Goal: Complete application form: Complete application form

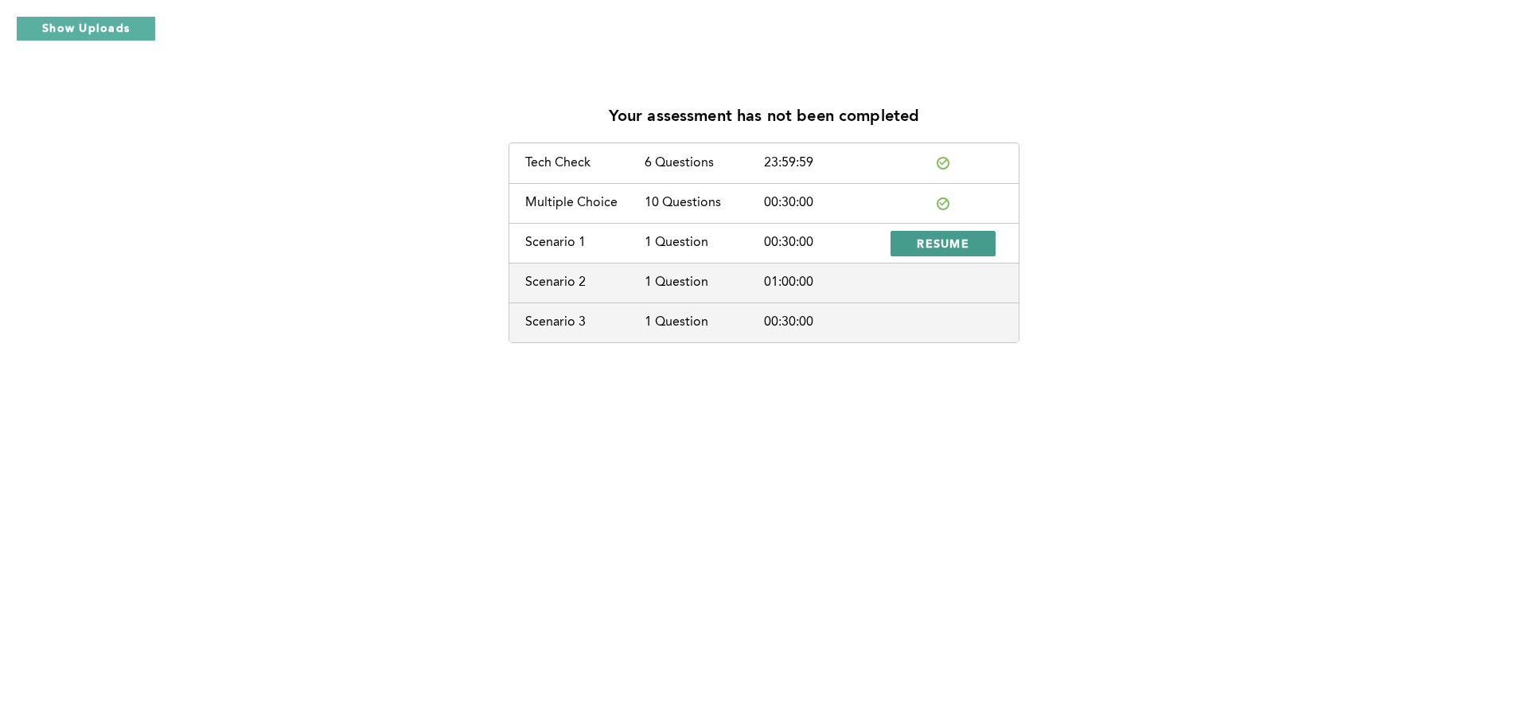
click at [954, 240] on span "RESUME" at bounding box center [943, 243] width 53 height 15
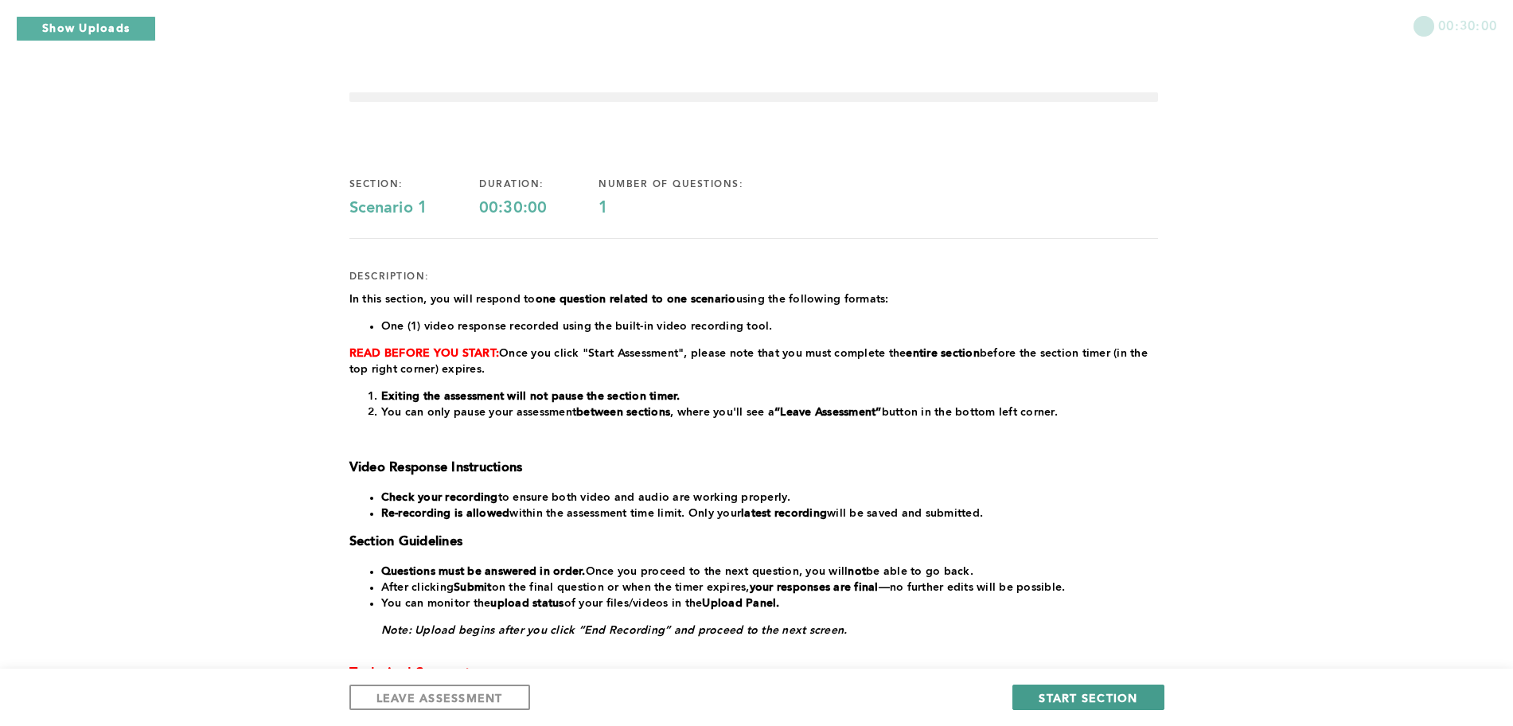
click at [1103, 701] on span "START SECTION" at bounding box center [1088, 697] width 99 height 15
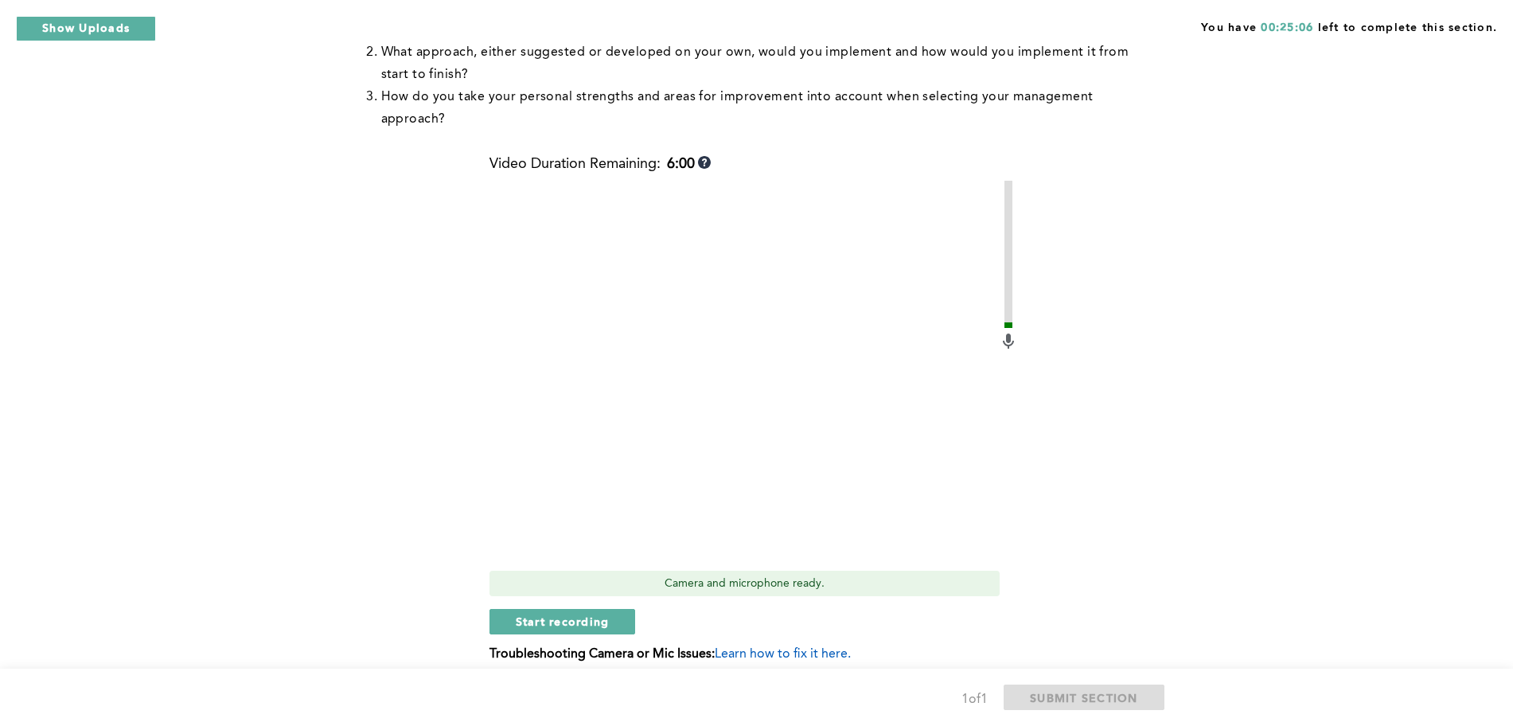
scroll to position [395, 0]
click at [561, 617] on span "Start recording" at bounding box center [563, 624] width 94 height 15
click at [572, 617] on span "Stop recording" at bounding box center [562, 624] width 93 height 15
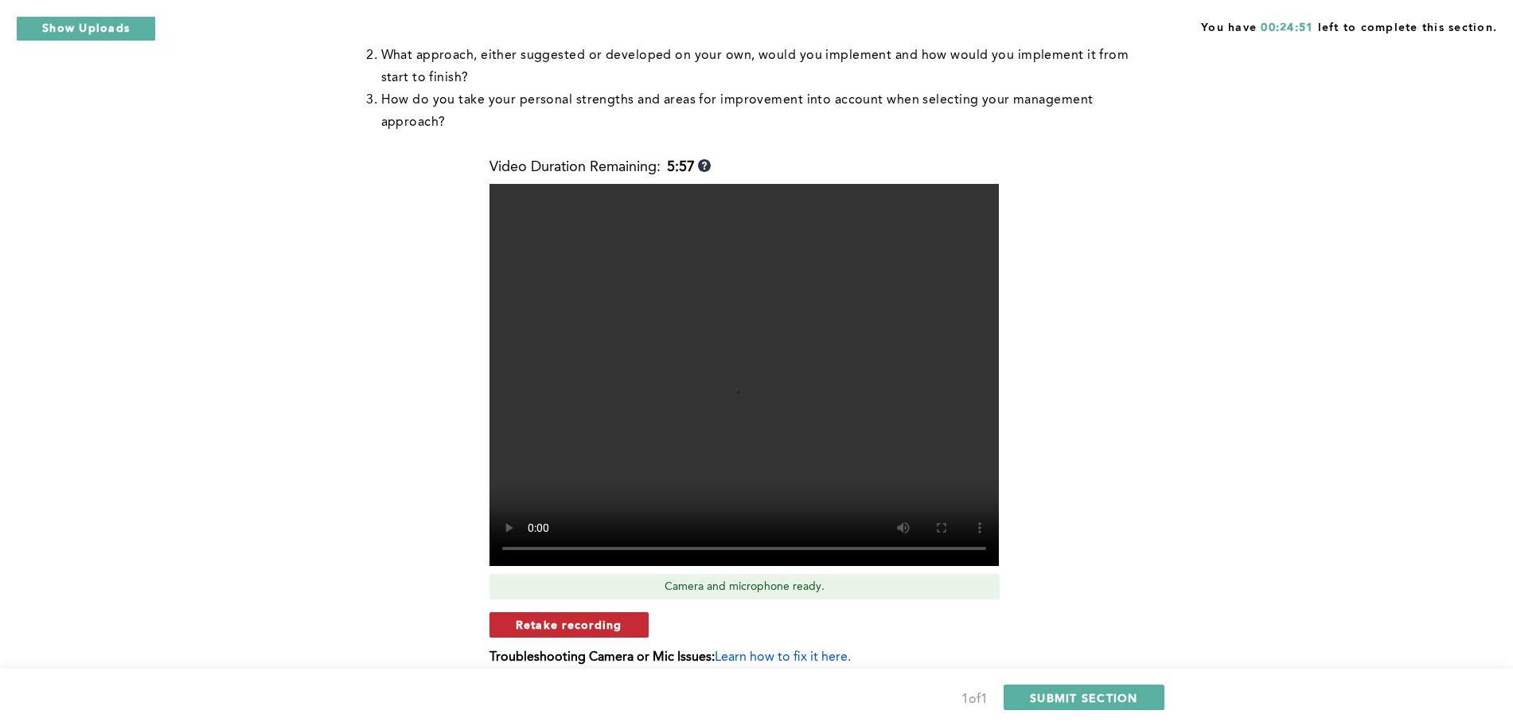
click at [620, 617] on span "Retake recording" at bounding box center [569, 624] width 107 height 15
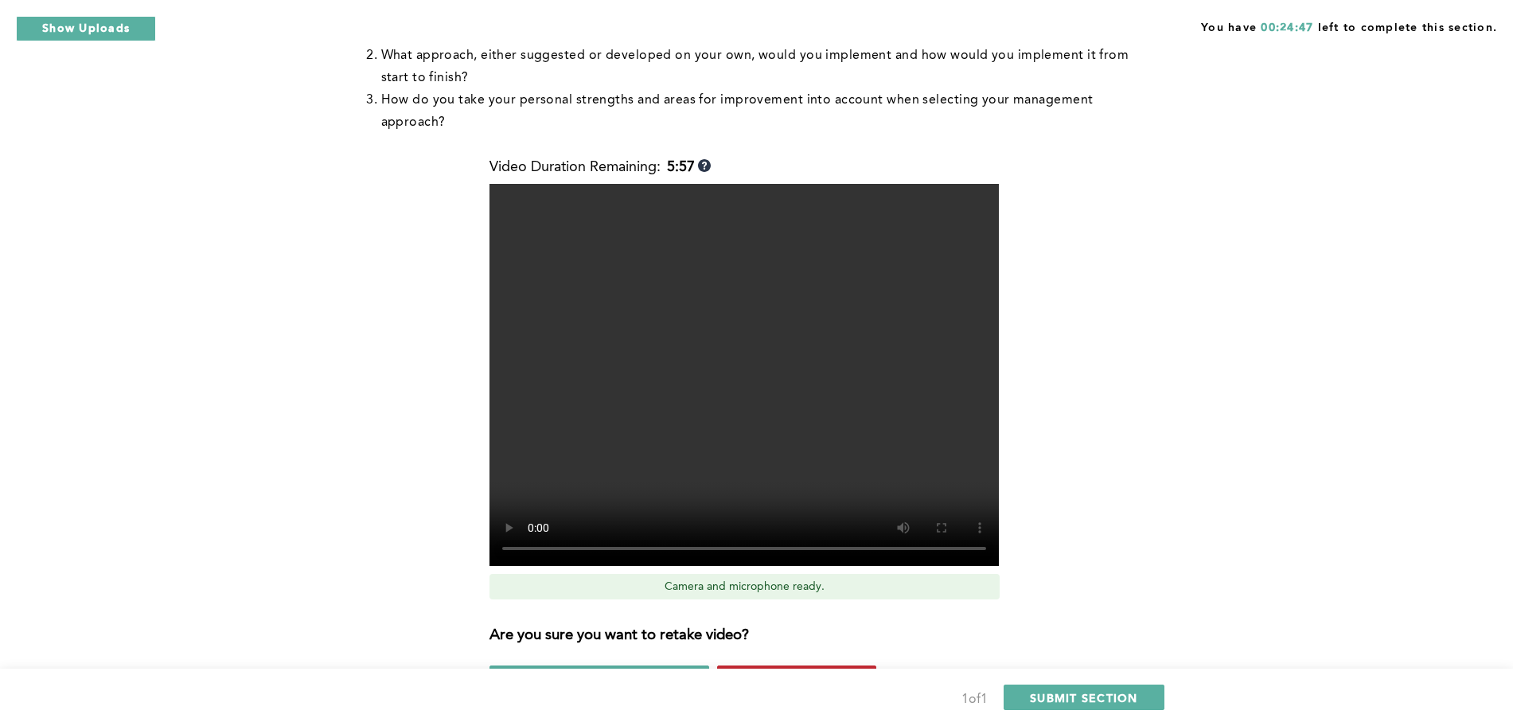
click at [806, 670] on span "Yes, retake video" at bounding box center [797, 677] width 107 height 15
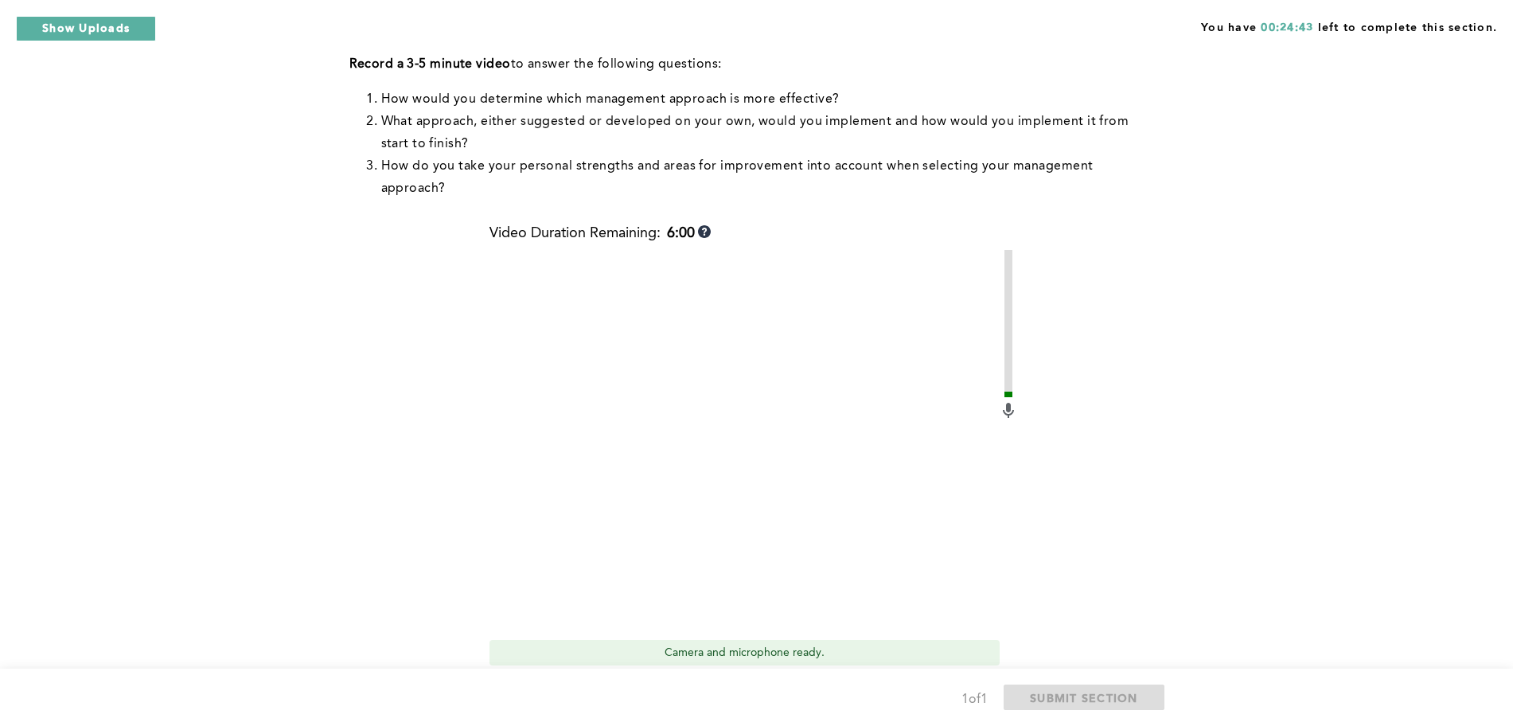
scroll to position [334, 0]
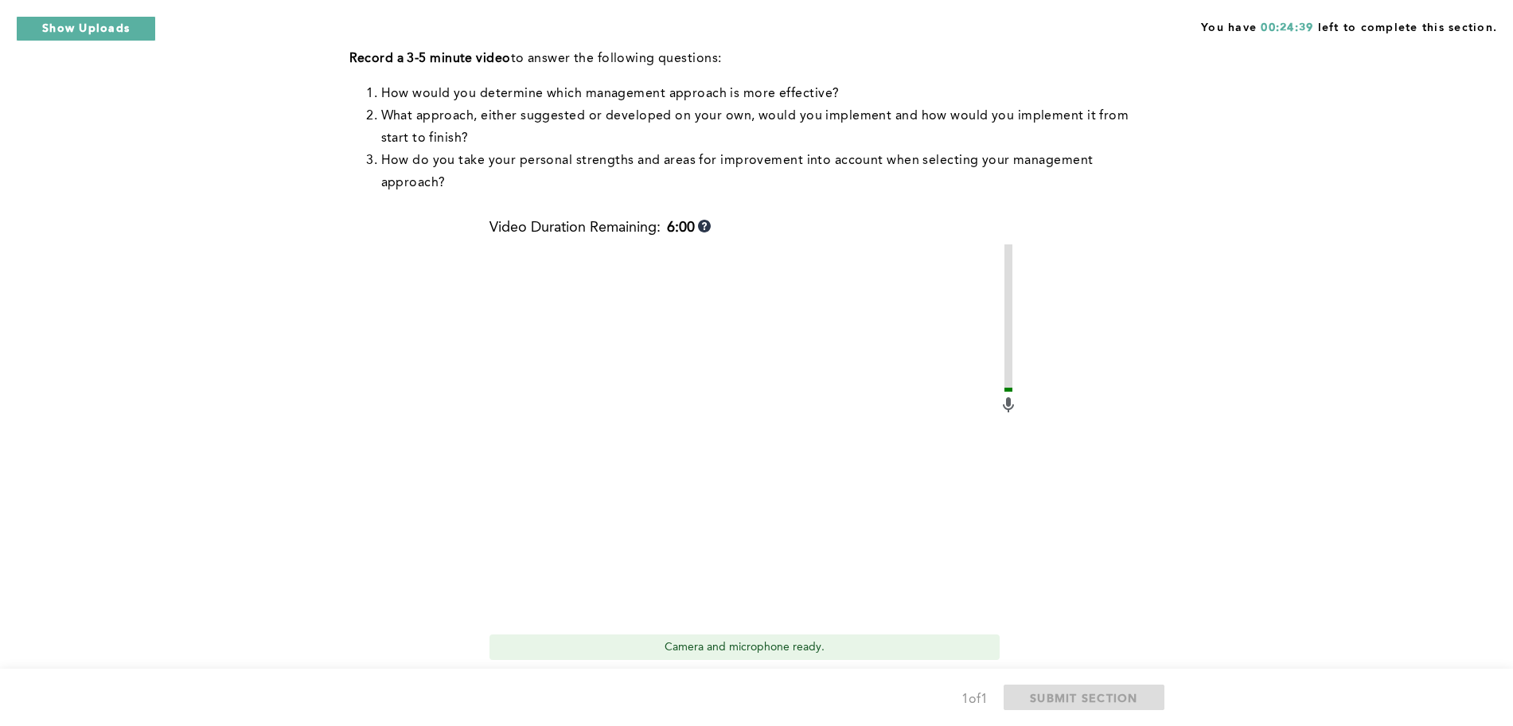
click at [577, 677] on span "Start recording" at bounding box center [563, 684] width 94 height 15
click at [577, 677] on span "Stop recording" at bounding box center [562, 684] width 93 height 15
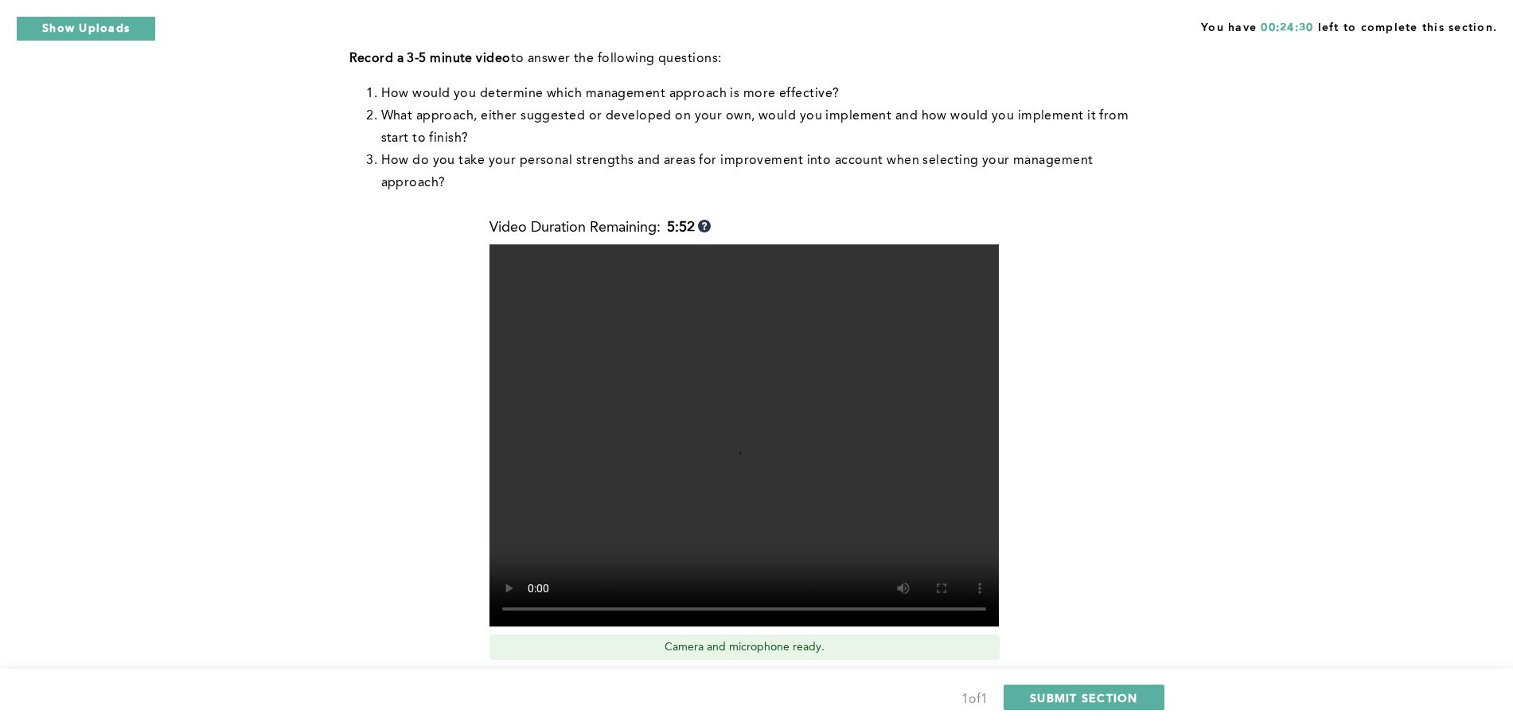
click at [577, 677] on span "Retake recording" at bounding box center [569, 684] width 107 height 15
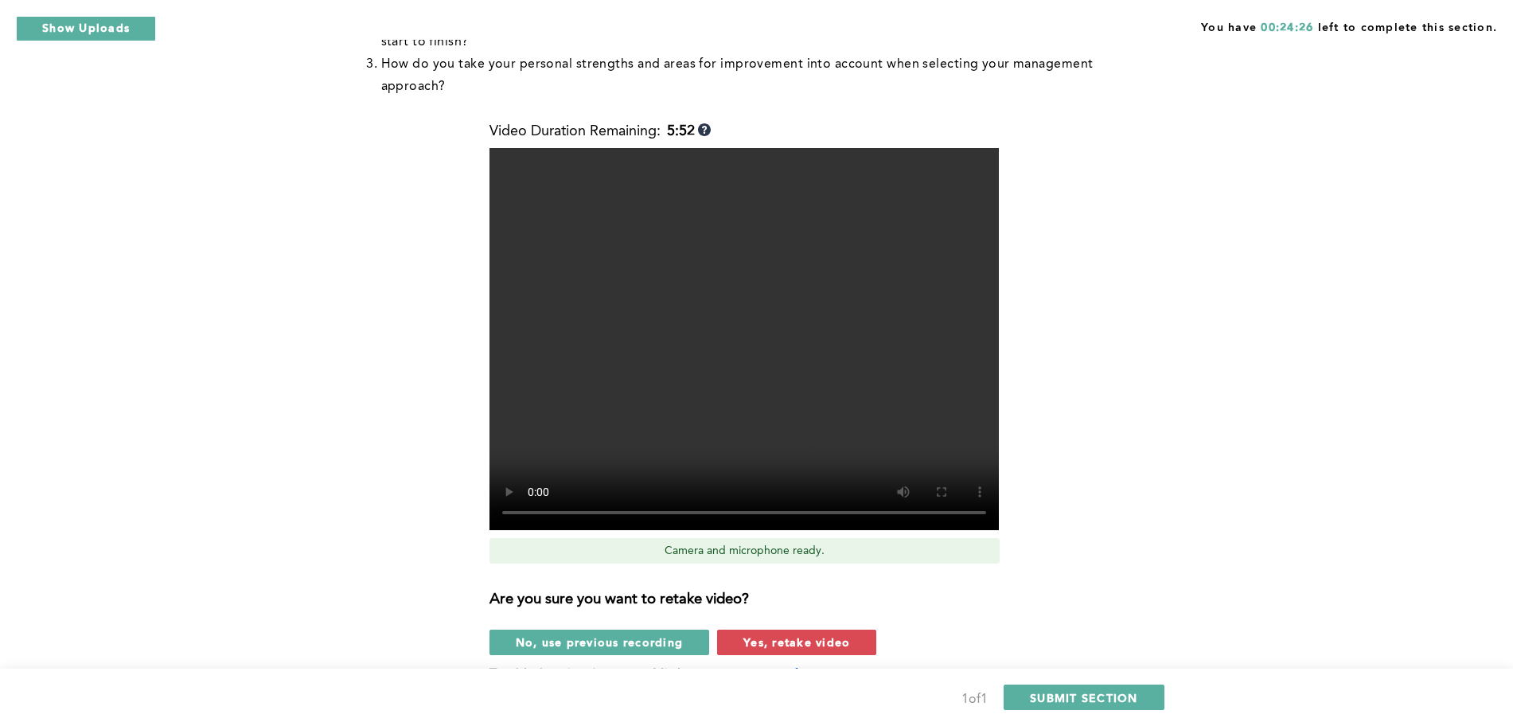
scroll to position [432, 0]
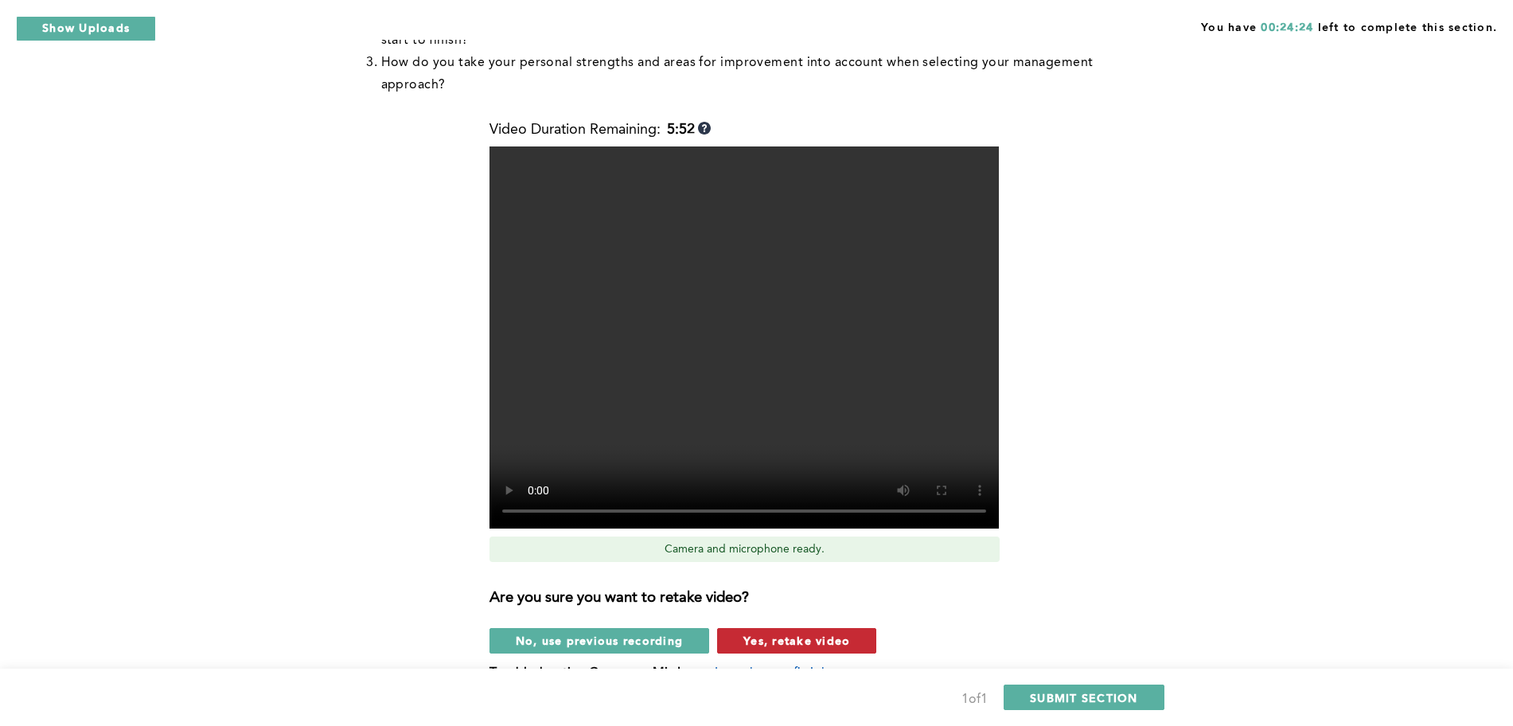
click at [826, 633] on span "Yes, retake video" at bounding box center [797, 640] width 107 height 15
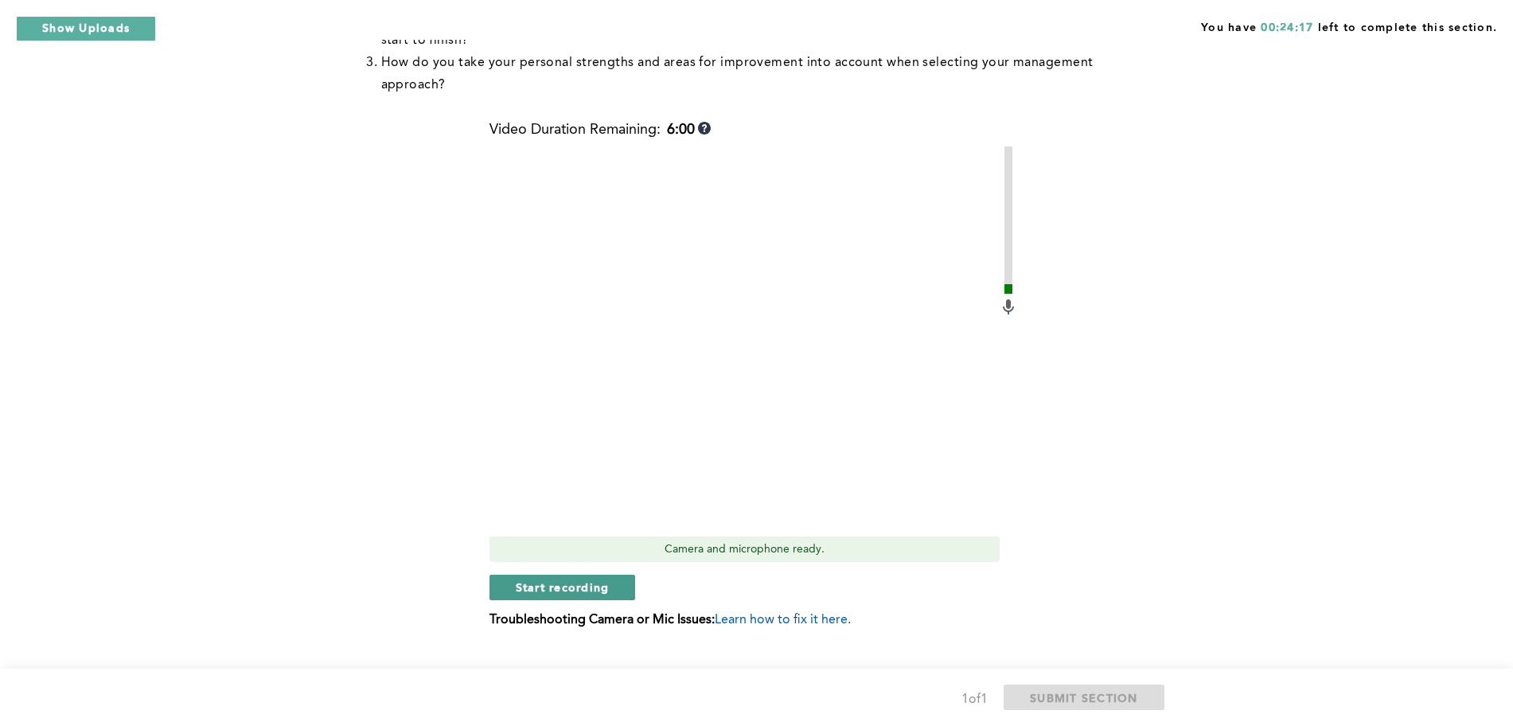
click at [567, 580] on span "Start recording" at bounding box center [563, 587] width 94 height 15
click at [548, 580] on span "Stop recording" at bounding box center [562, 587] width 93 height 15
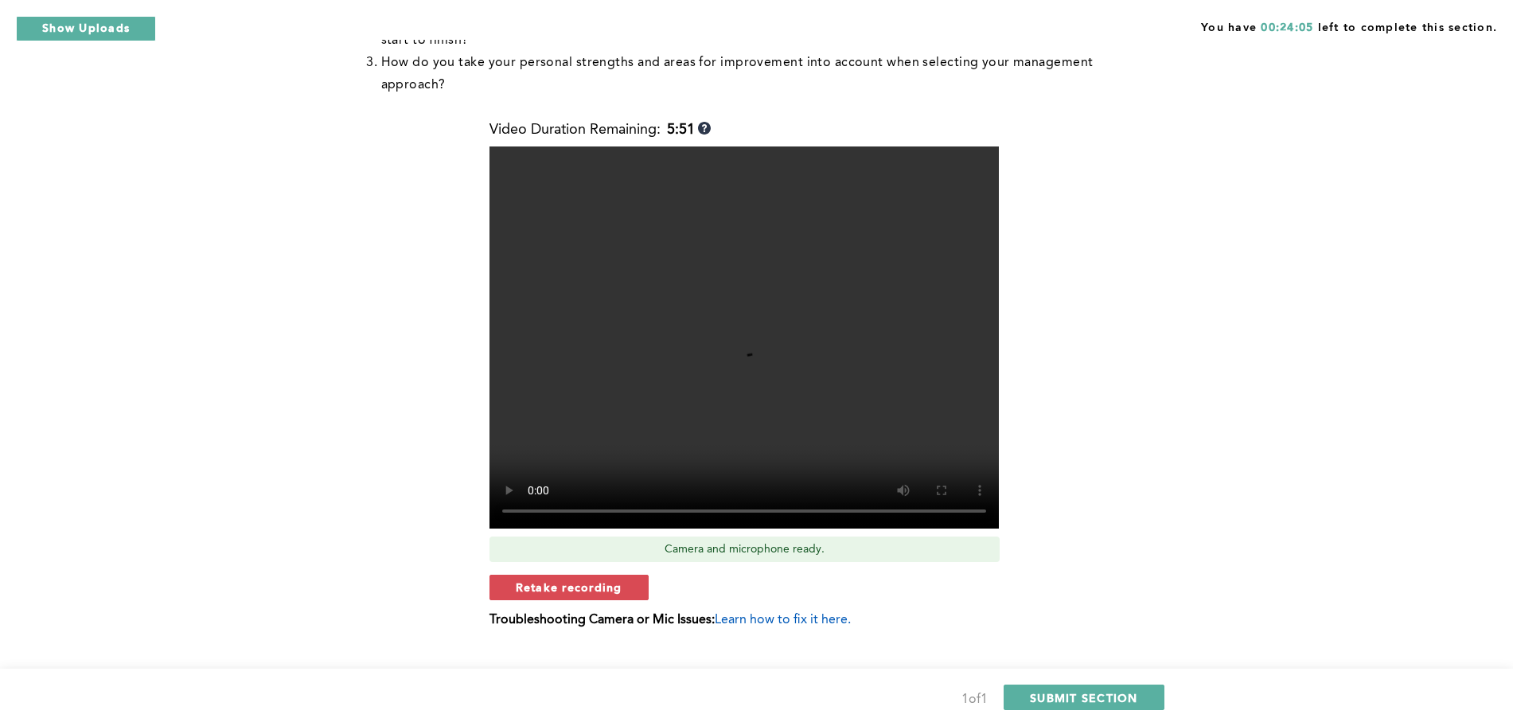
click at [548, 580] on span "Retake recording" at bounding box center [569, 587] width 107 height 15
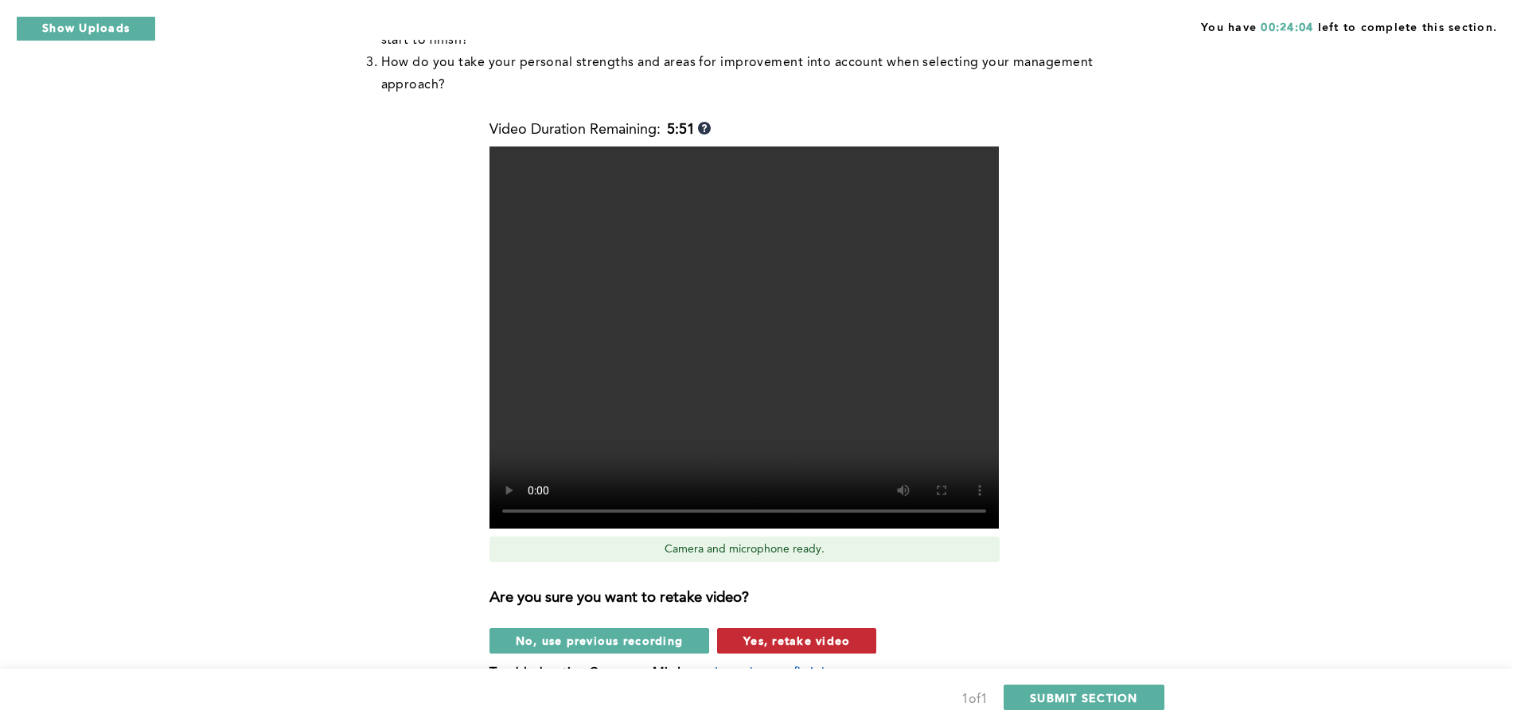
click at [792, 633] on span "Yes, retake video" at bounding box center [797, 640] width 107 height 15
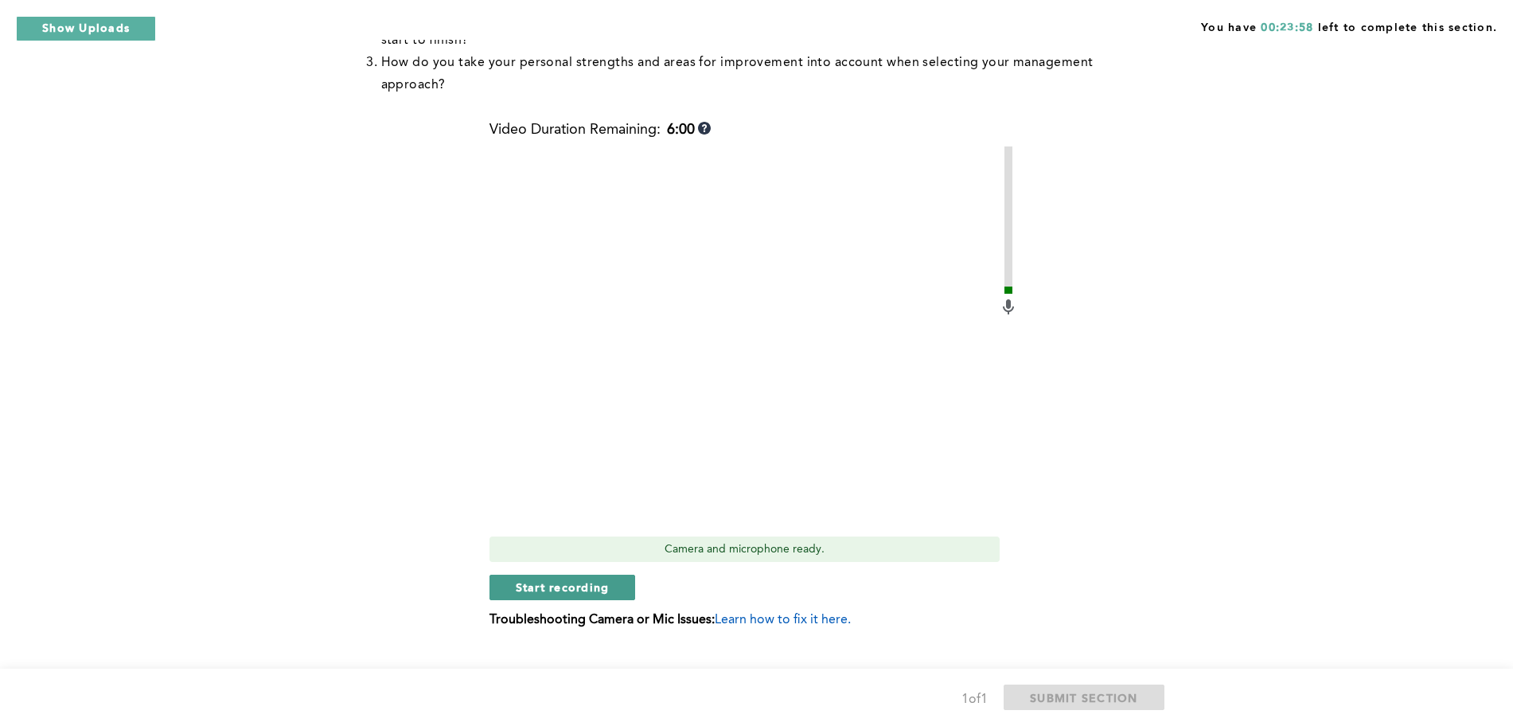
click at [529, 580] on span "Start recording" at bounding box center [563, 587] width 94 height 15
click at [529, 580] on span "Stop recording" at bounding box center [562, 587] width 93 height 15
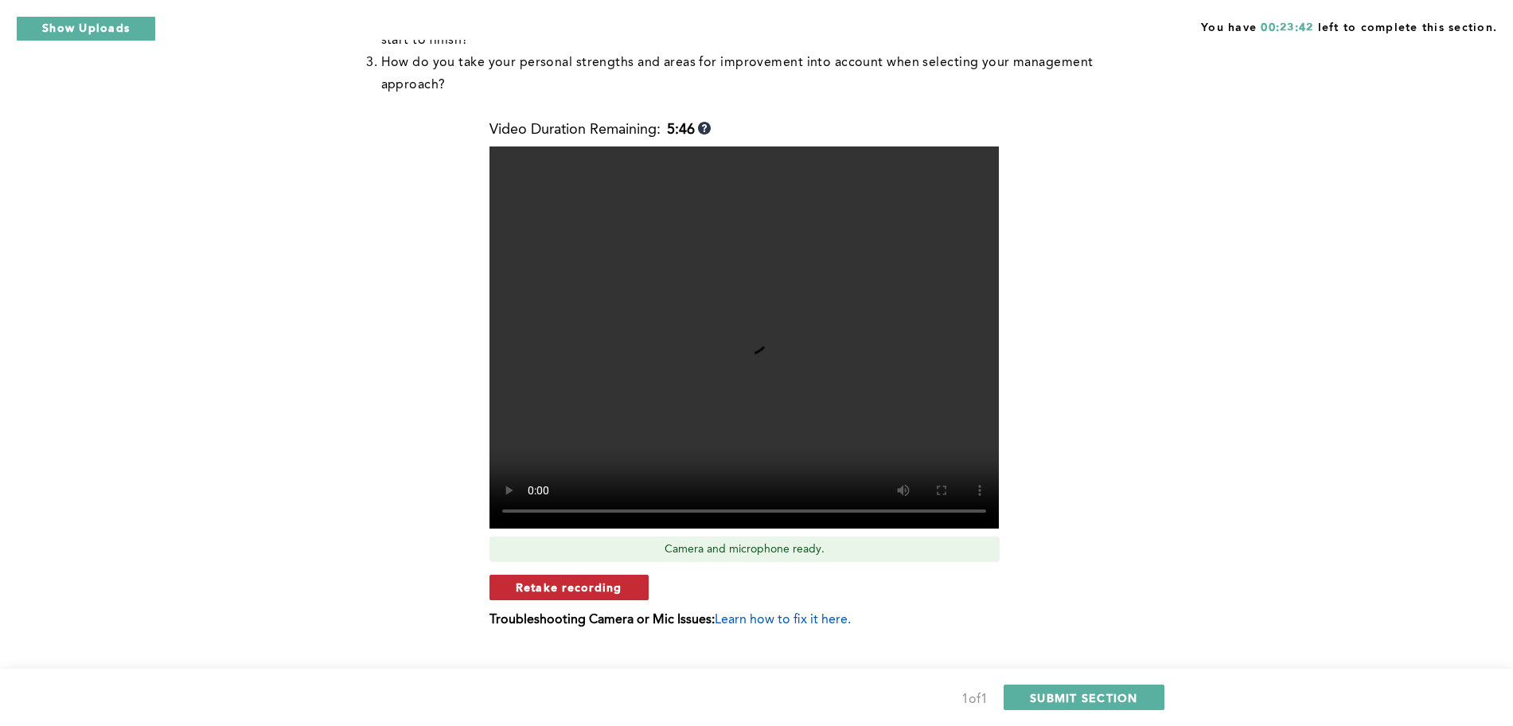
click at [598, 576] on button "Retake recording" at bounding box center [569, 587] width 159 height 25
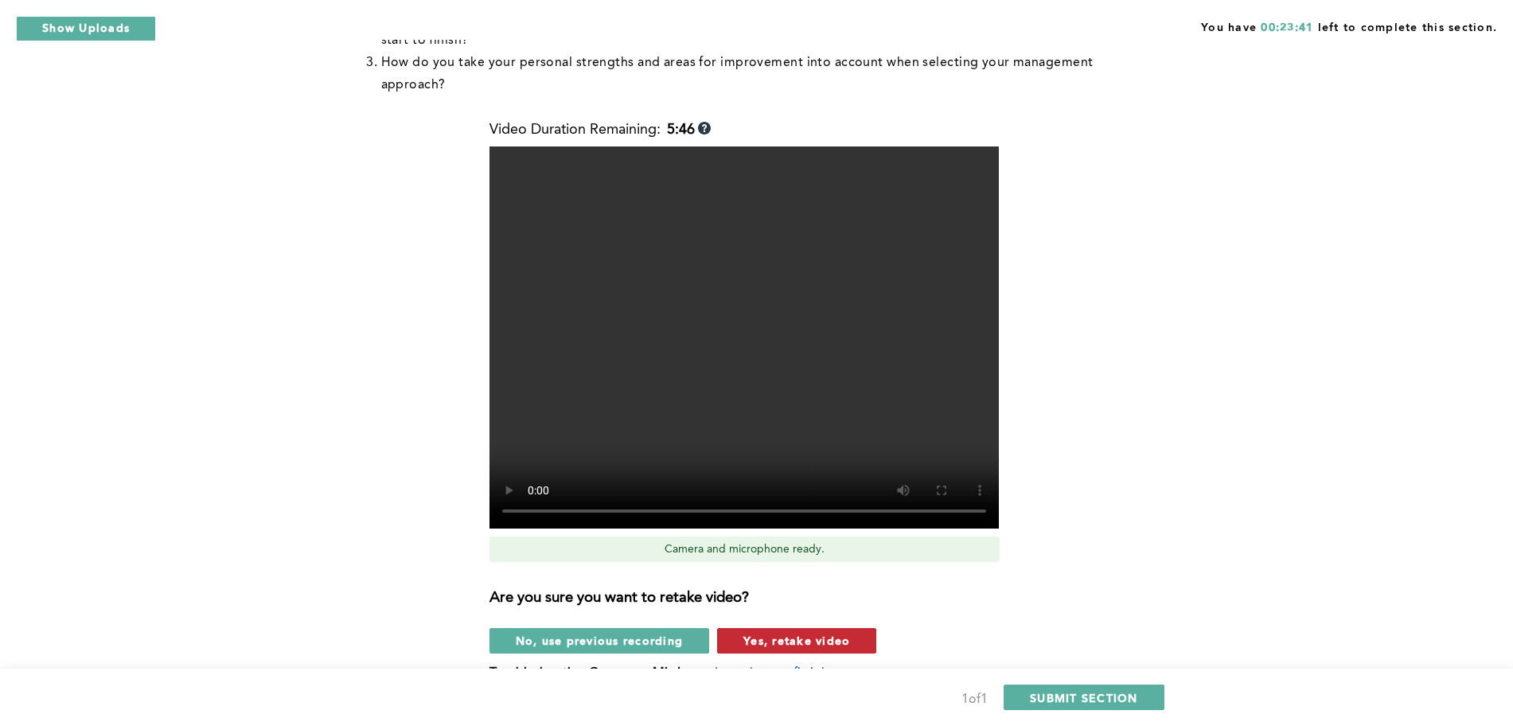
click at [805, 628] on button "Yes, retake video" at bounding box center [796, 640] width 159 height 25
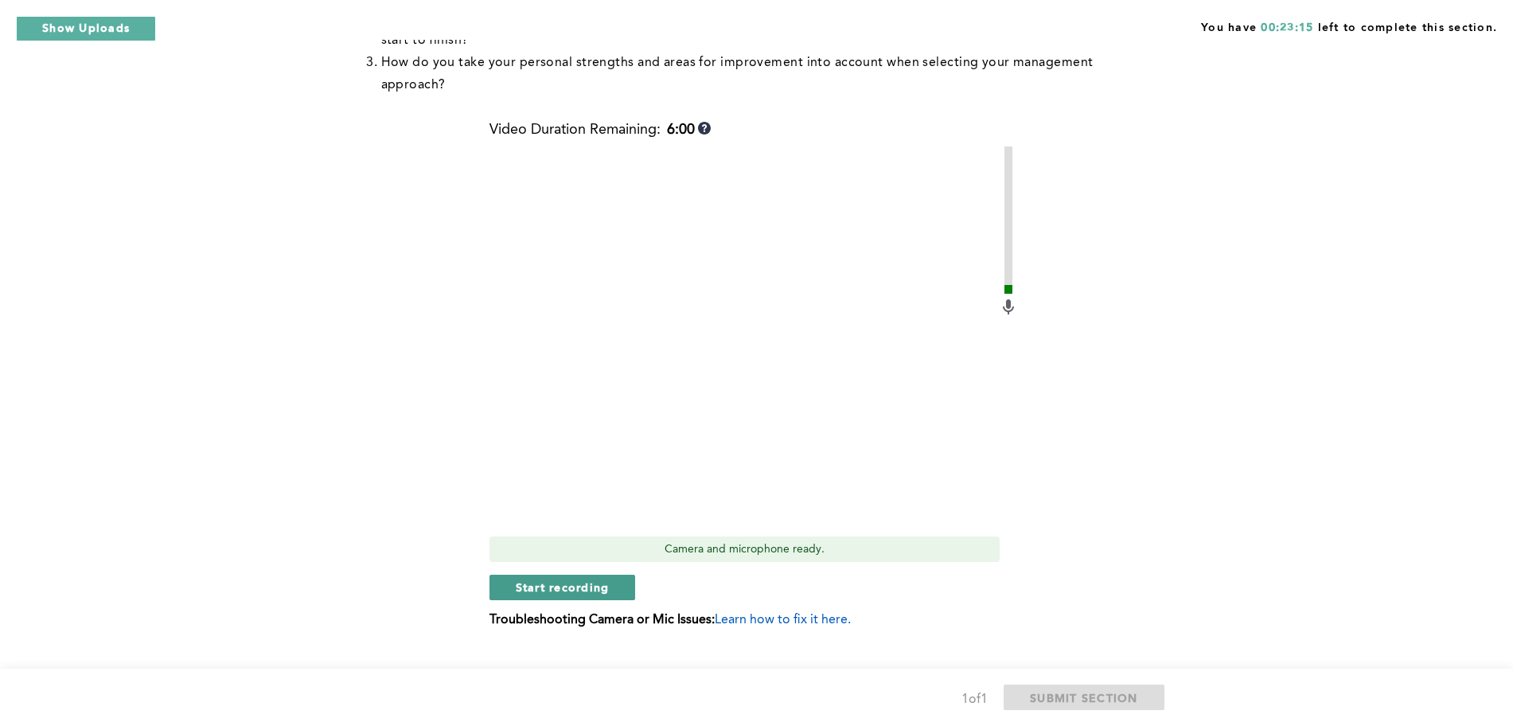
click at [600, 580] on span "Start recording" at bounding box center [563, 587] width 94 height 15
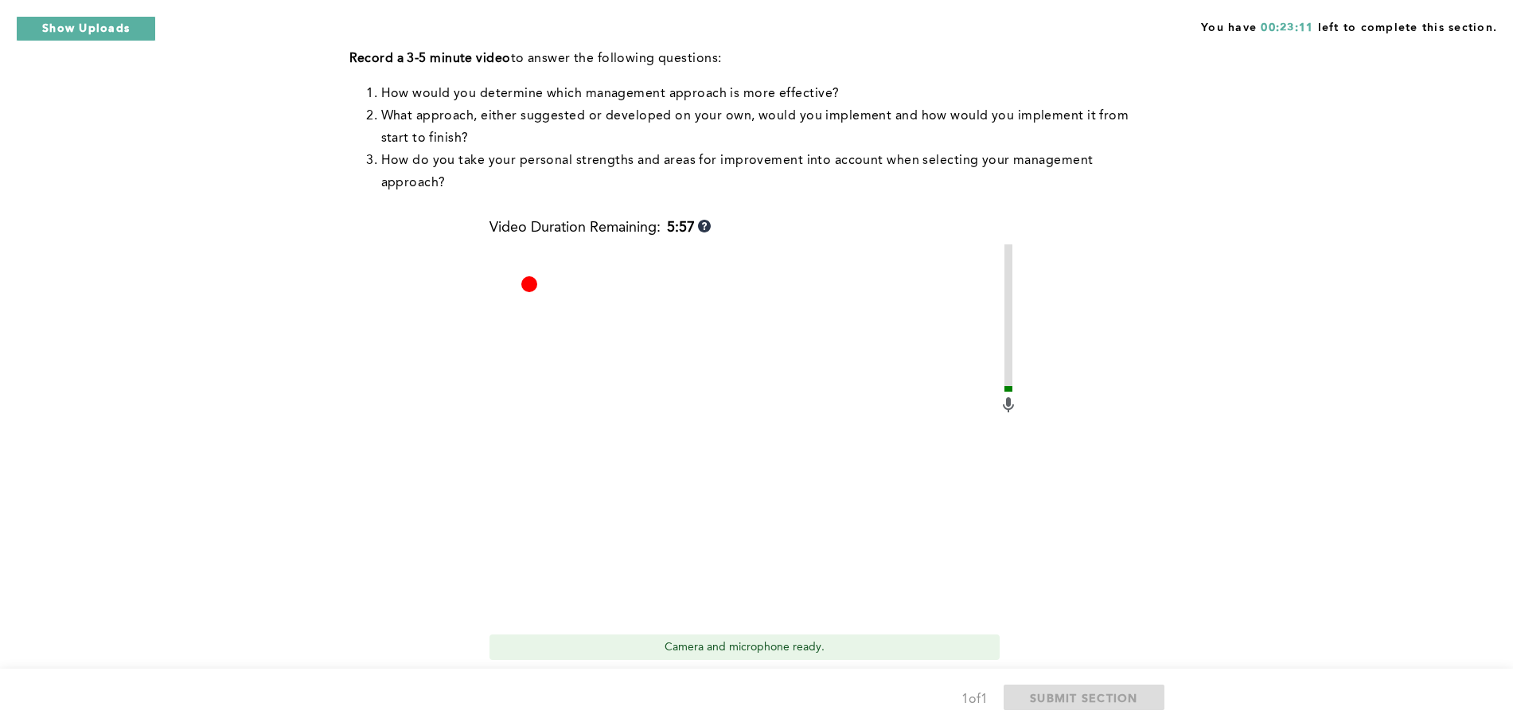
scroll to position [338, 0]
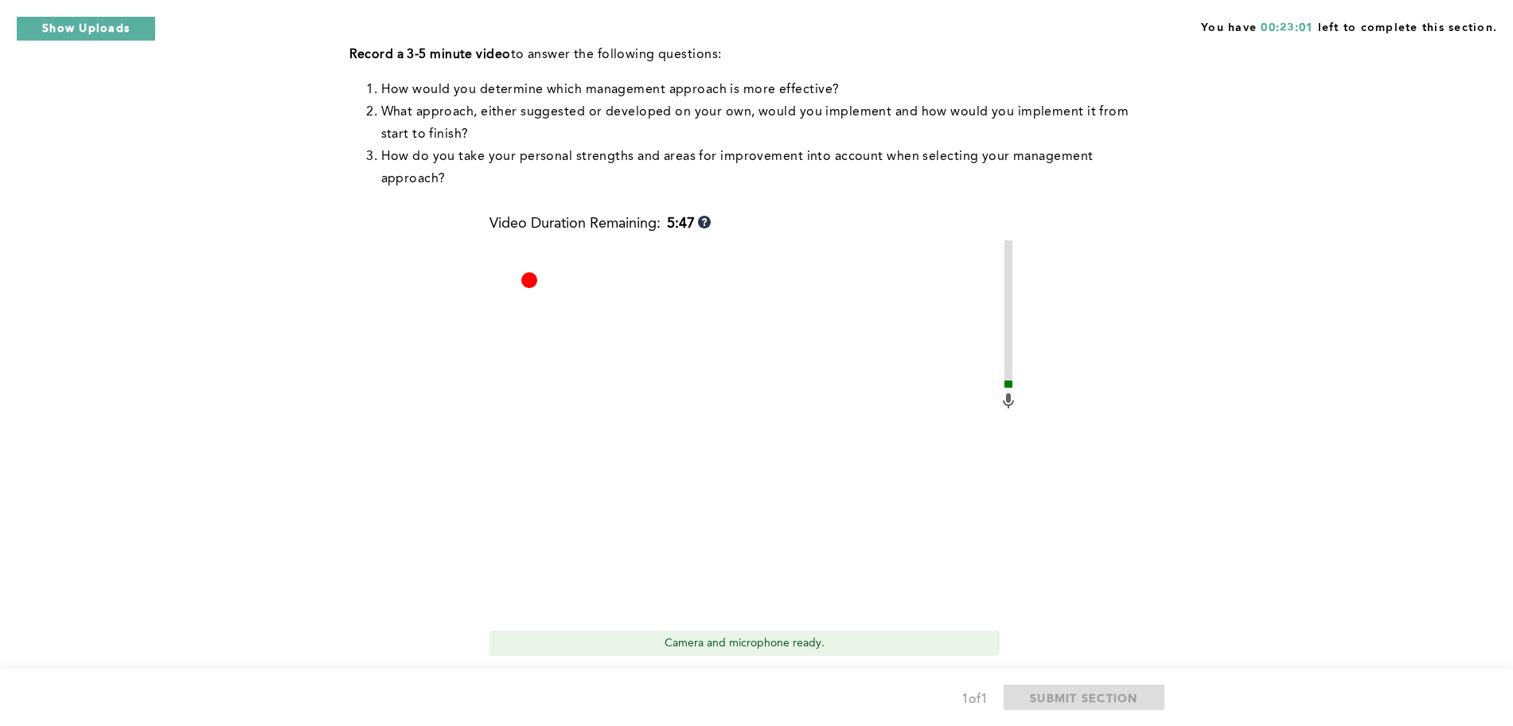
click at [603, 673] on span "Stop recording" at bounding box center [562, 680] width 93 height 15
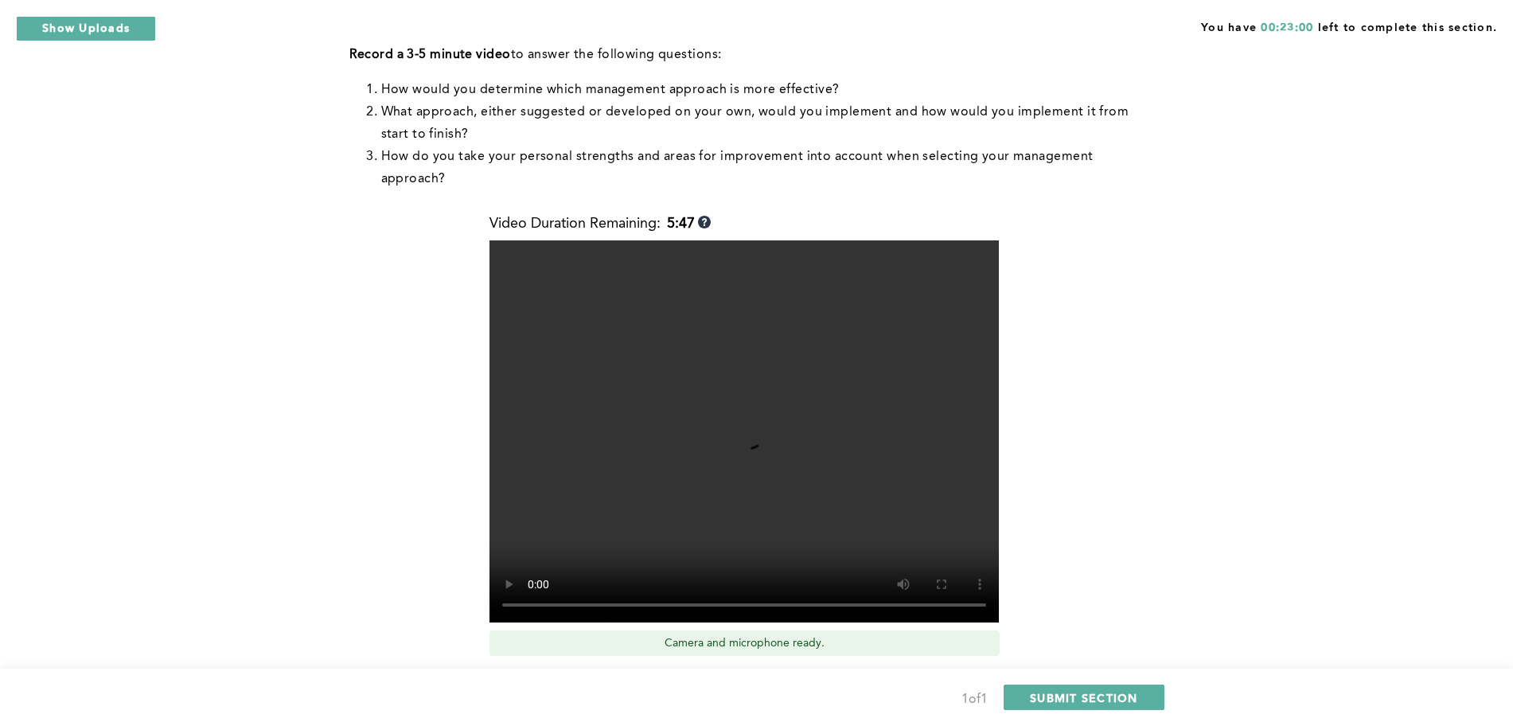
click at [605, 673] on span "Retake recording" at bounding box center [569, 680] width 107 height 15
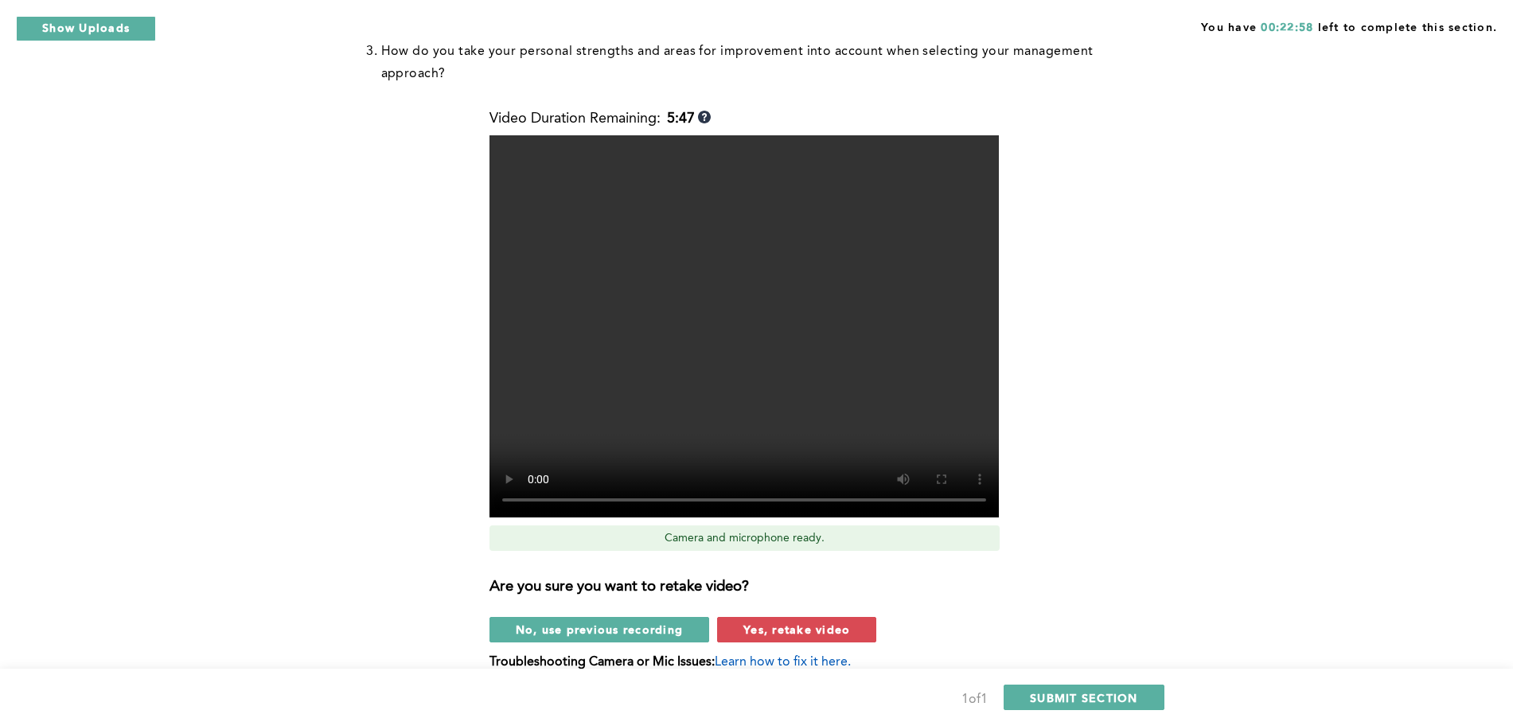
scroll to position [440, 0]
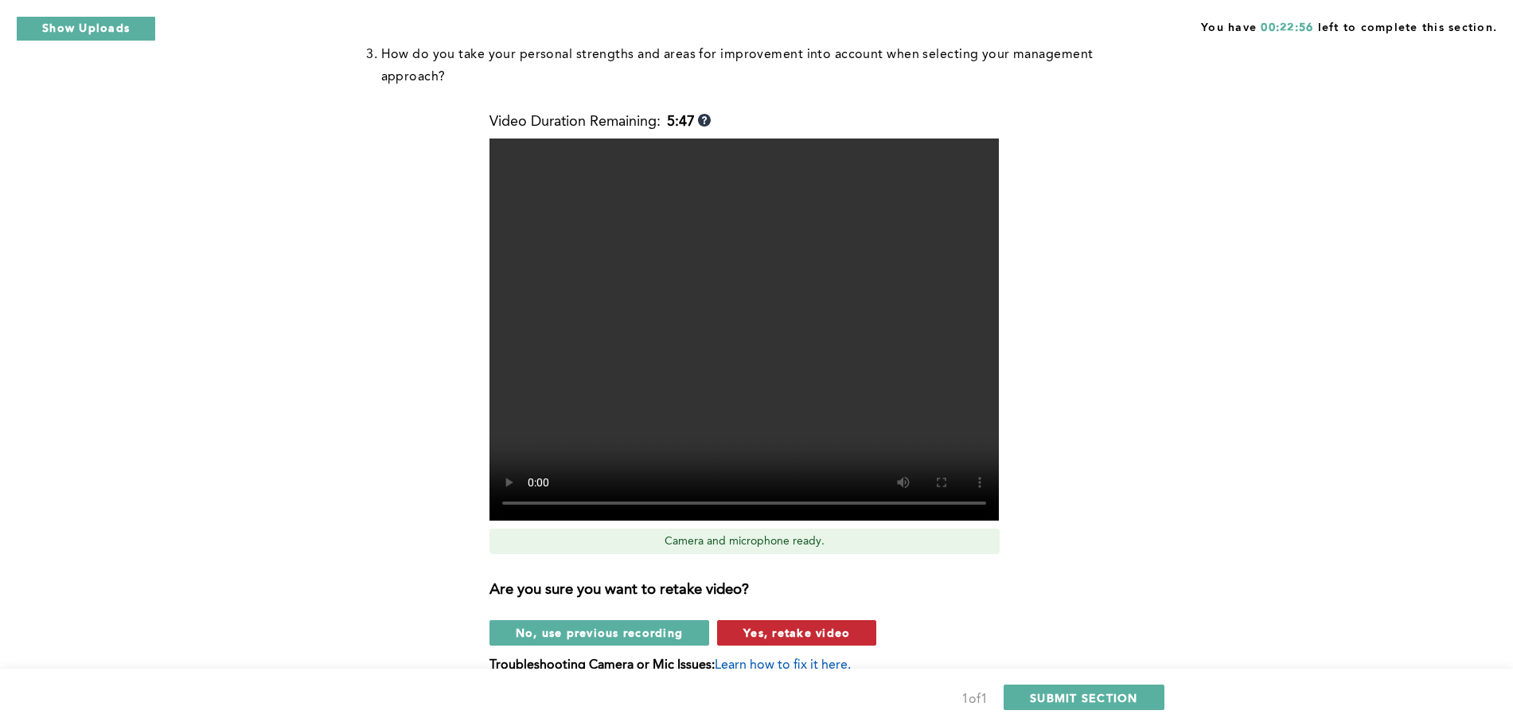
click at [768, 620] on button "Yes, retake video" at bounding box center [796, 632] width 159 height 25
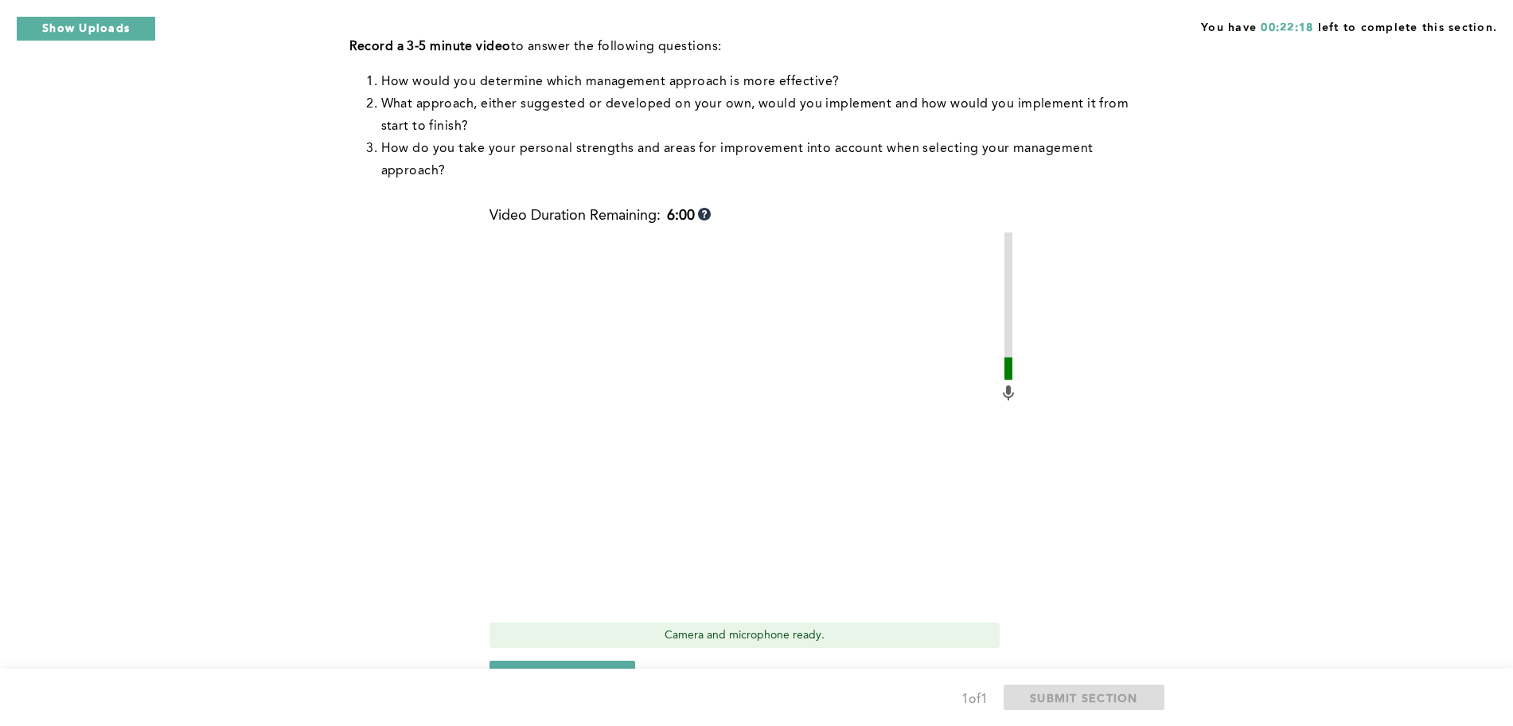
scroll to position [348, 0]
click at [560, 664] on span "Start recording" at bounding box center [563, 671] width 94 height 15
click at [623, 659] on button "Stop recording" at bounding box center [563, 671] width 146 height 25
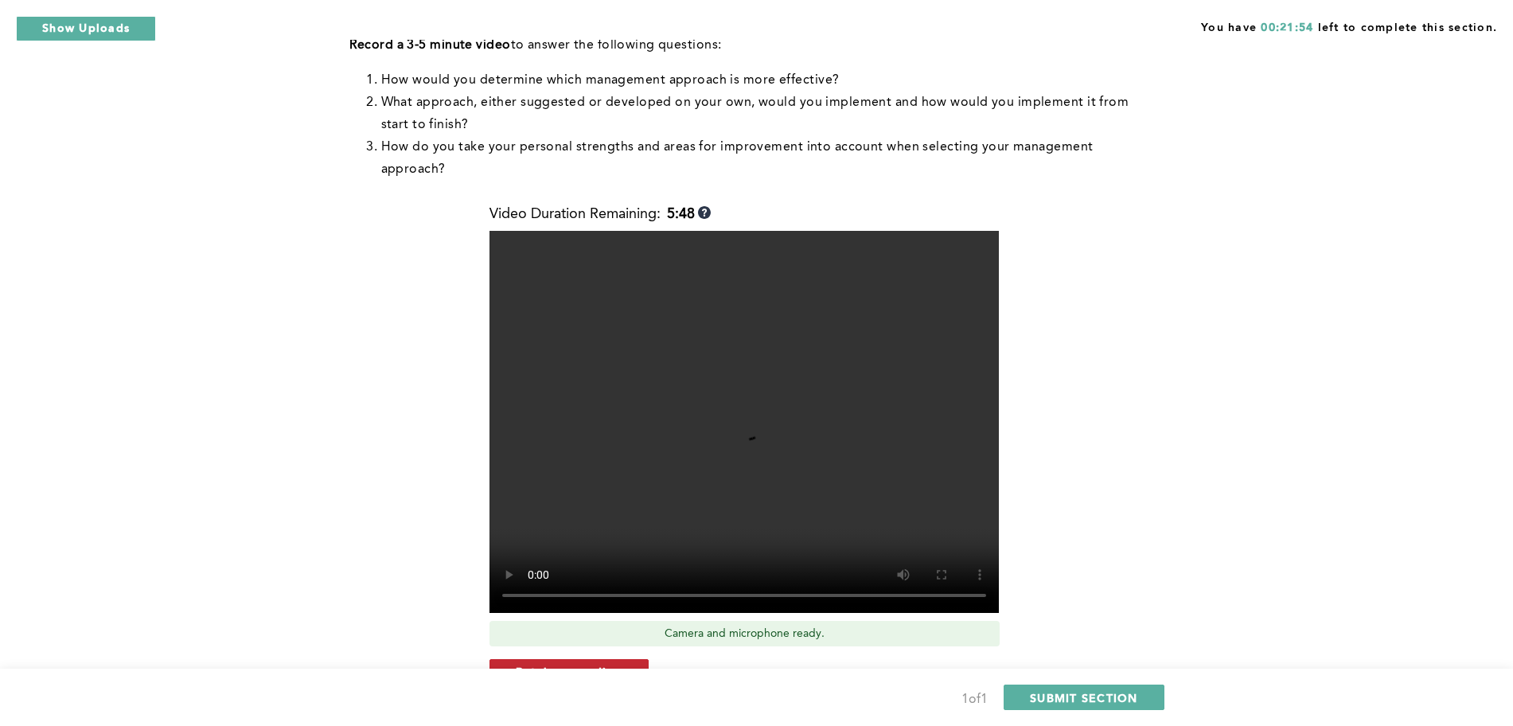
click at [623, 659] on button "Retake recording" at bounding box center [569, 671] width 159 height 25
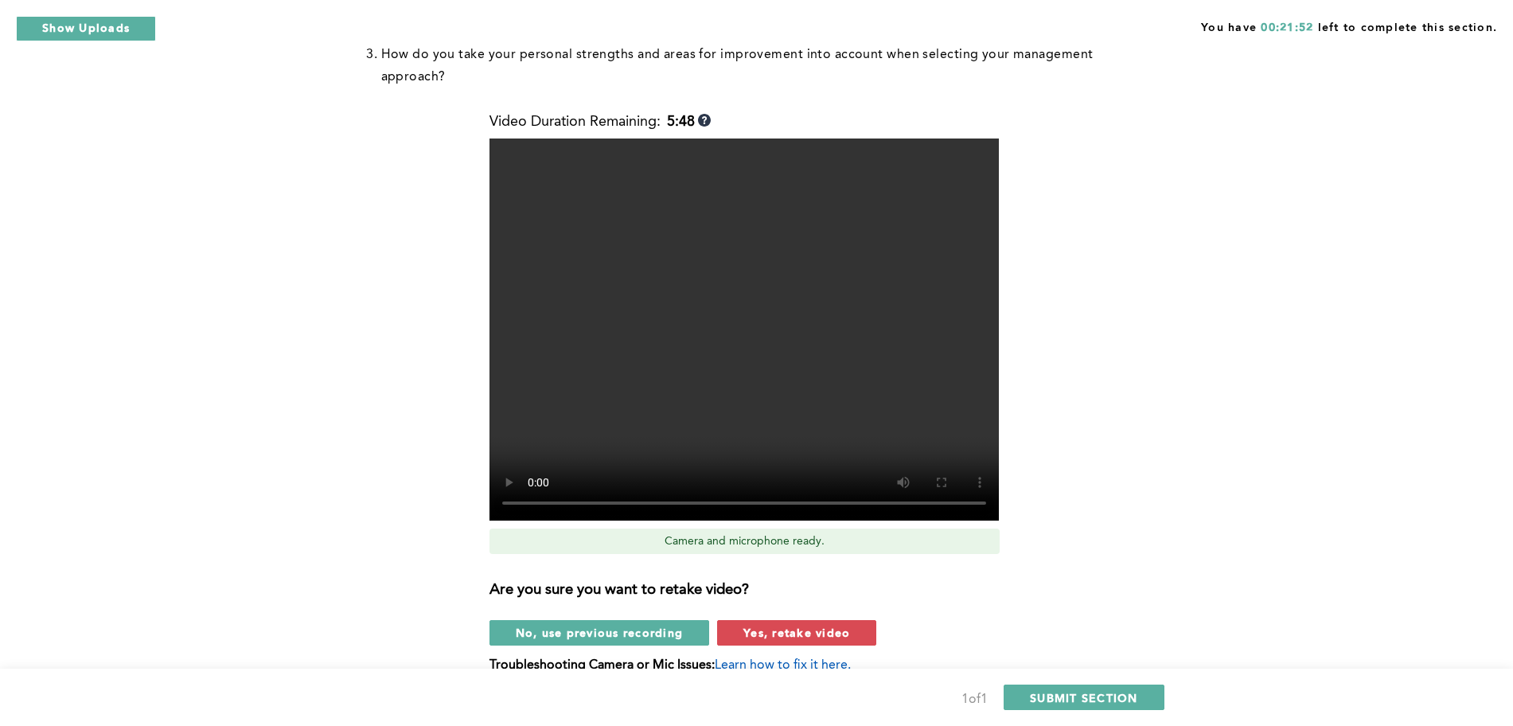
scroll to position [442, 0]
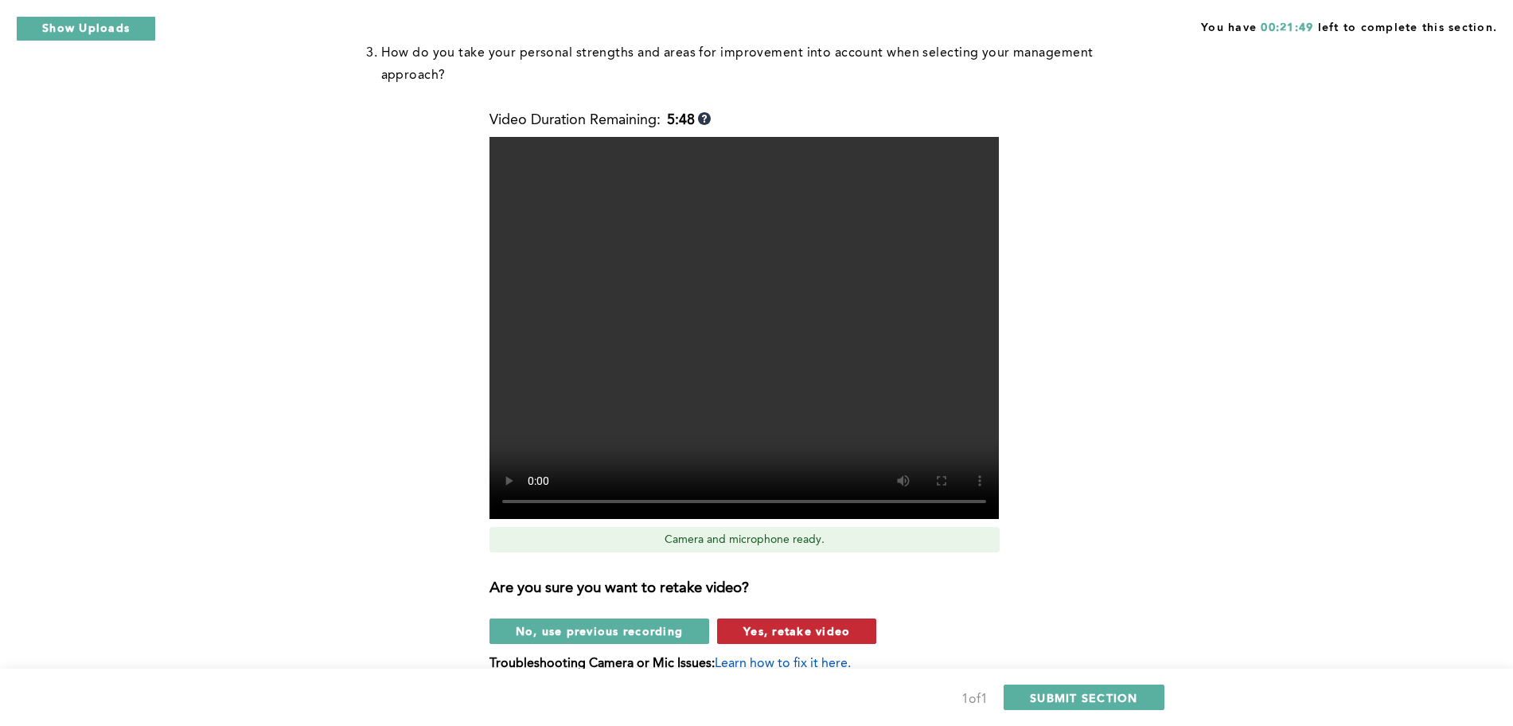
click at [794, 623] on span "Yes, retake video" at bounding box center [797, 630] width 107 height 15
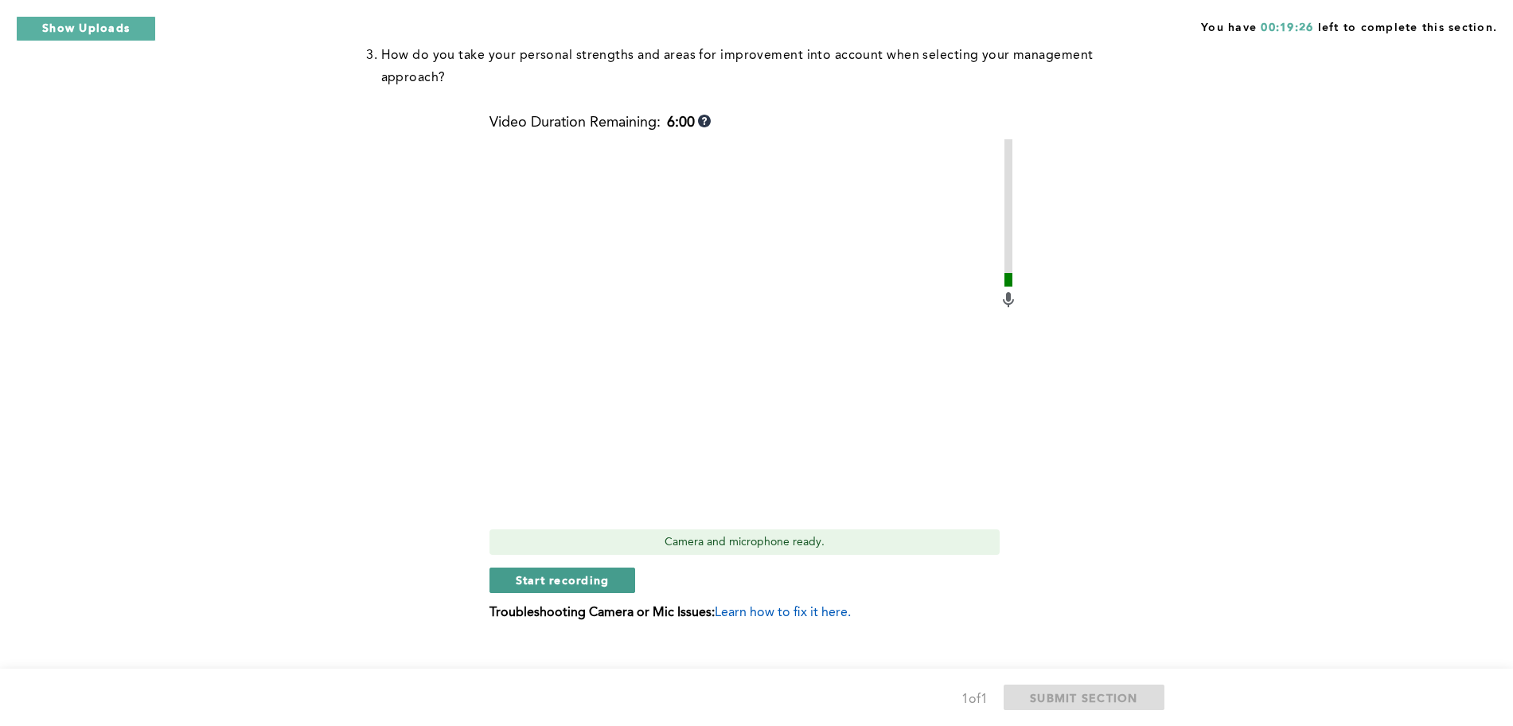
click at [553, 572] on span "Start recording" at bounding box center [563, 579] width 94 height 15
click at [575, 572] on span "Stop recording" at bounding box center [562, 579] width 93 height 15
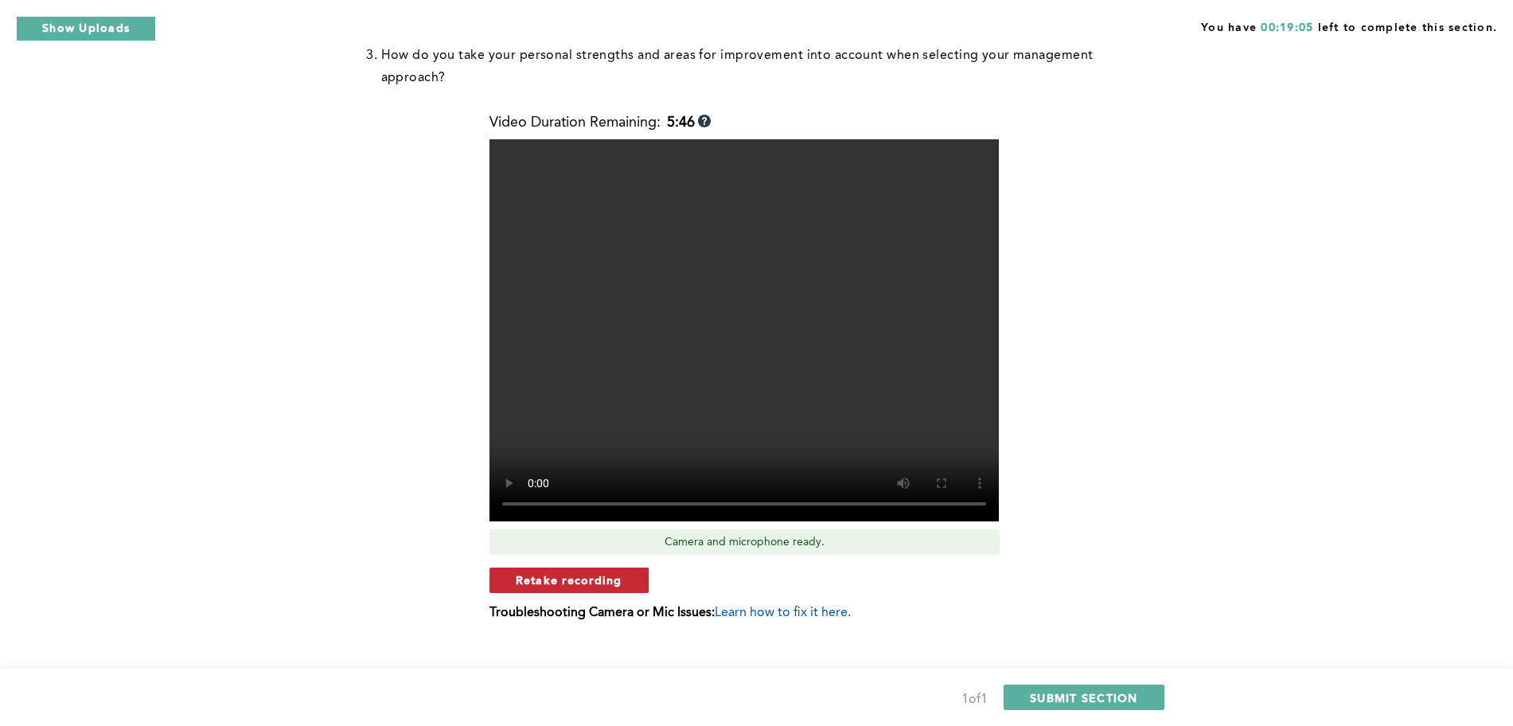
click at [626, 568] on button "Retake recording" at bounding box center [569, 580] width 159 height 25
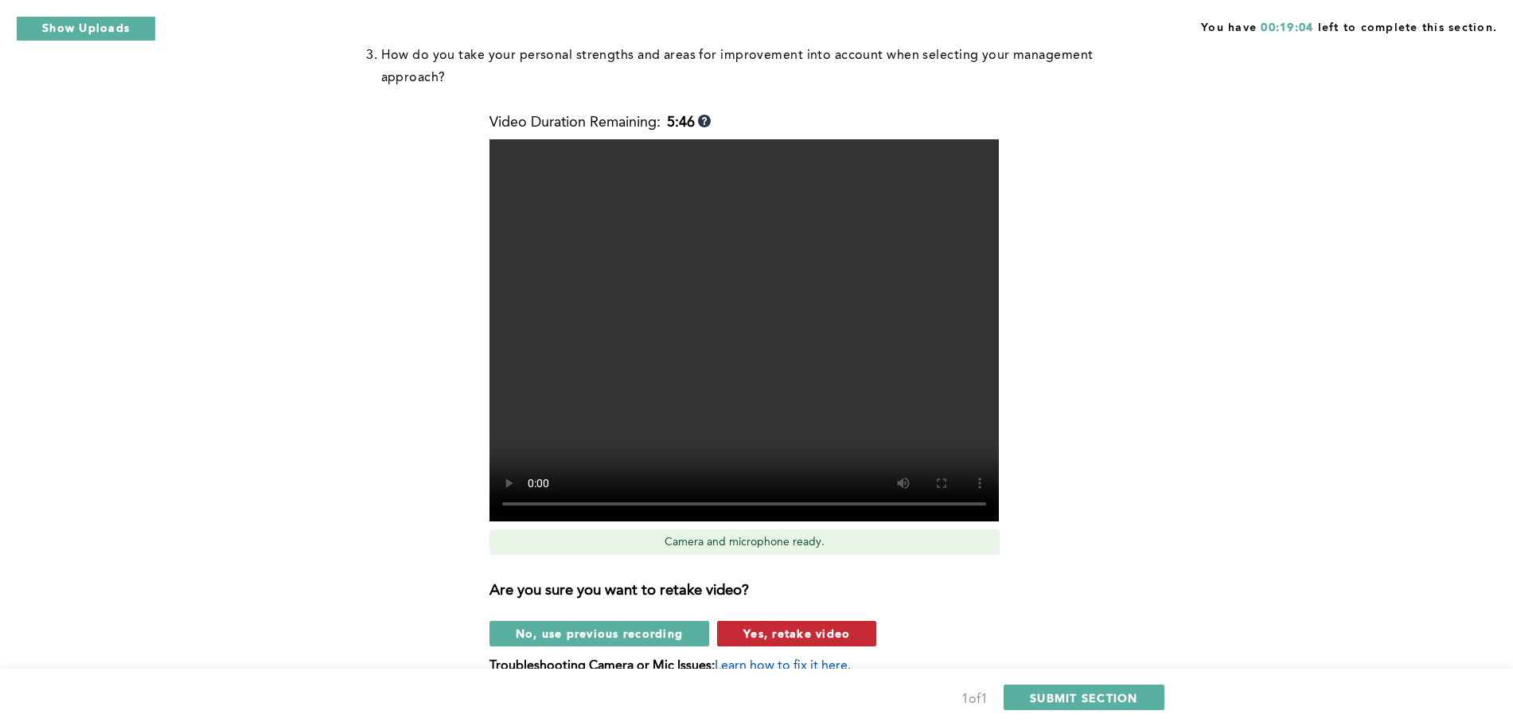
click at [765, 626] on span "Yes, retake video" at bounding box center [797, 633] width 107 height 15
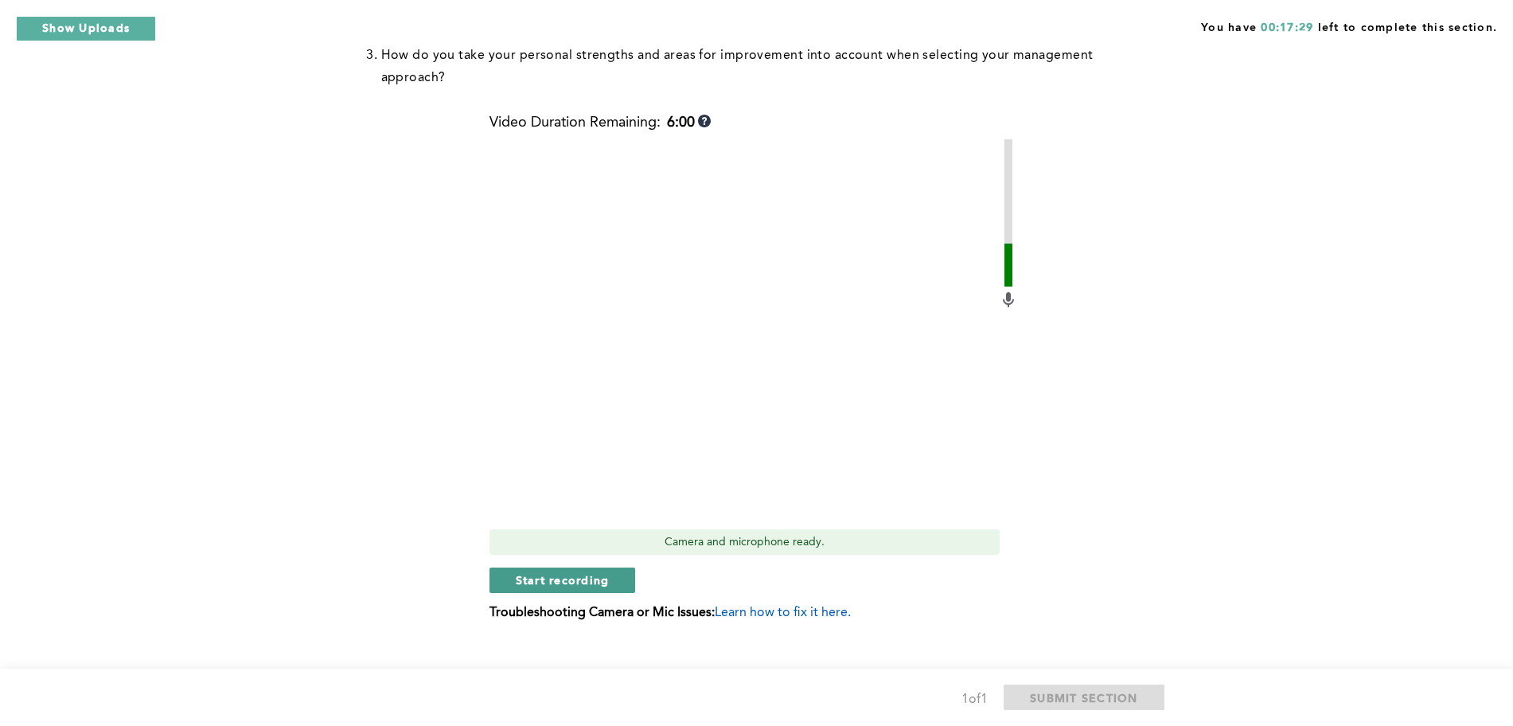
click at [598, 572] on span "Start recording" at bounding box center [563, 579] width 94 height 15
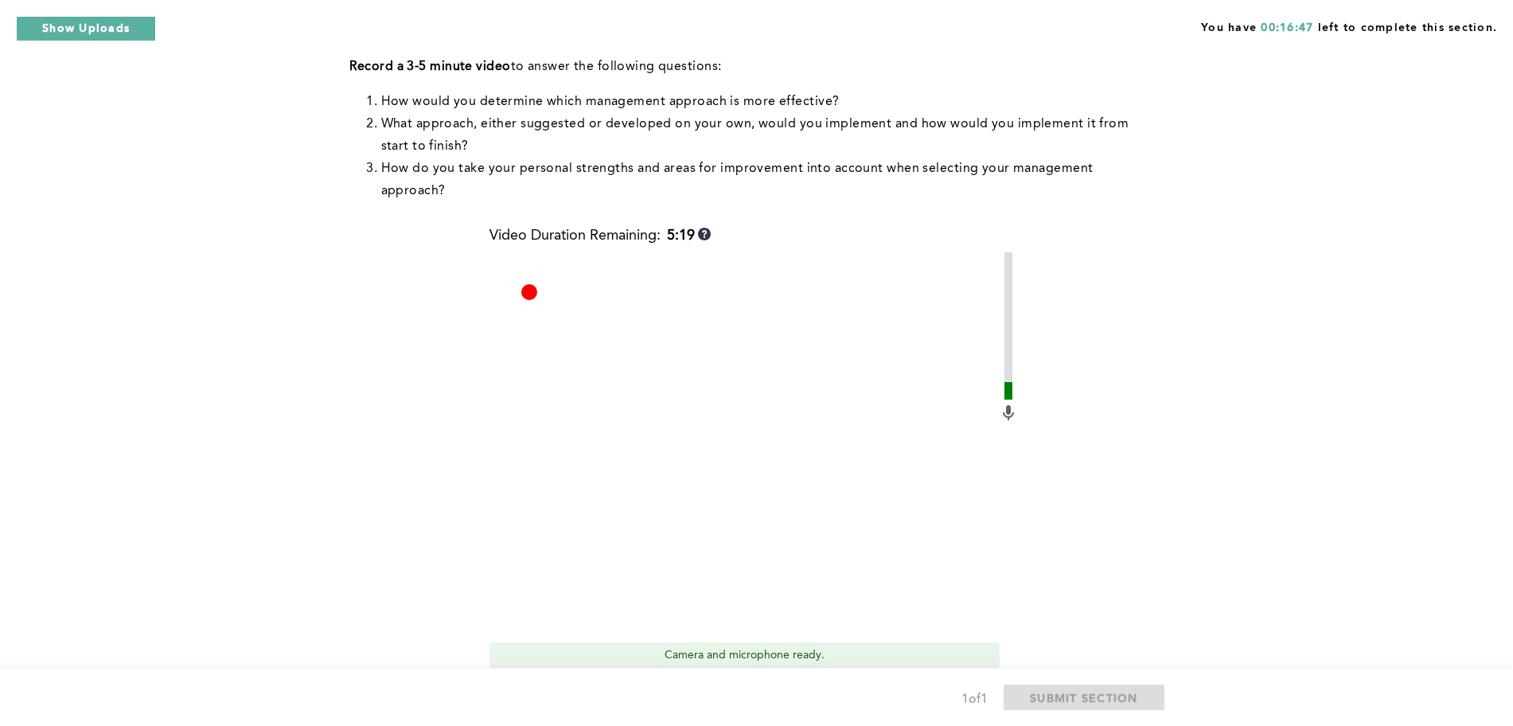
scroll to position [417, 0]
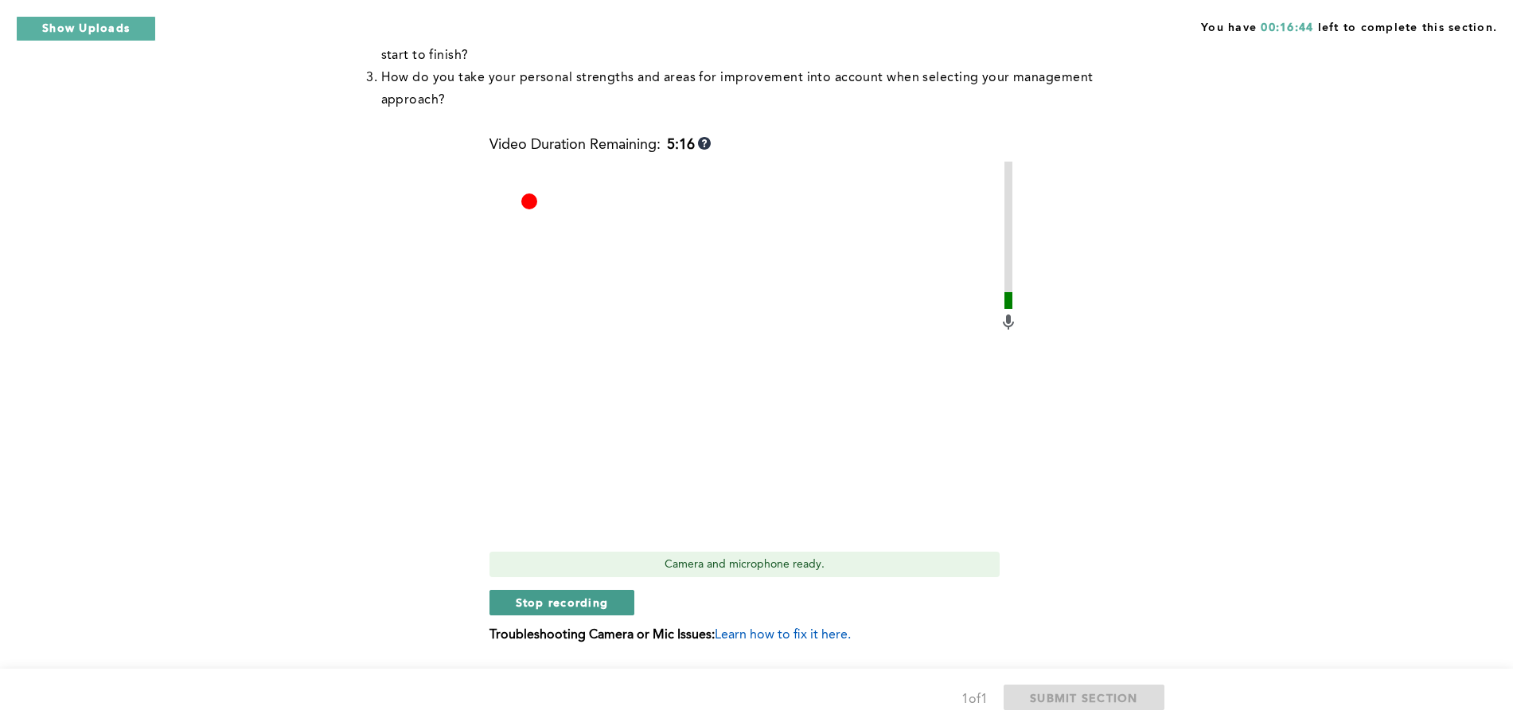
click at [568, 595] on span "Stop recording" at bounding box center [562, 602] width 93 height 15
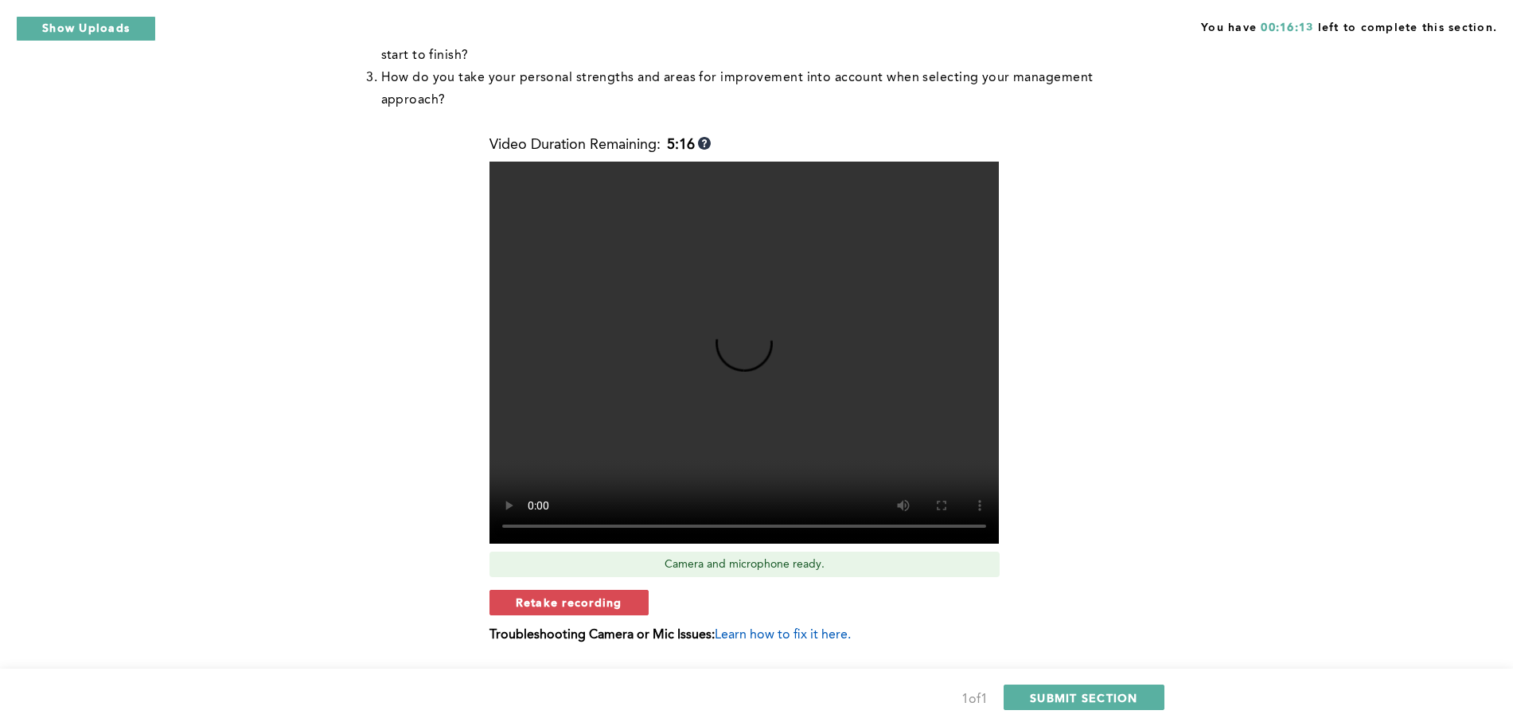
scroll to position [439, 0]
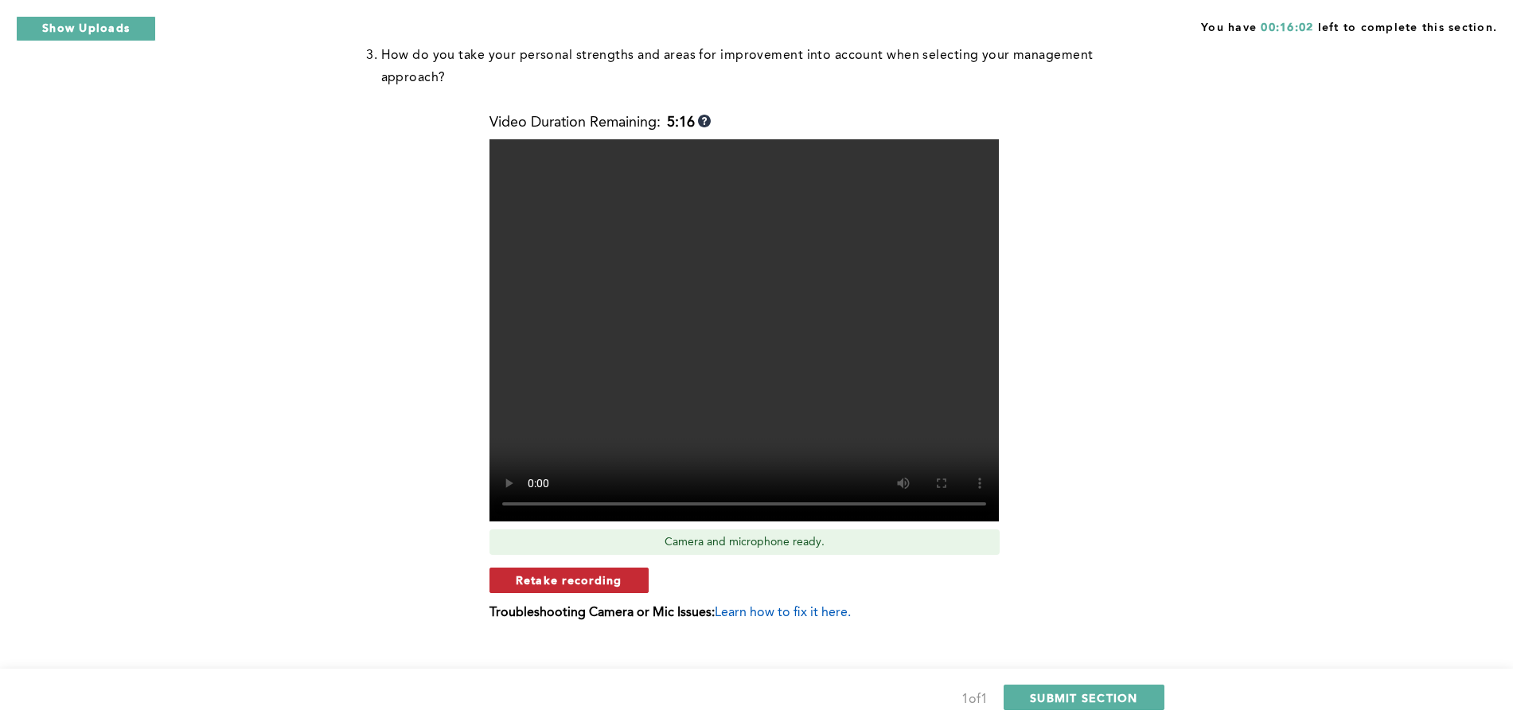
click at [552, 568] on button "Retake recording" at bounding box center [569, 580] width 159 height 25
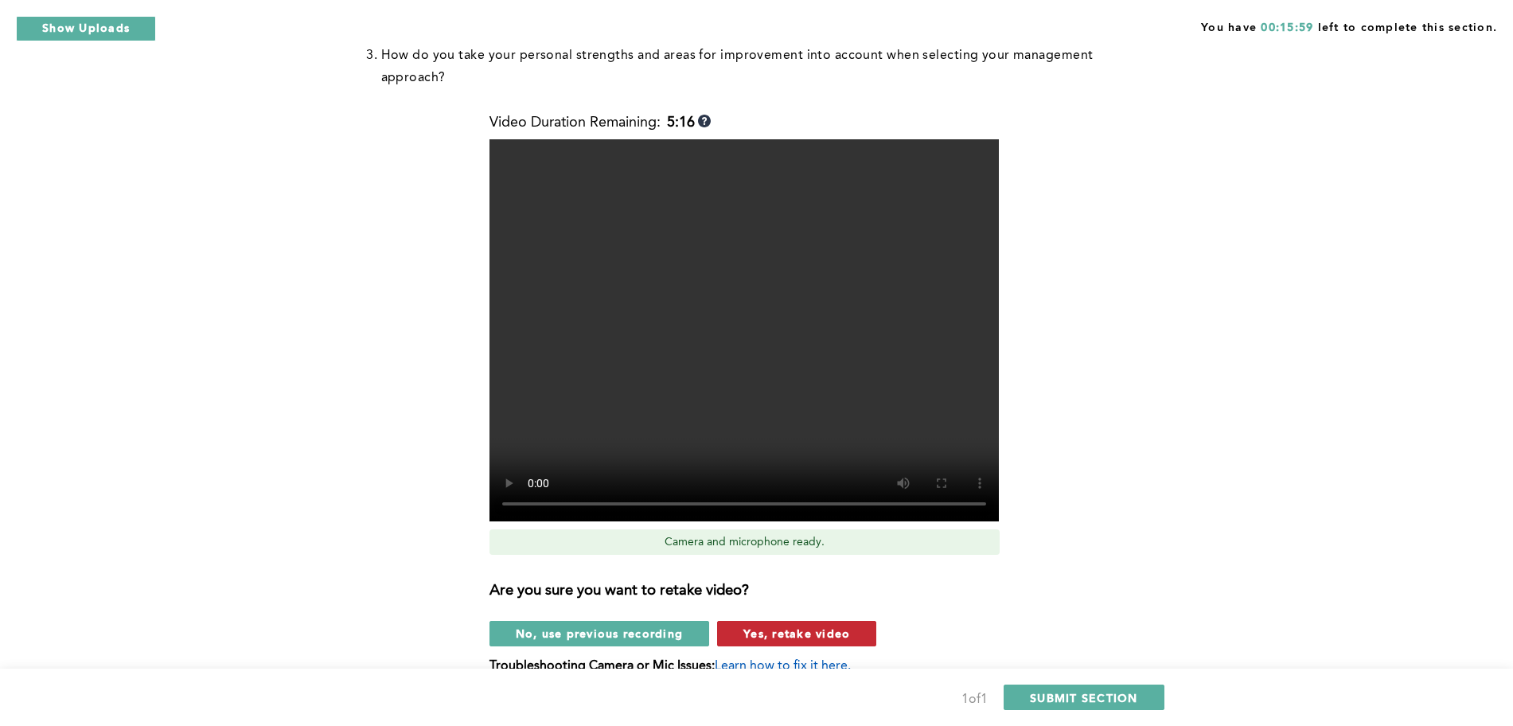
click at [781, 626] on span "Yes, retake video" at bounding box center [797, 633] width 107 height 15
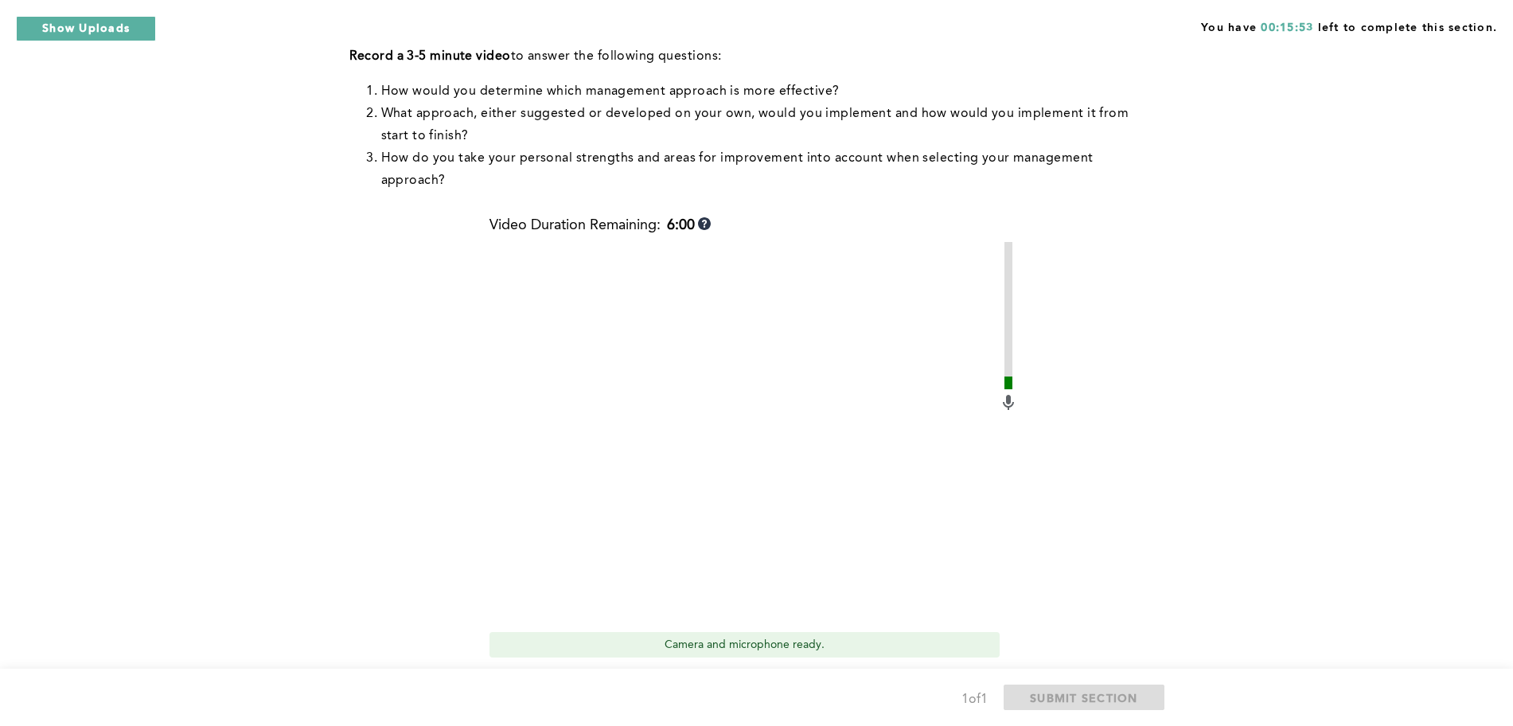
scroll to position [341, 0]
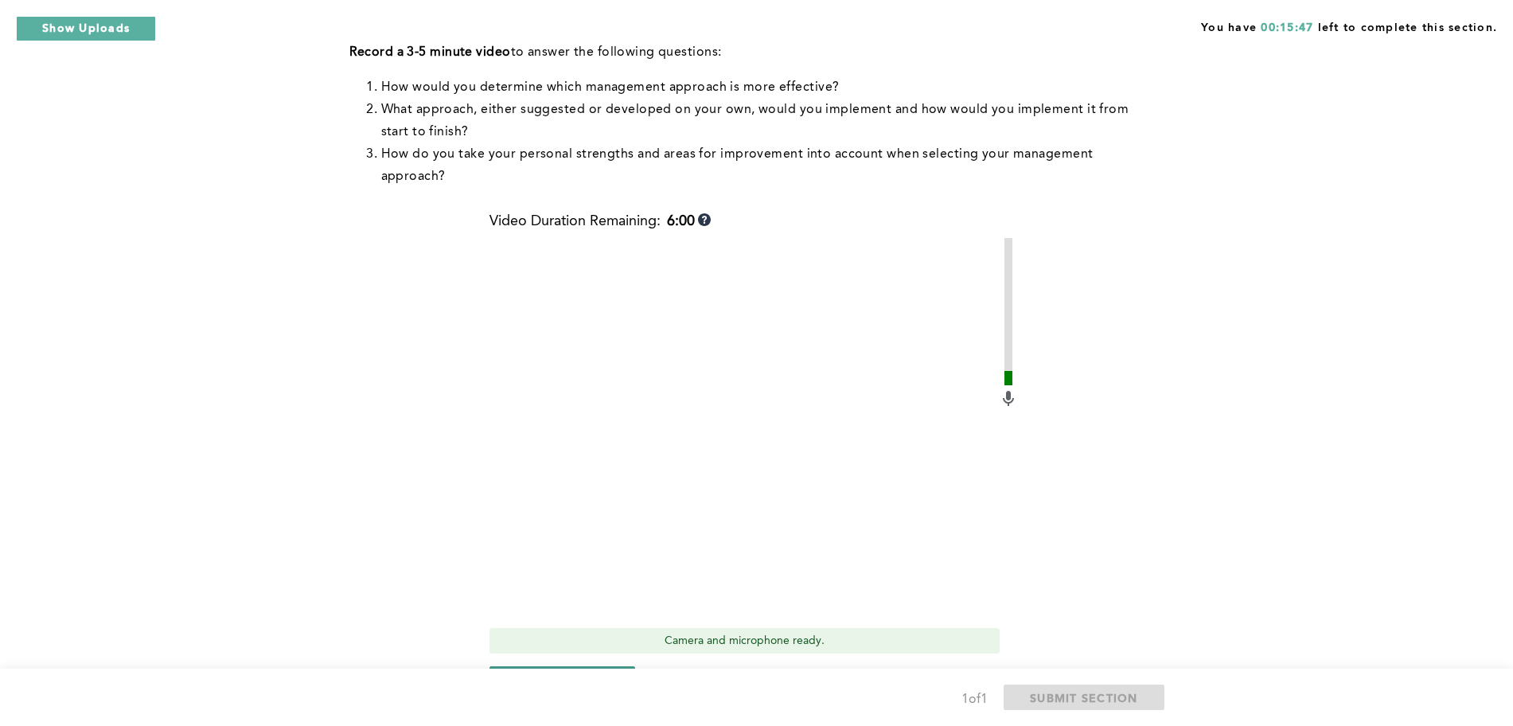
click at [578, 671] on span "Start recording" at bounding box center [563, 678] width 94 height 15
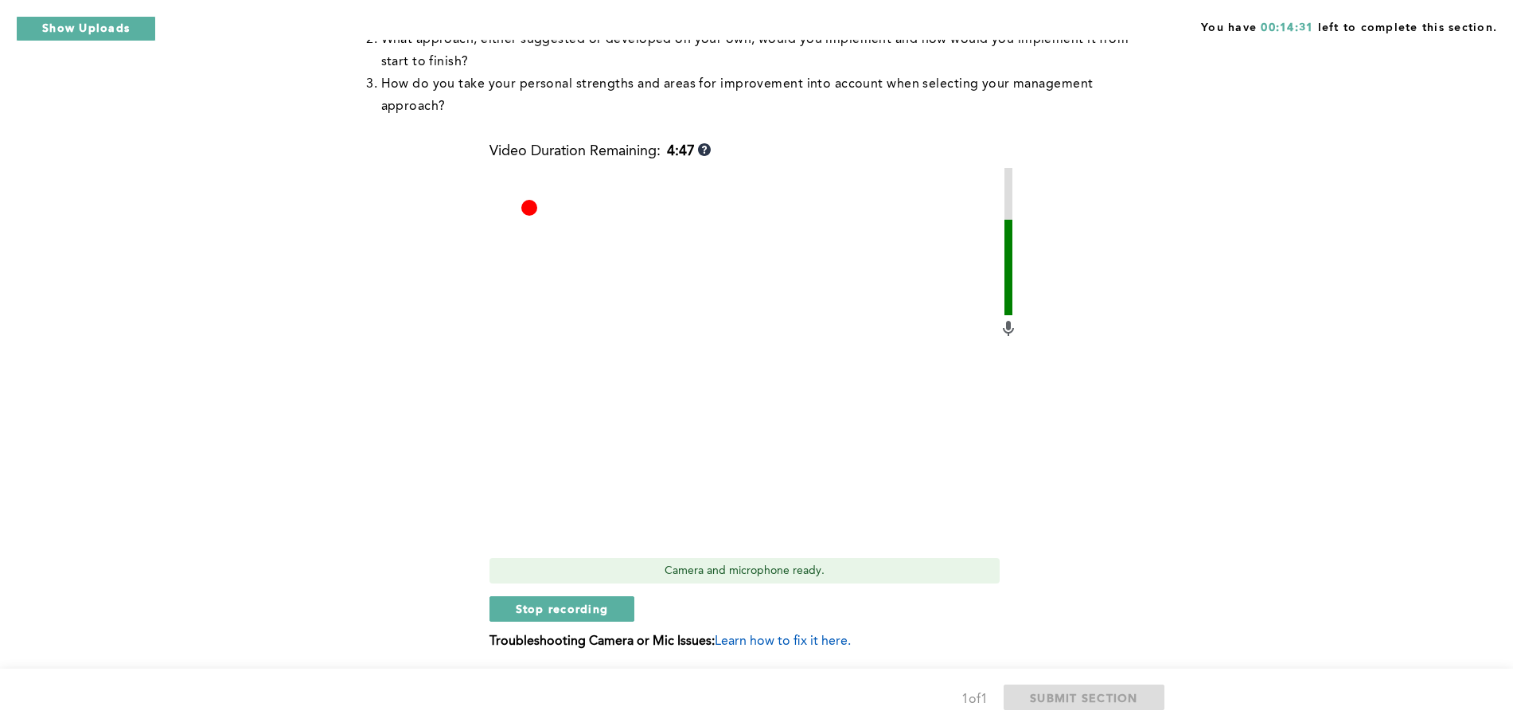
scroll to position [421, 0]
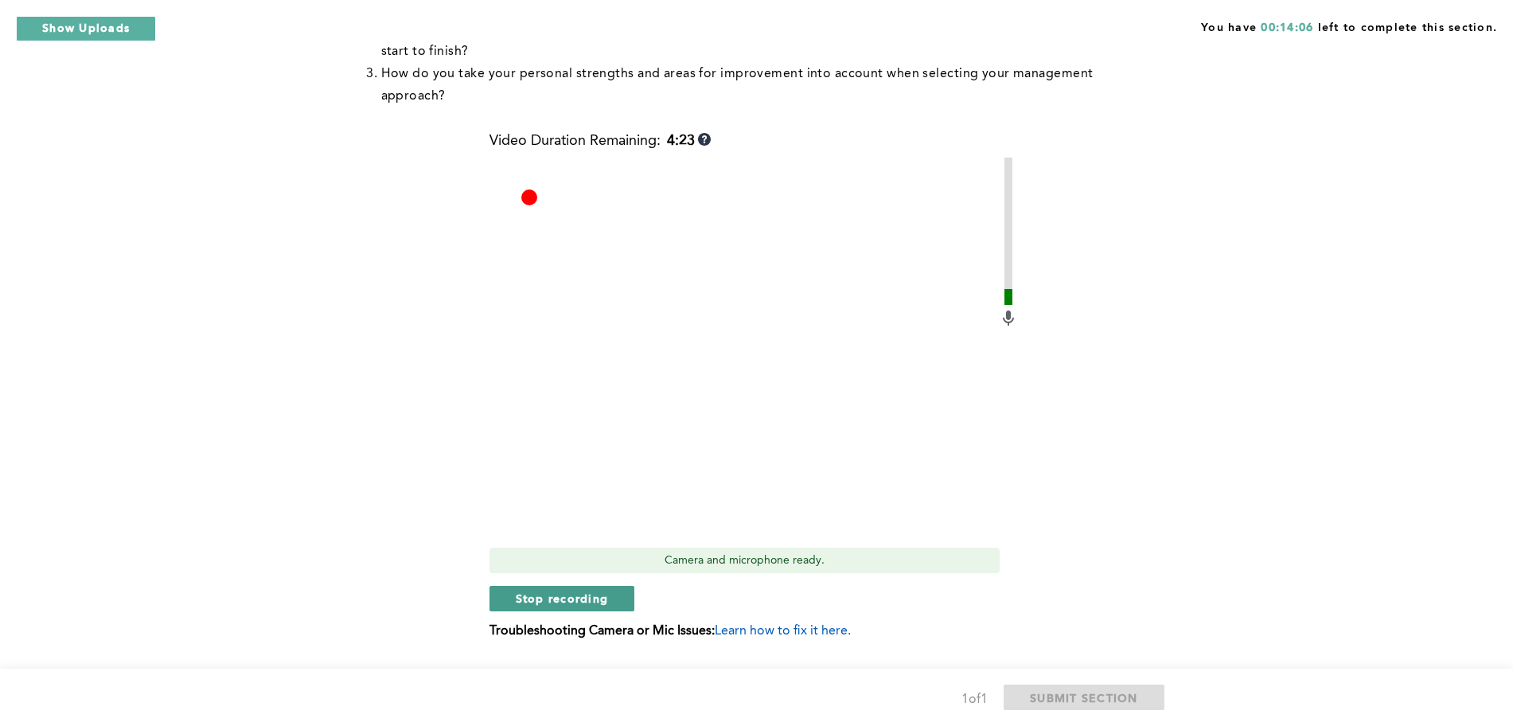
click at [574, 591] on span "Stop recording" at bounding box center [562, 598] width 93 height 15
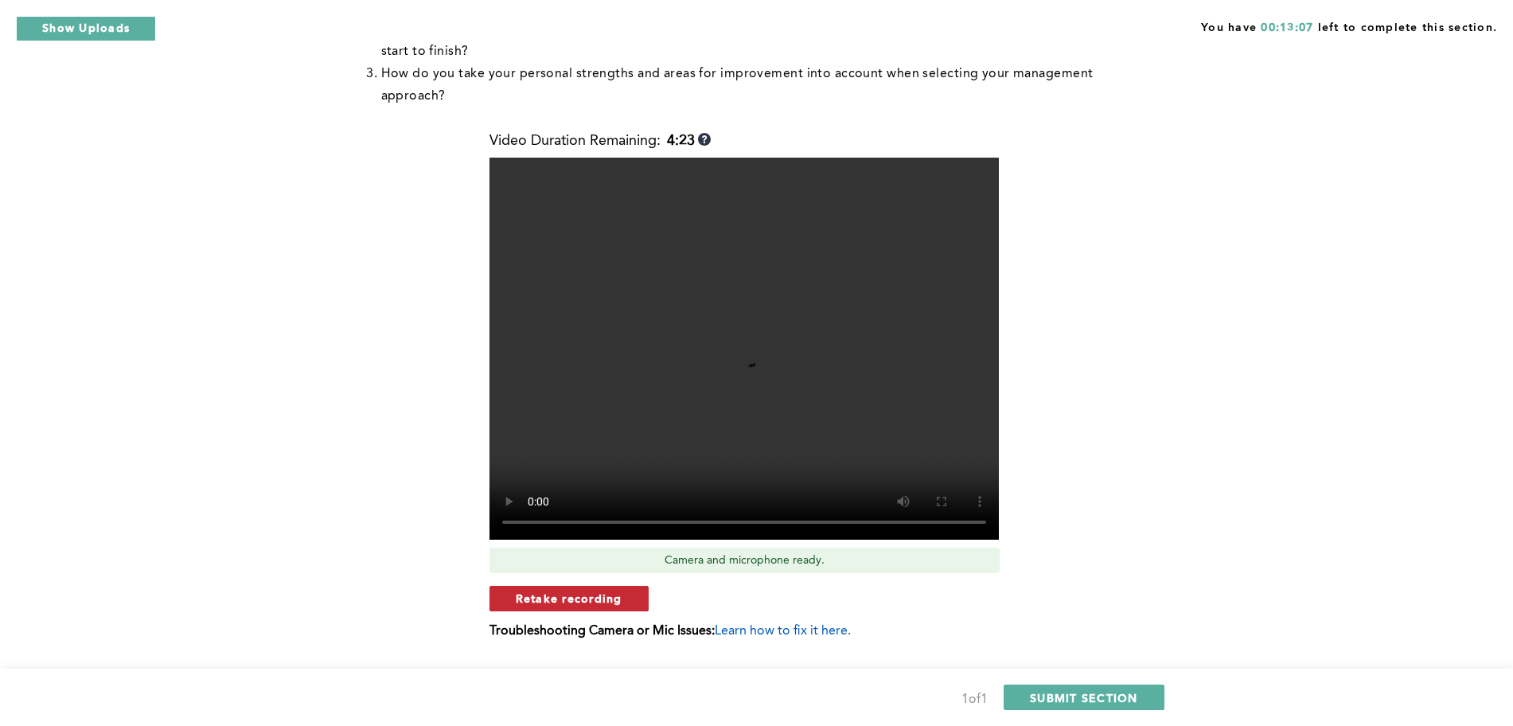
click at [586, 591] on span "Retake recording" at bounding box center [569, 598] width 107 height 15
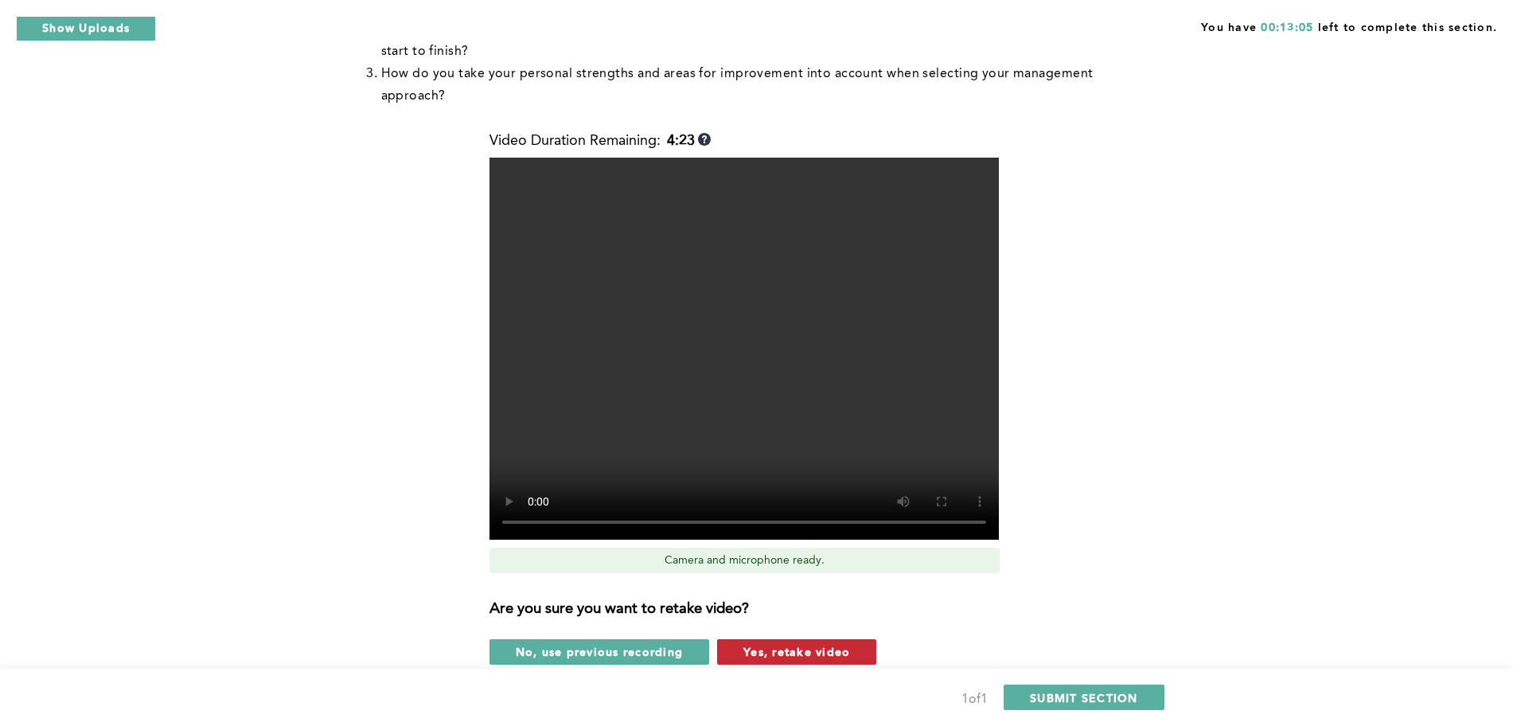
click at [816, 644] on span "Yes, retake video" at bounding box center [797, 651] width 107 height 15
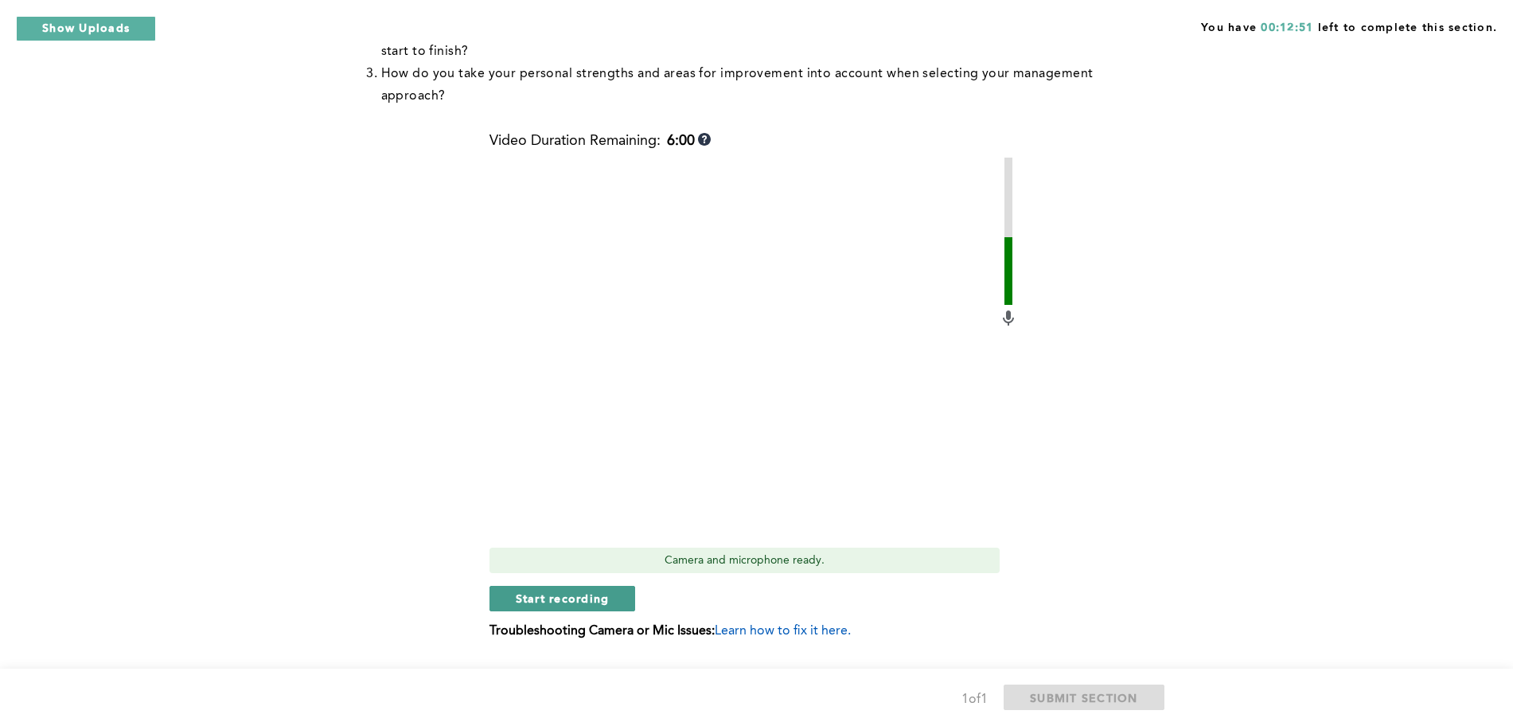
click at [595, 591] on span "Start recording" at bounding box center [563, 598] width 94 height 15
click at [580, 591] on span "Stop recording" at bounding box center [562, 598] width 93 height 15
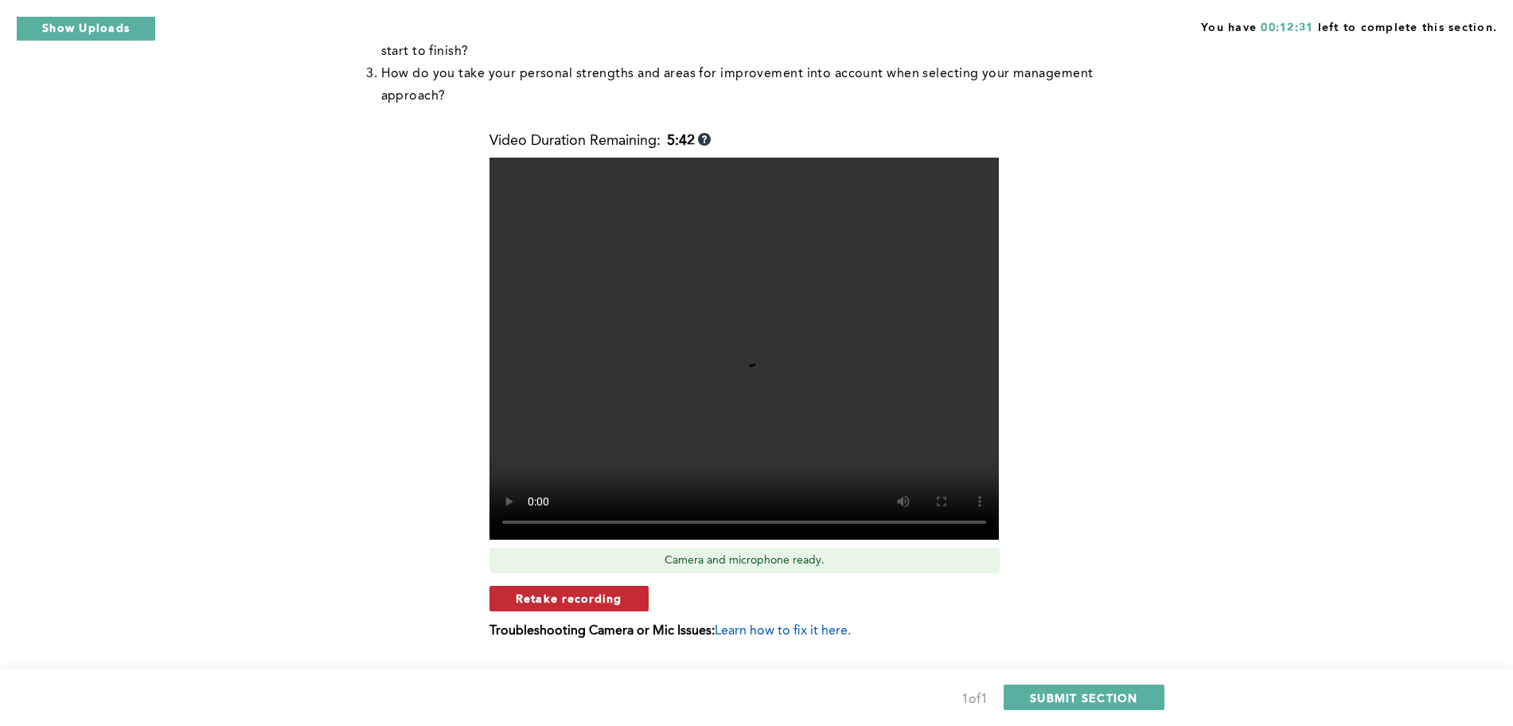
click at [585, 591] on span "Retake recording" at bounding box center [569, 598] width 107 height 15
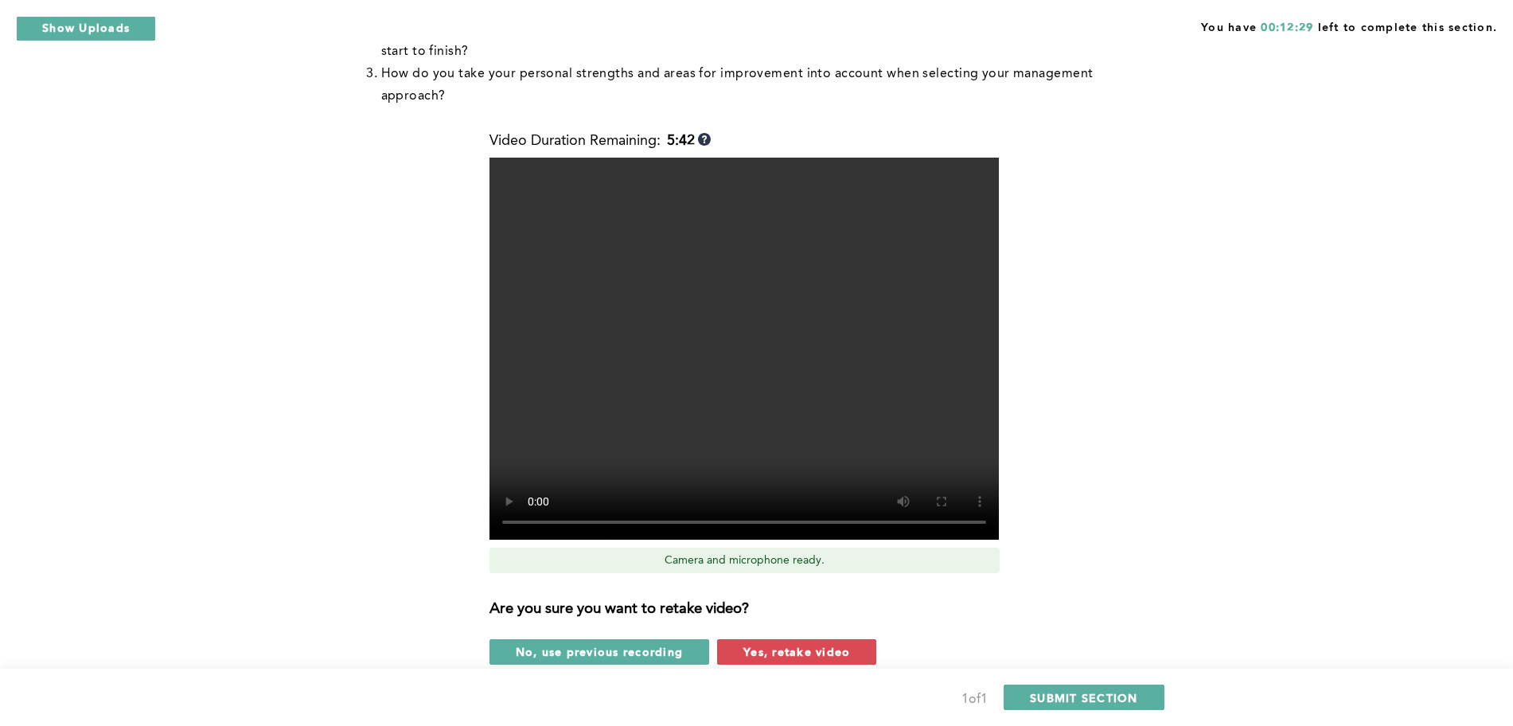
click at [755, 615] on div "Are you sure you want to retake video? No, use previous recording Yes, retake v…" at bounding box center [754, 625] width 529 height 79
click at [763, 644] on span "Yes, retake video" at bounding box center [797, 651] width 107 height 15
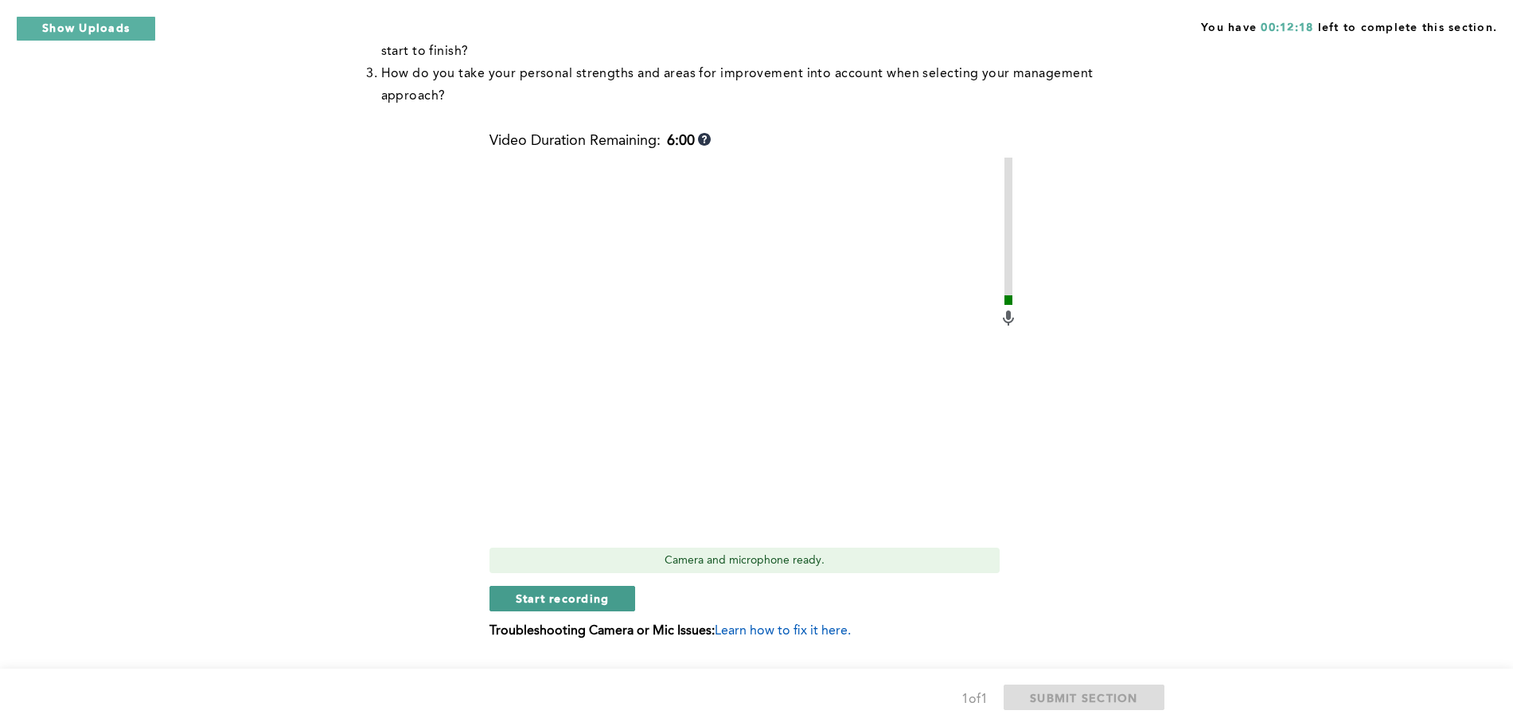
click at [610, 586] on button "Start recording" at bounding box center [563, 598] width 146 height 25
click at [591, 591] on span "Stop recording" at bounding box center [562, 598] width 93 height 15
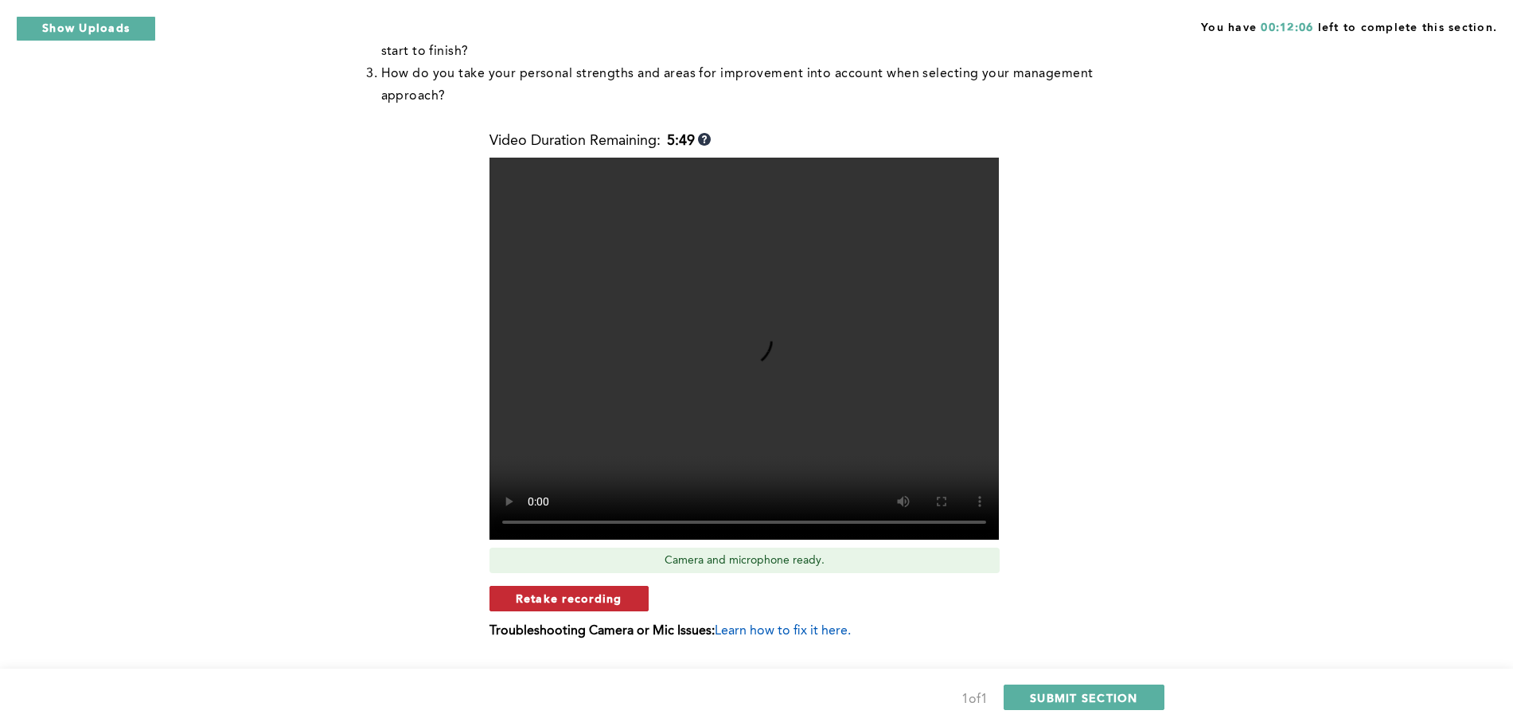
click at [626, 586] on button "Retake recording" at bounding box center [569, 598] width 159 height 25
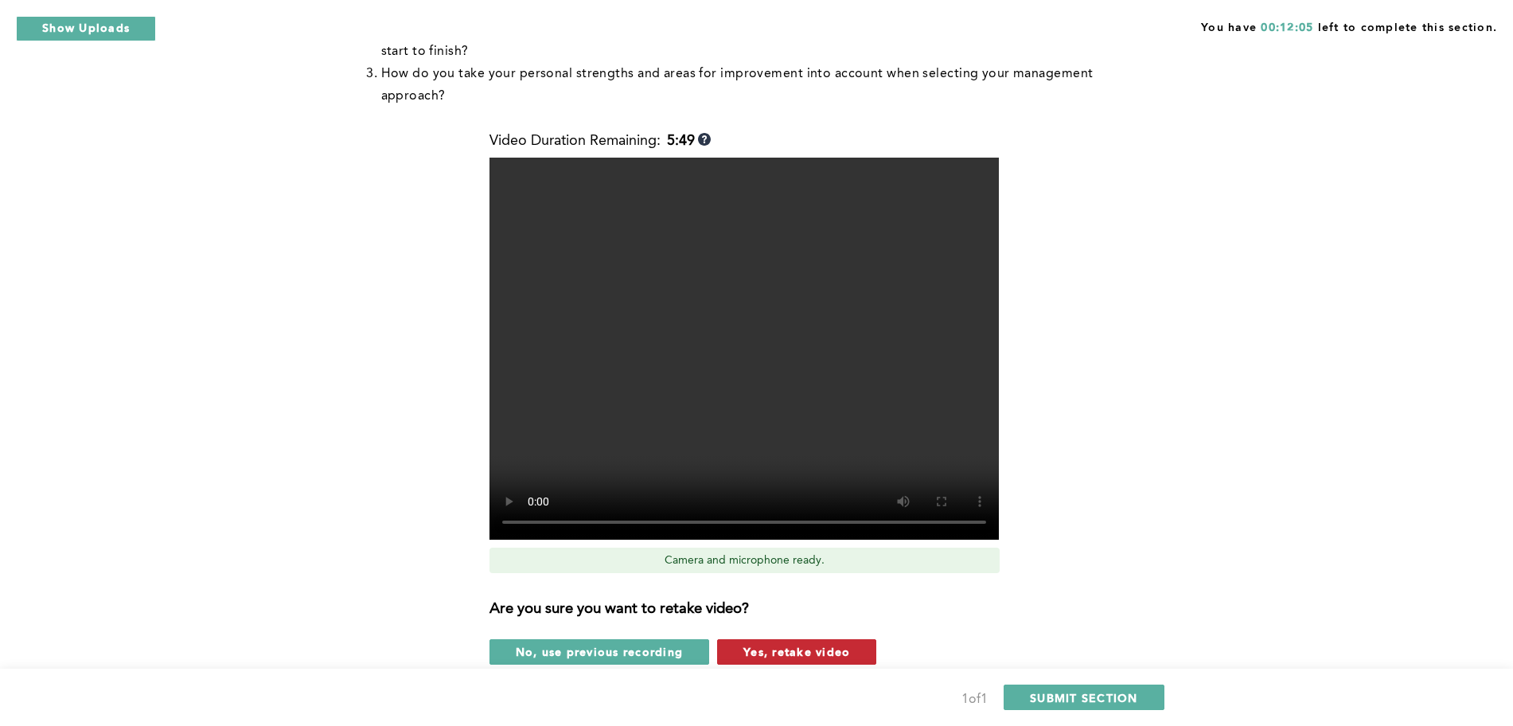
click at [789, 644] on span "Yes, retake video" at bounding box center [797, 651] width 107 height 15
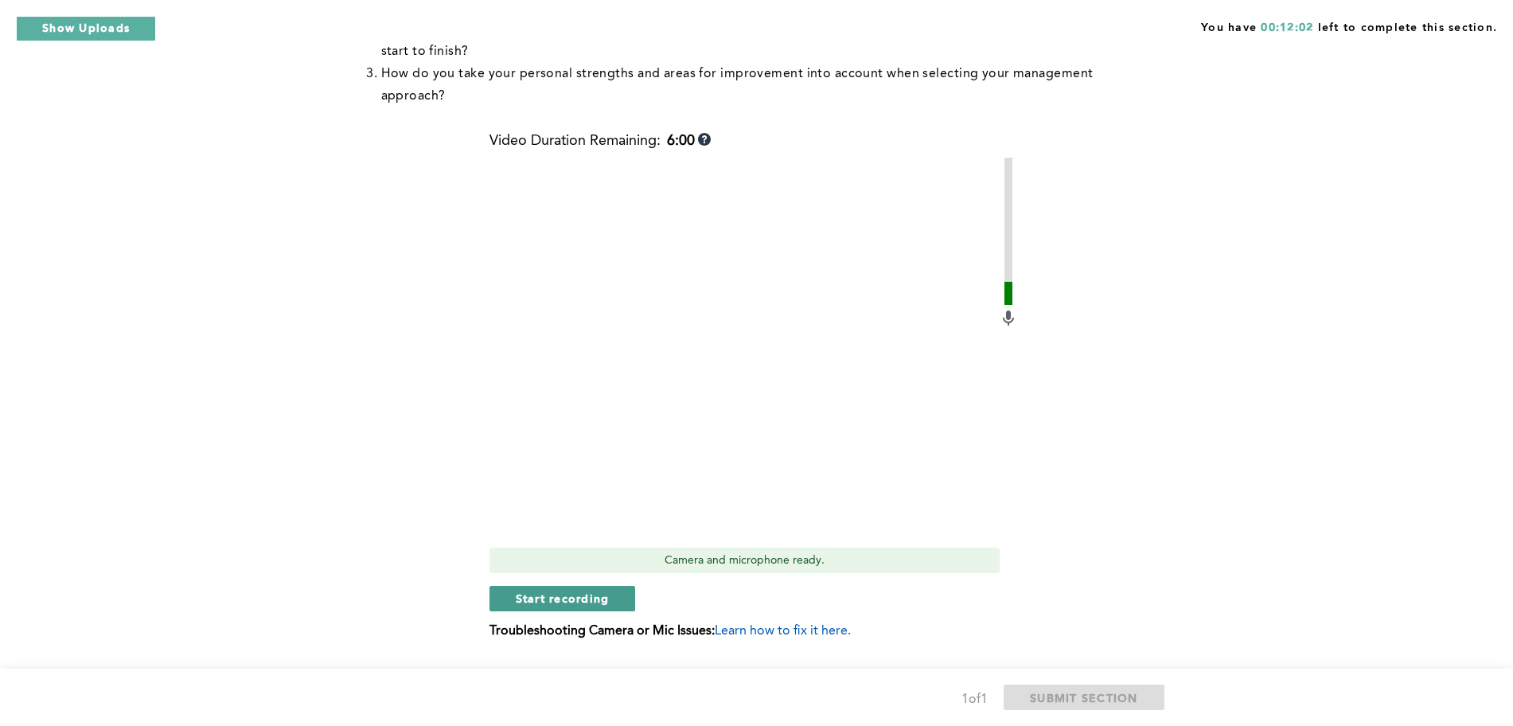
click at [604, 591] on span "Start recording" at bounding box center [563, 598] width 94 height 15
click at [541, 591] on span "Stop recording" at bounding box center [562, 598] width 93 height 15
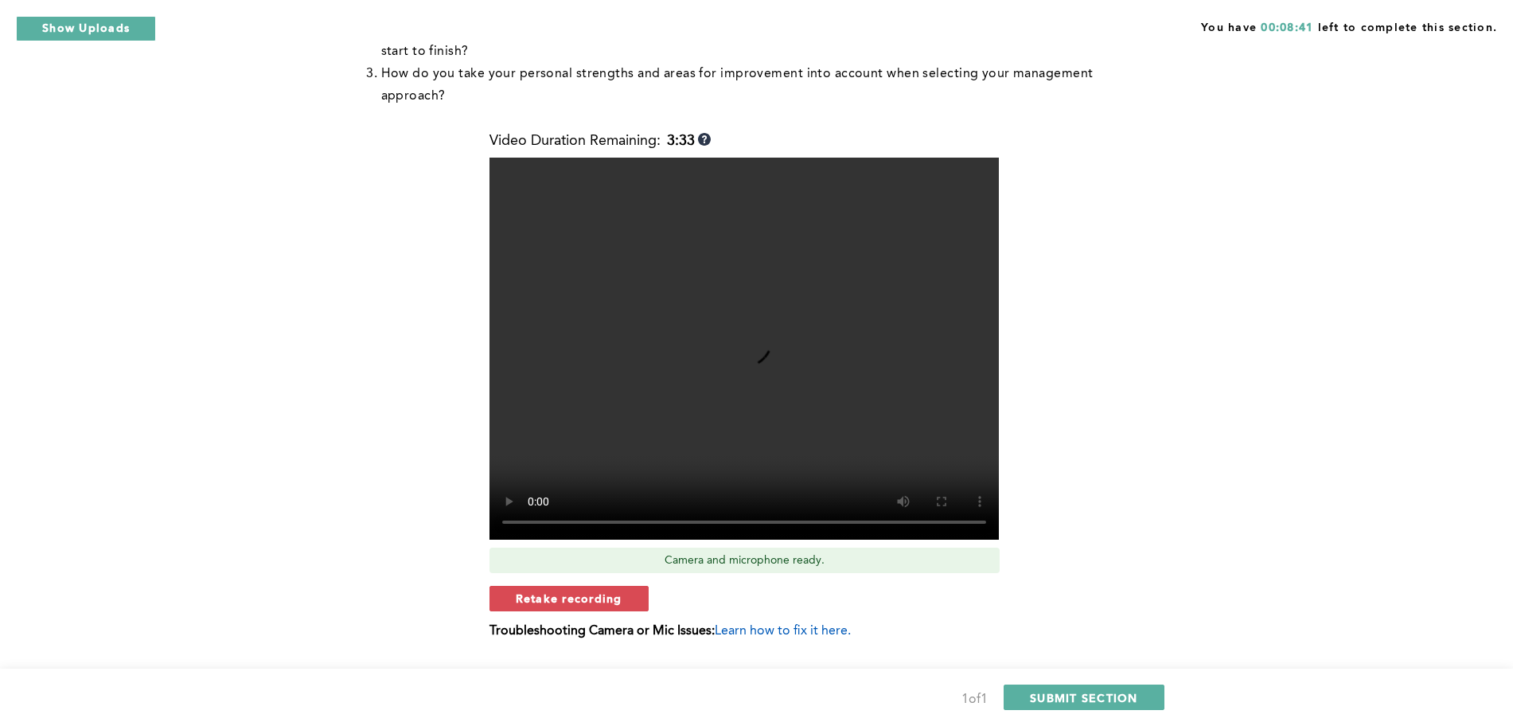
click at [541, 591] on span "Retake recording" at bounding box center [569, 598] width 107 height 15
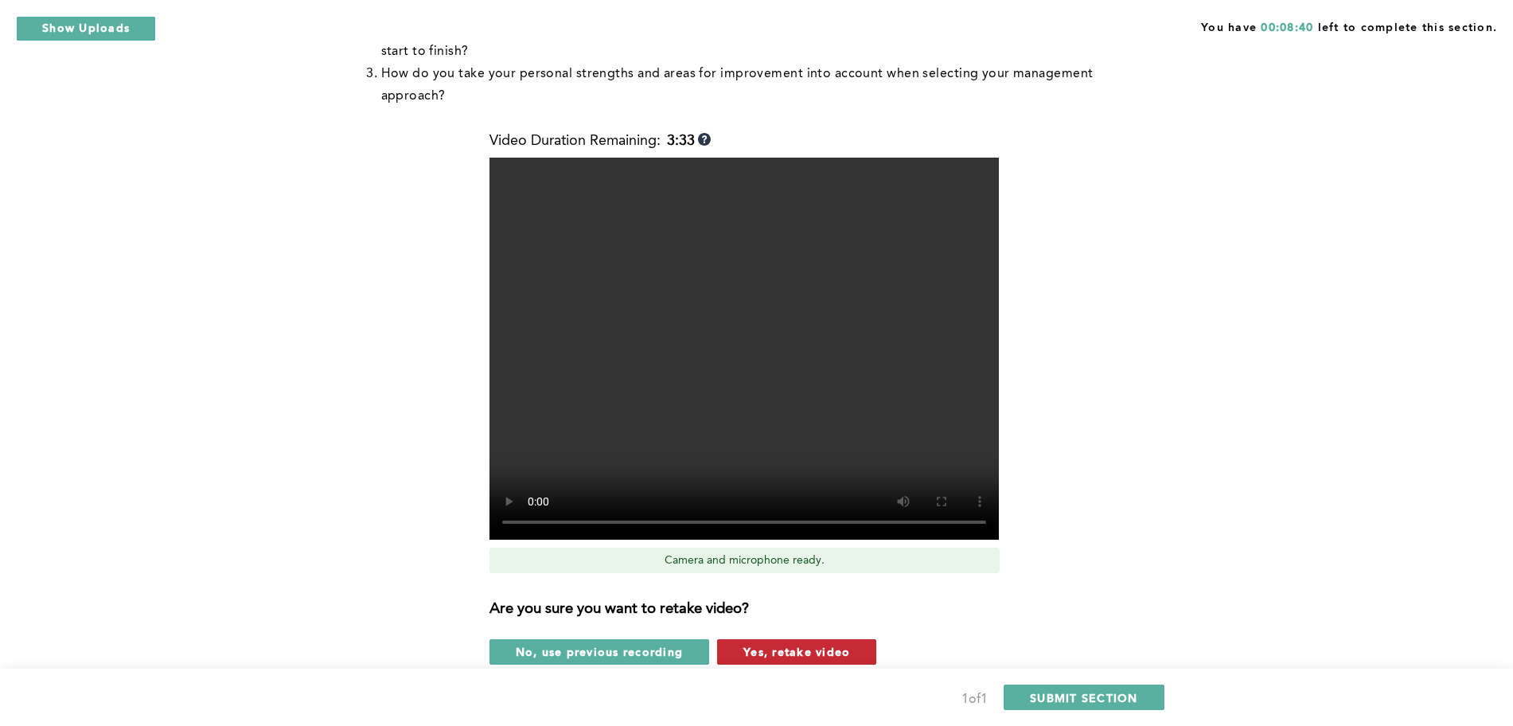
click at [845, 644] on span "Yes, retake video" at bounding box center [797, 651] width 107 height 15
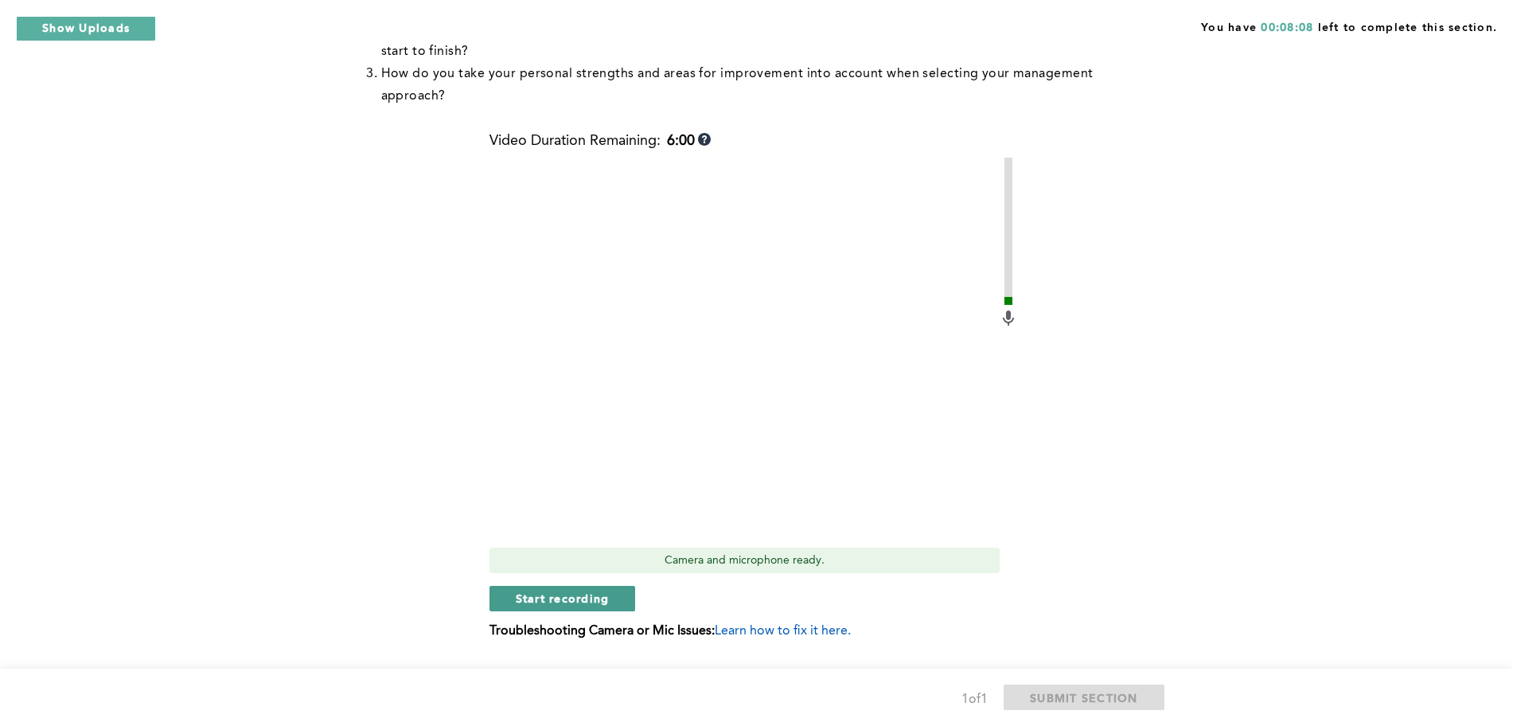
click at [552, 591] on span "Start recording" at bounding box center [563, 598] width 94 height 15
click at [532, 646] on div "Q1 Context: Early in your role, you find yourself receiving mixed messages abou…" at bounding box center [756, 172] width 815 height 1003
click at [572, 591] on span "Stop recording" at bounding box center [562, 598] width 93 height 15
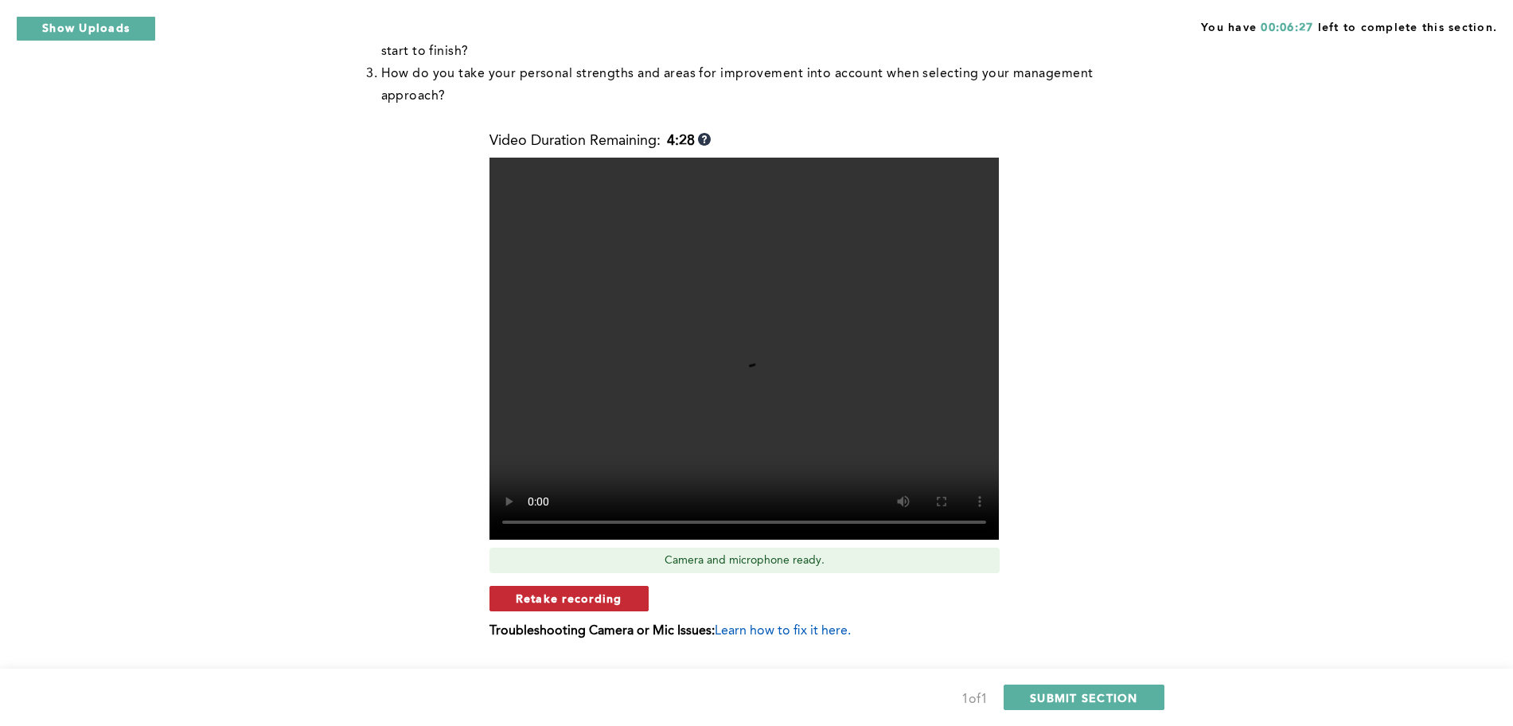
click at [595, 591] on span "Retake recording" at bounding box center [569, 598] width 107 height 15
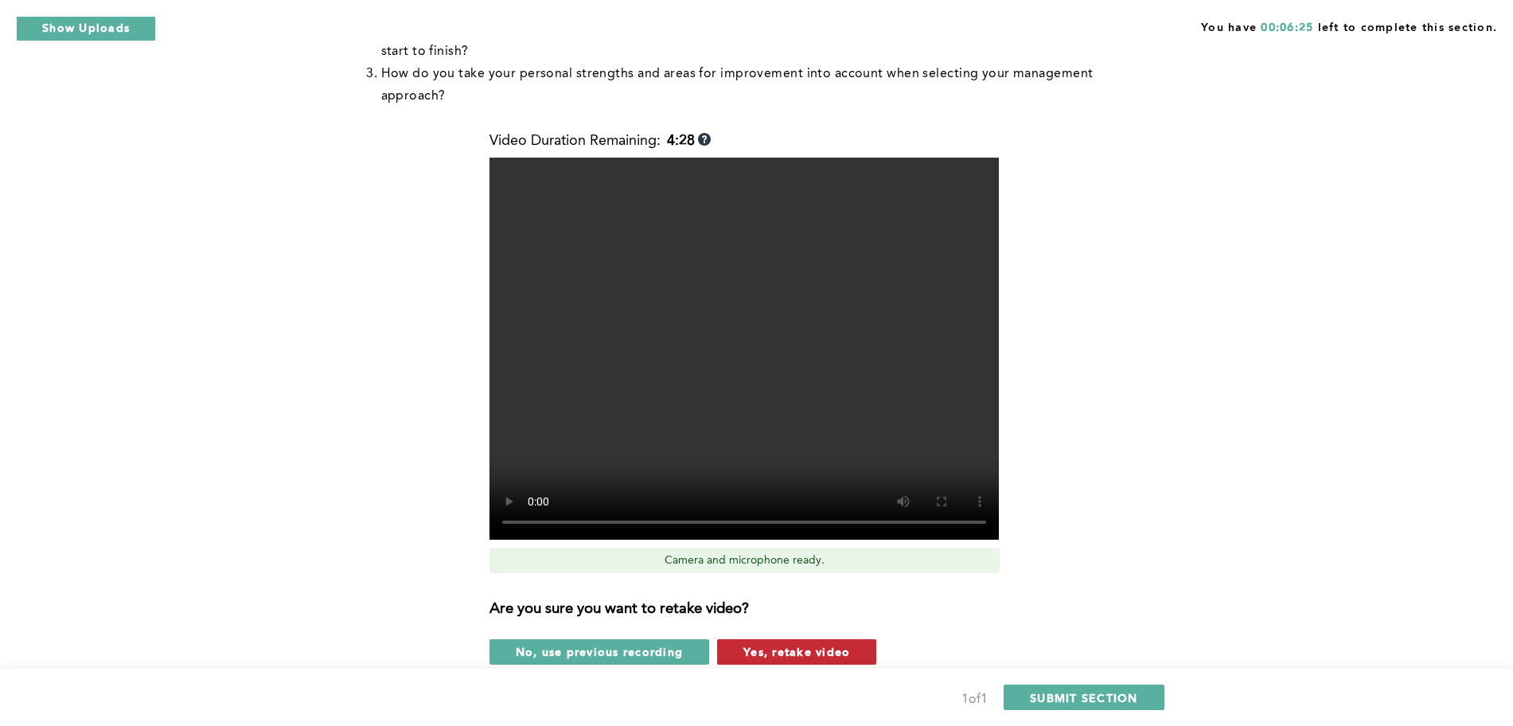
click at [809, 644] on span "Yes, retake video" at bounding box center [797, 651] width 107 height 15
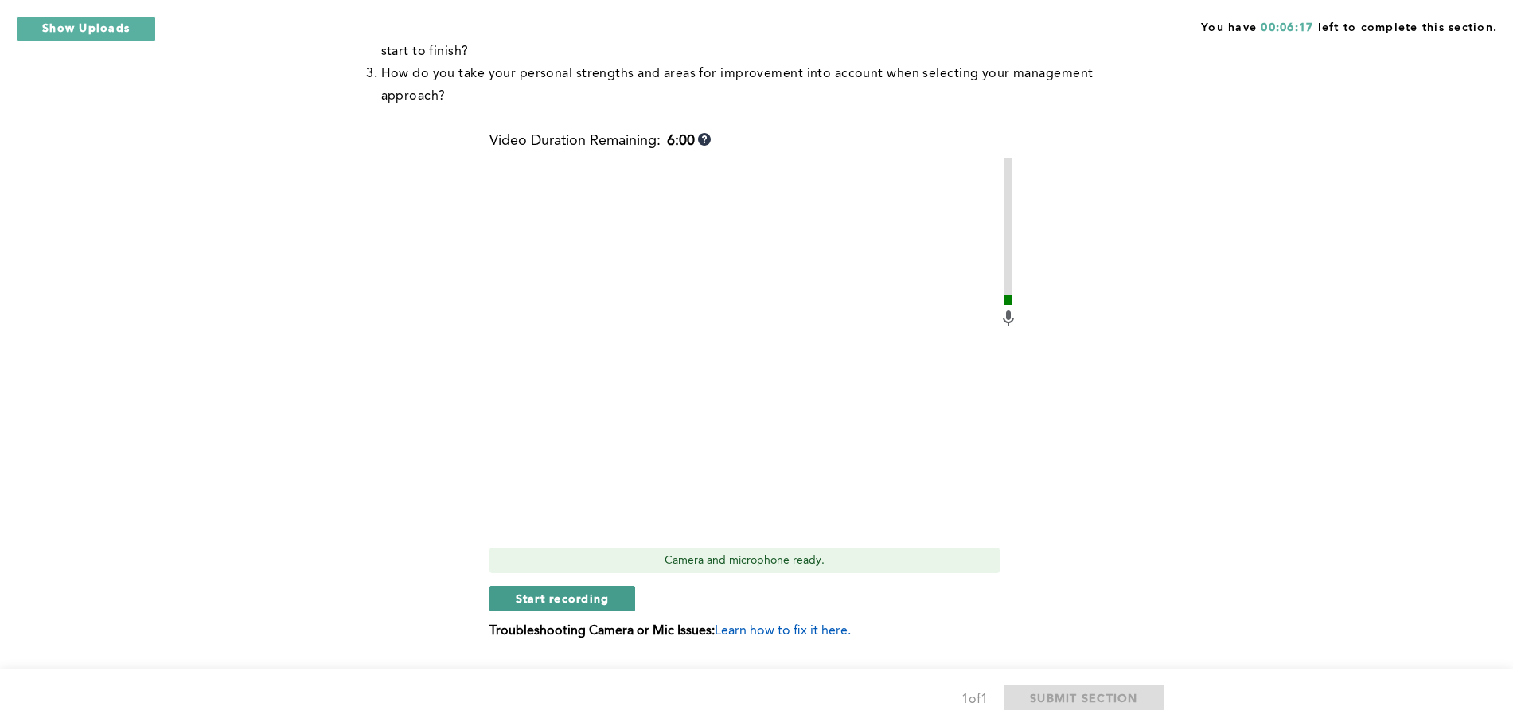
click at [607, 591] on span "Start recording" at bounding box center [563, 598] width 94 height 15
click at [607, 591] on span "Stop recording" at bounding box center [562, 598] width 93 height 15
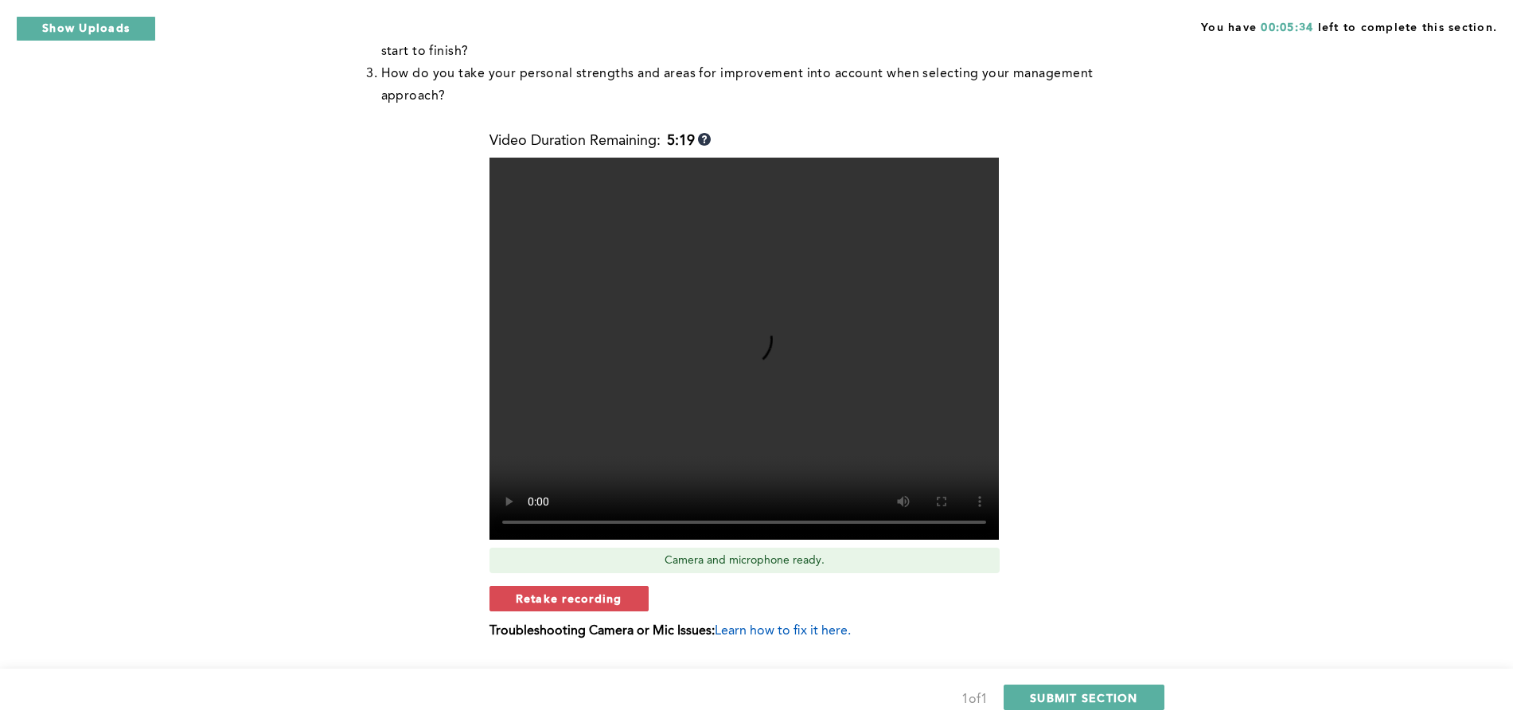
click at [607, 591] on span "Retake recording" at bounding box center [569, 598] width 107 height 15
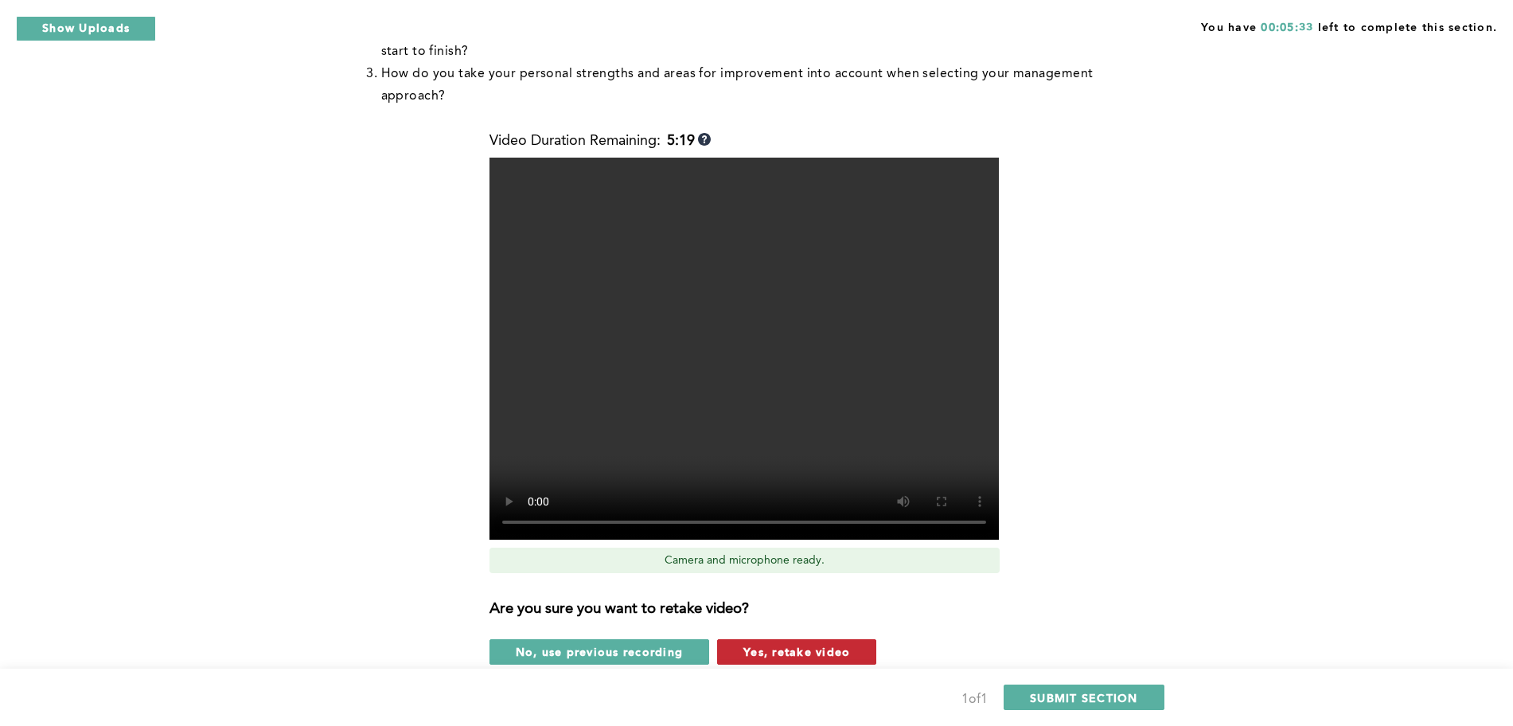
click at [805, 644] on span "Yes, retake video" at bounding box center [797, 651] width 107 height 15
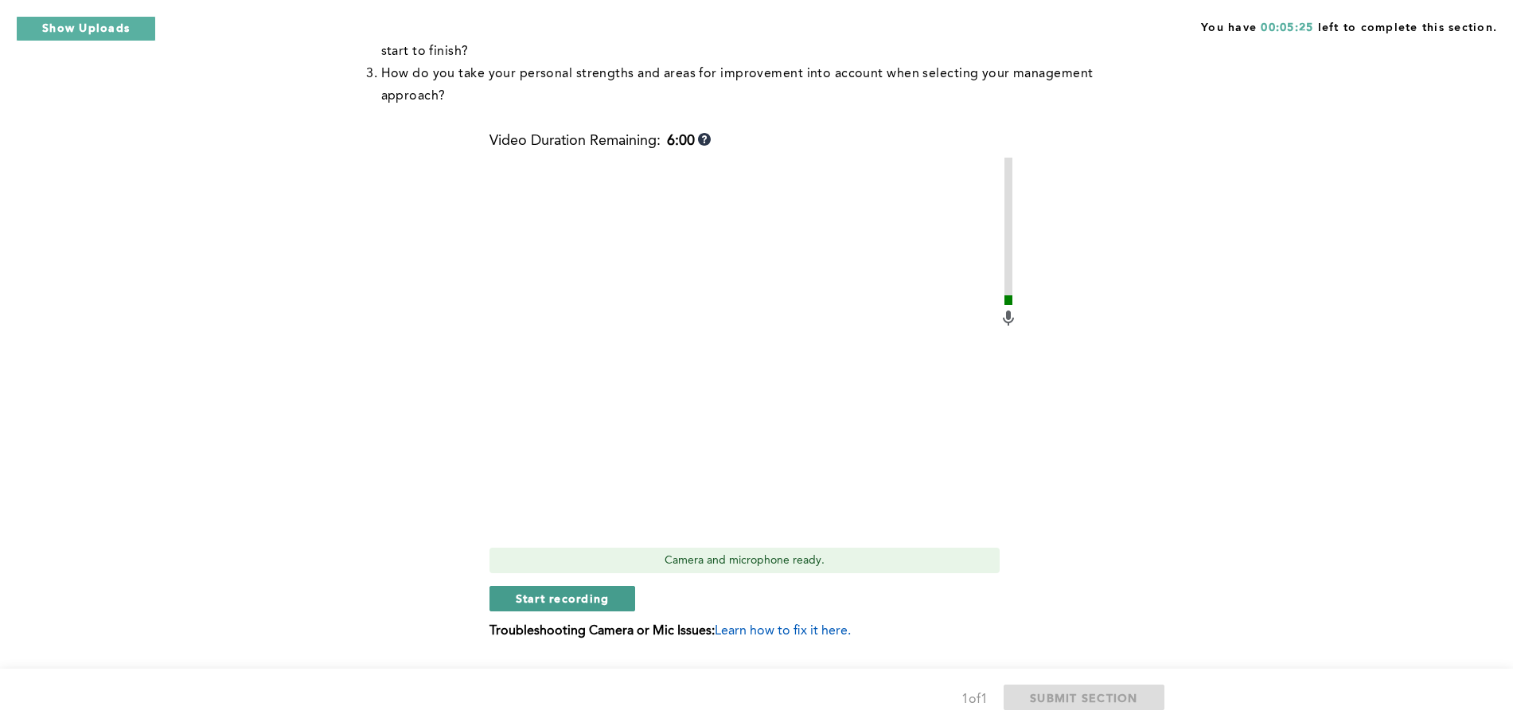
click at [583, 591] on span "Start recording" at bounding box center [563, 598] width 94 height 15
click at [564, 591] on span "Stop recording" at bounding box center [562, 598] width 93 height 15
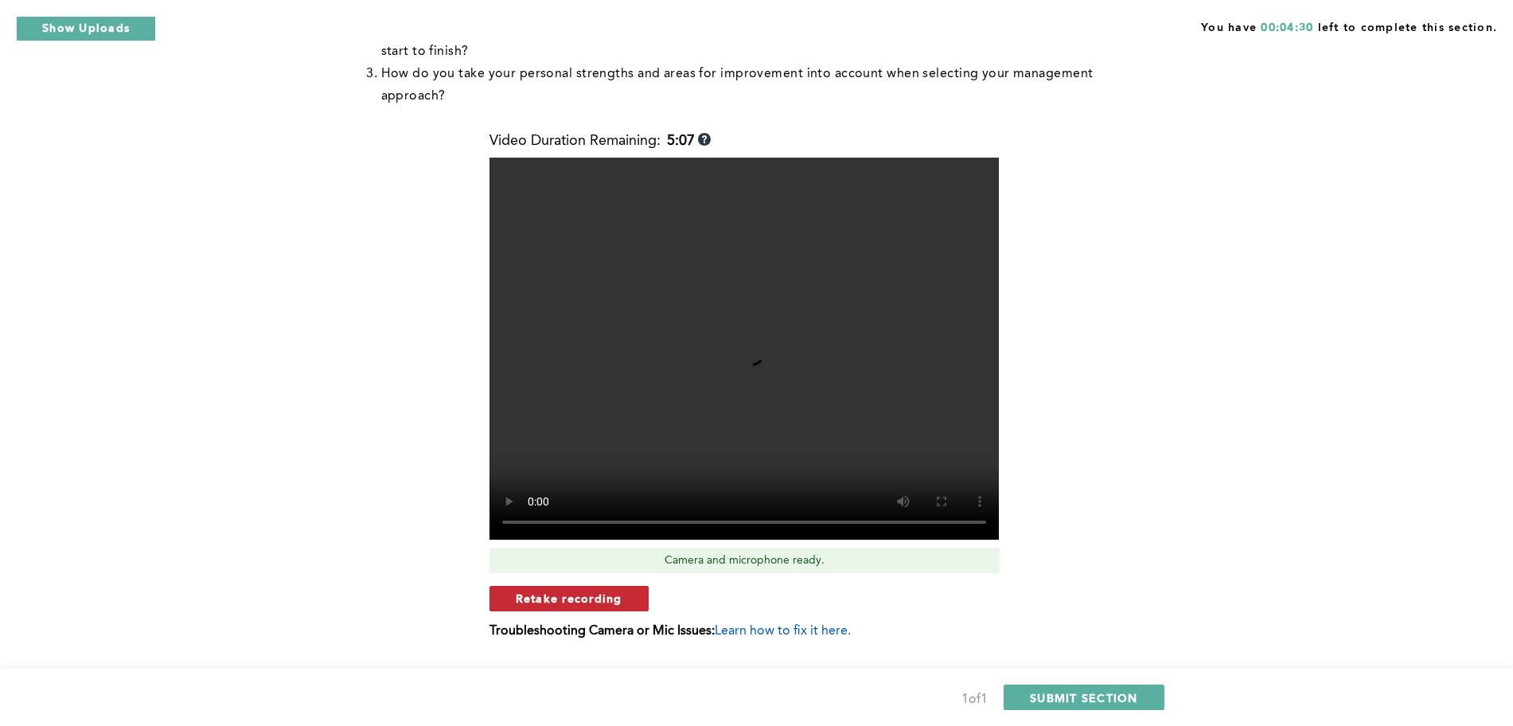
click at [607, 591] on span "Retake recording" at bounding box center [569, 598] width 107 height 15
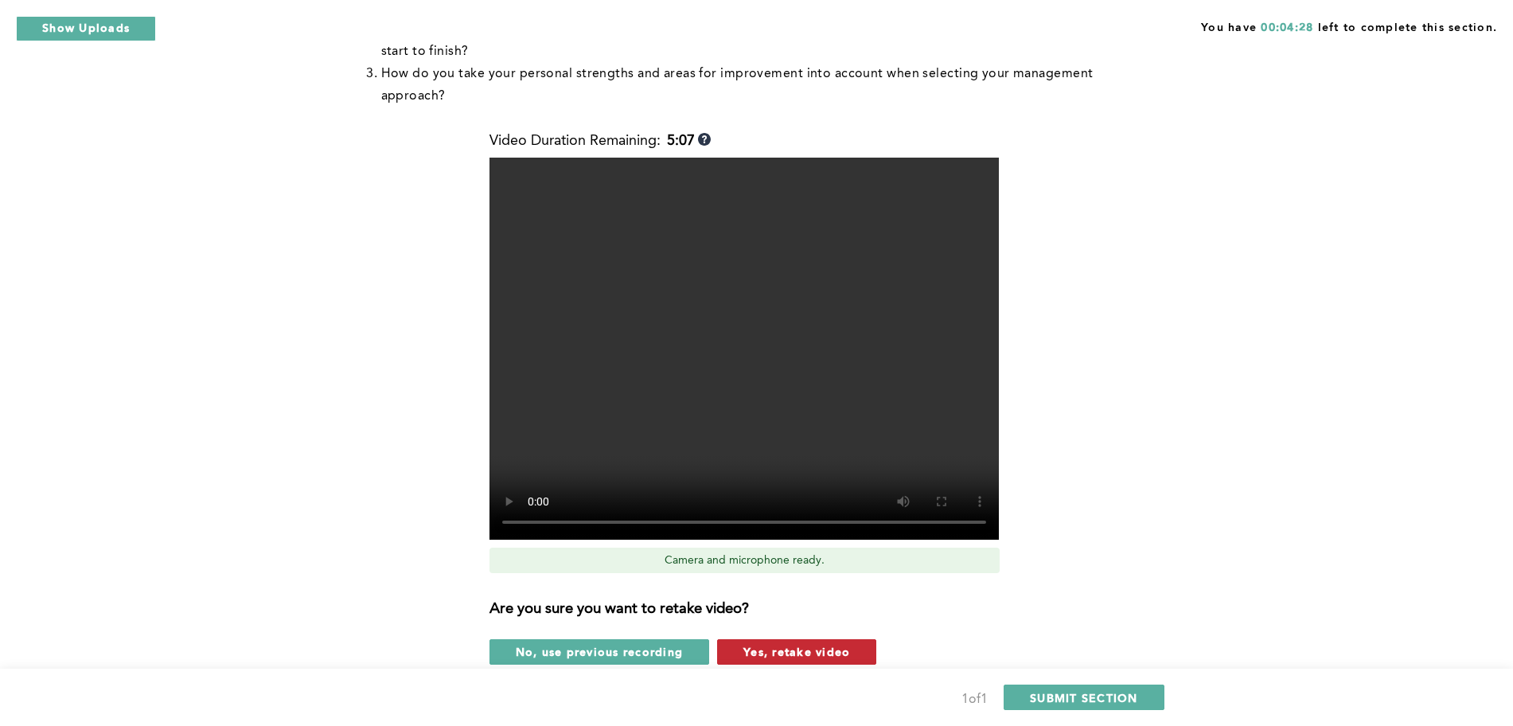
click at [802, 644] on span "Yes, retake video" at bounding box center [797, 651] width 107 height 15
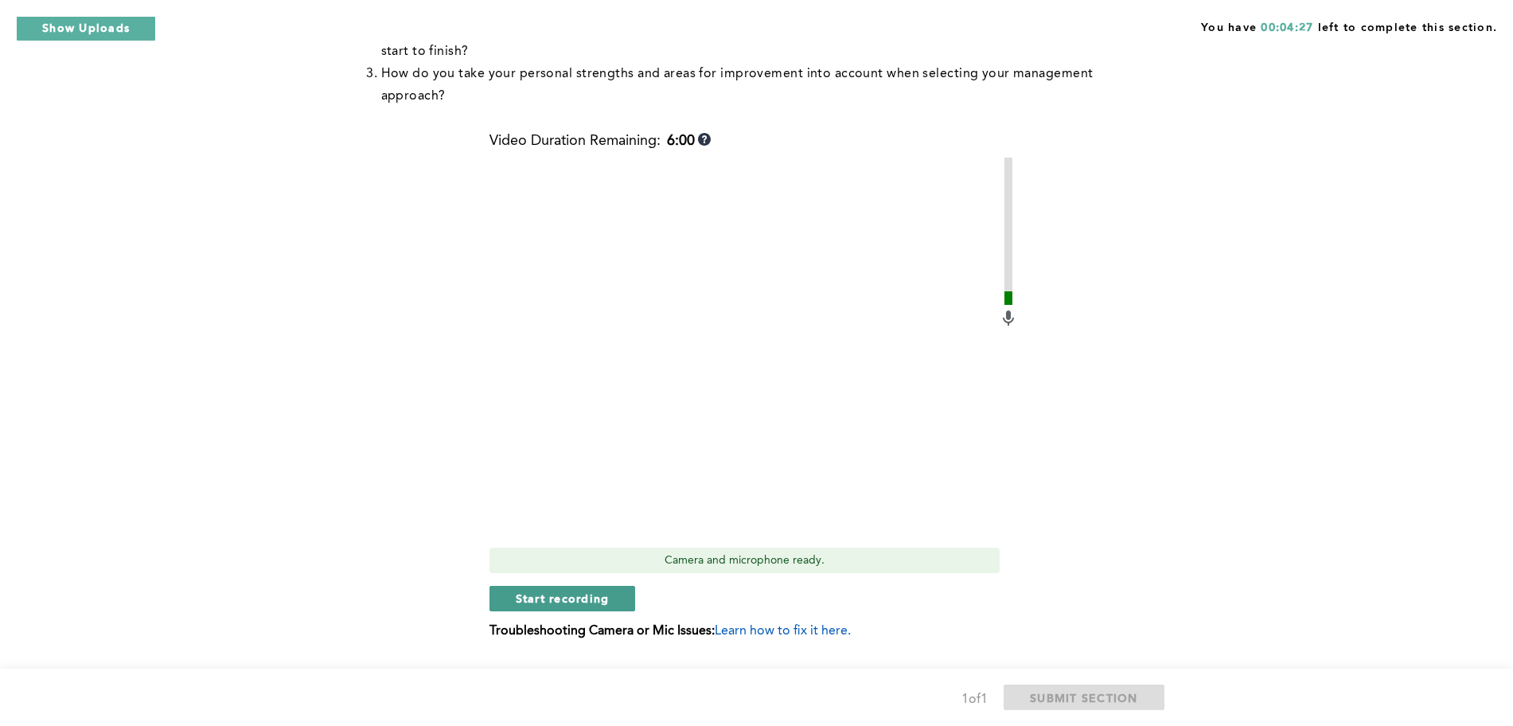
click at [590, 591] on span "Start recording" at bounding box center [563, 598] width 94 height 15
click at [556, 591] on span "Stop recording" at bounding box center [562, 598] width 93 height 15
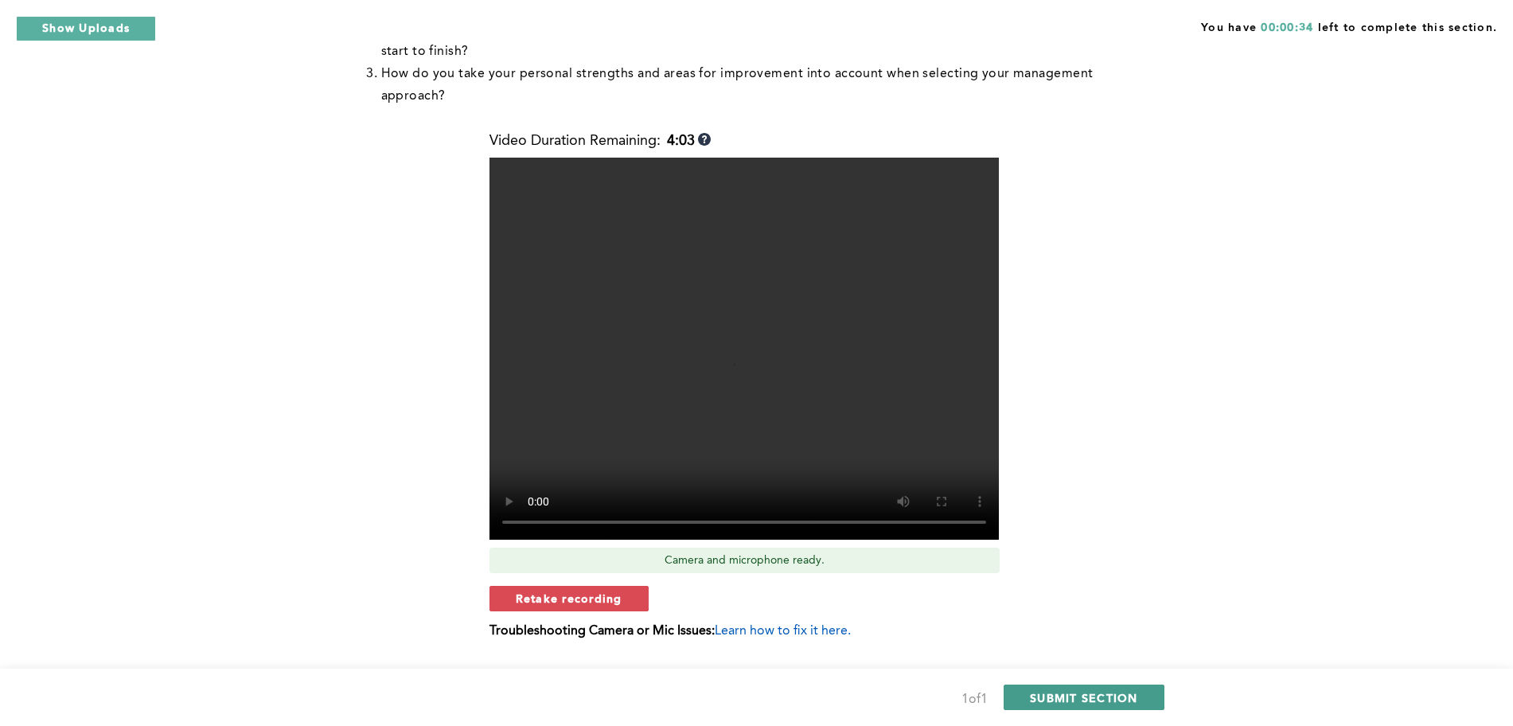
click at [1087, 701] on span "SUBMIT SECTION" at bounding box center [1084, 697] width 108 height 15
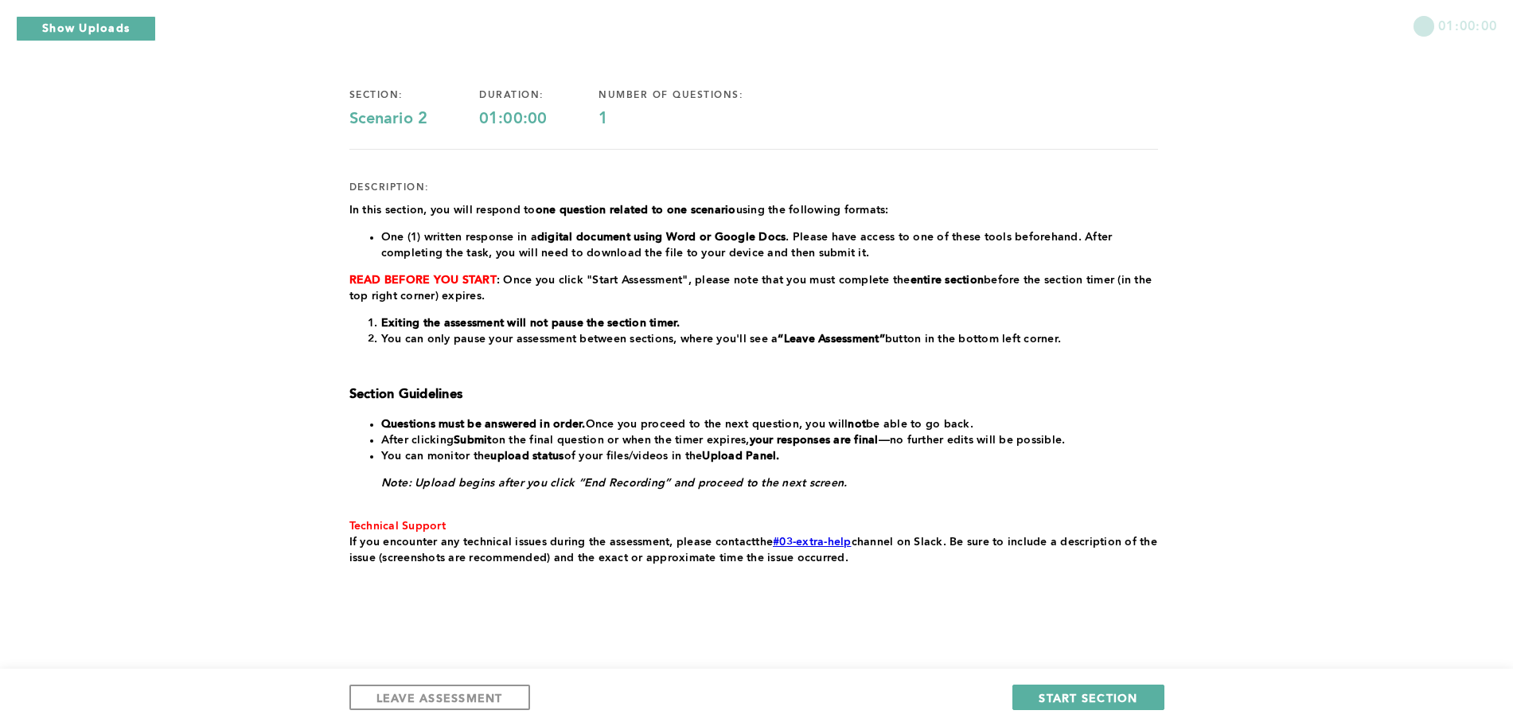
scroll to position [101, 0]
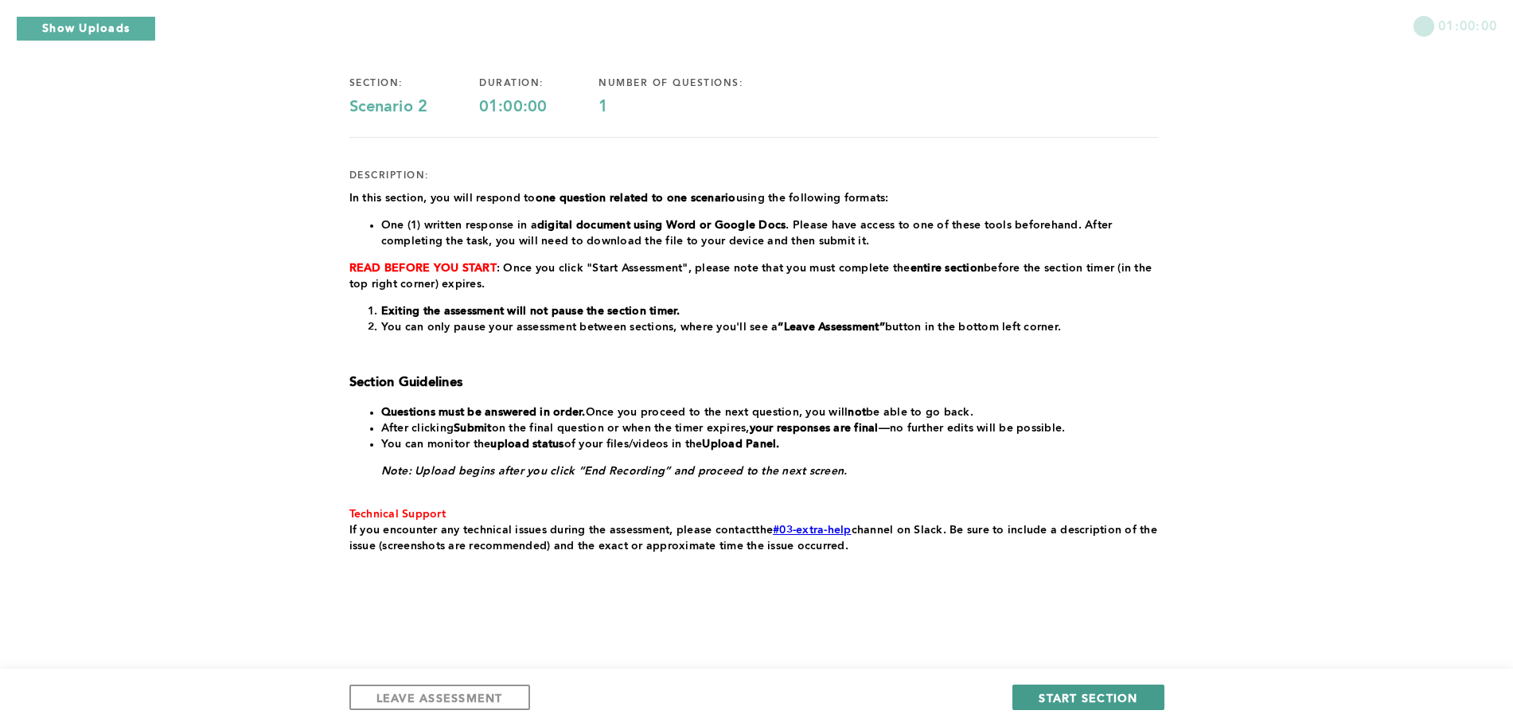
click at [1033, 689] on button "START SECTION" at bounding box center [1088, 697] width 151 height 25
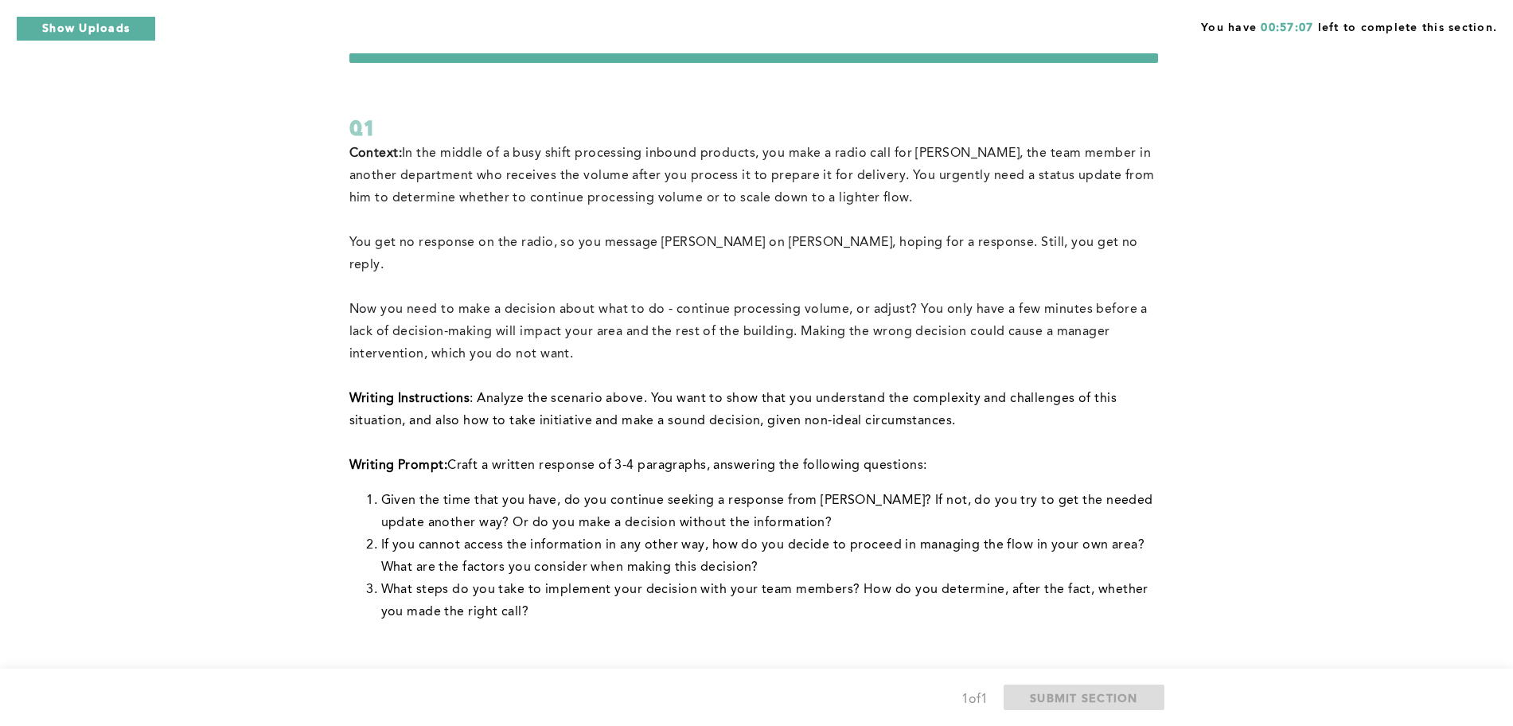
scroll to position [36, 0]
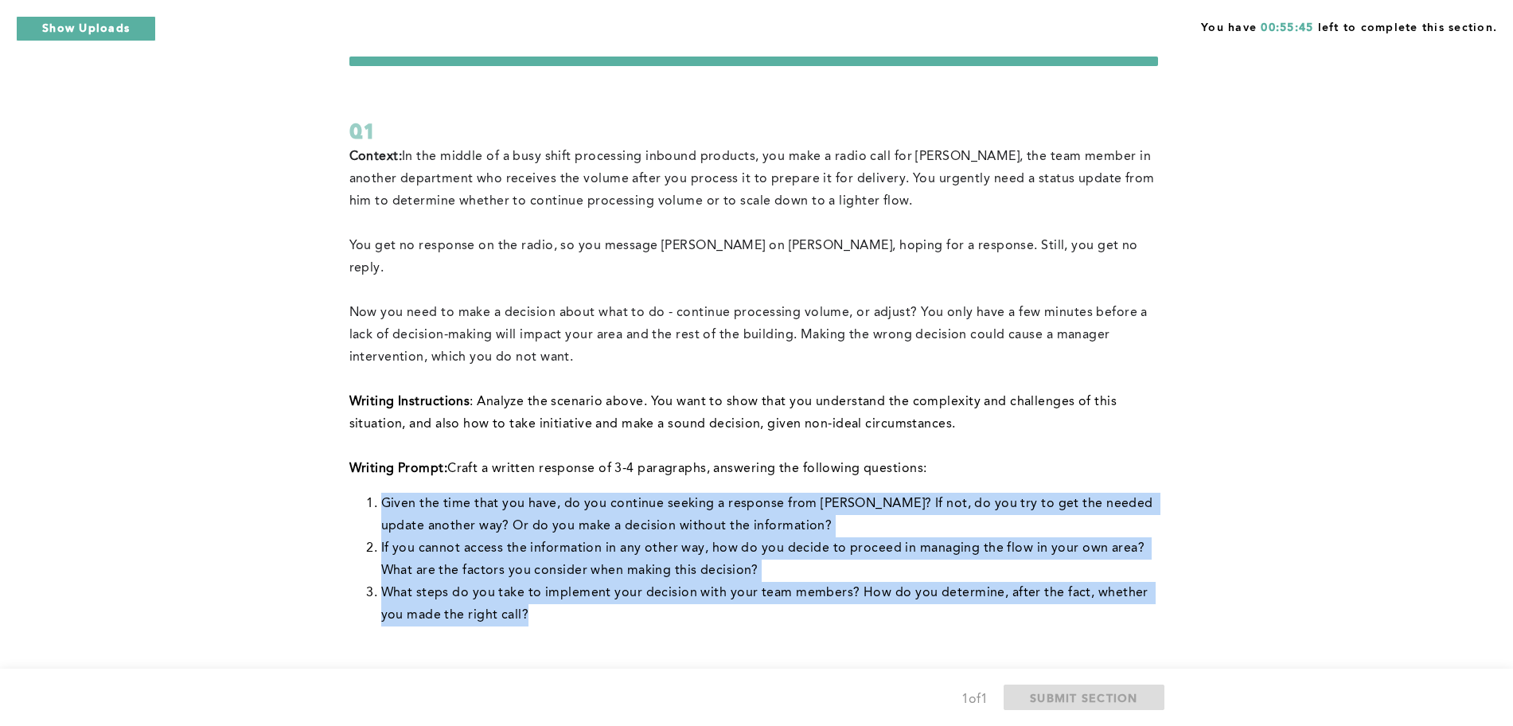
drag, startPoint x: 361, startPoint y: 482, endPoint x: 562, endPoint y: 584, distance: 226.1
click at [562, 584] on ol "Given the time that you have, do you continue seeking a response from [PERSON_N…" at bounding box center [753, 560] width 809 height 134
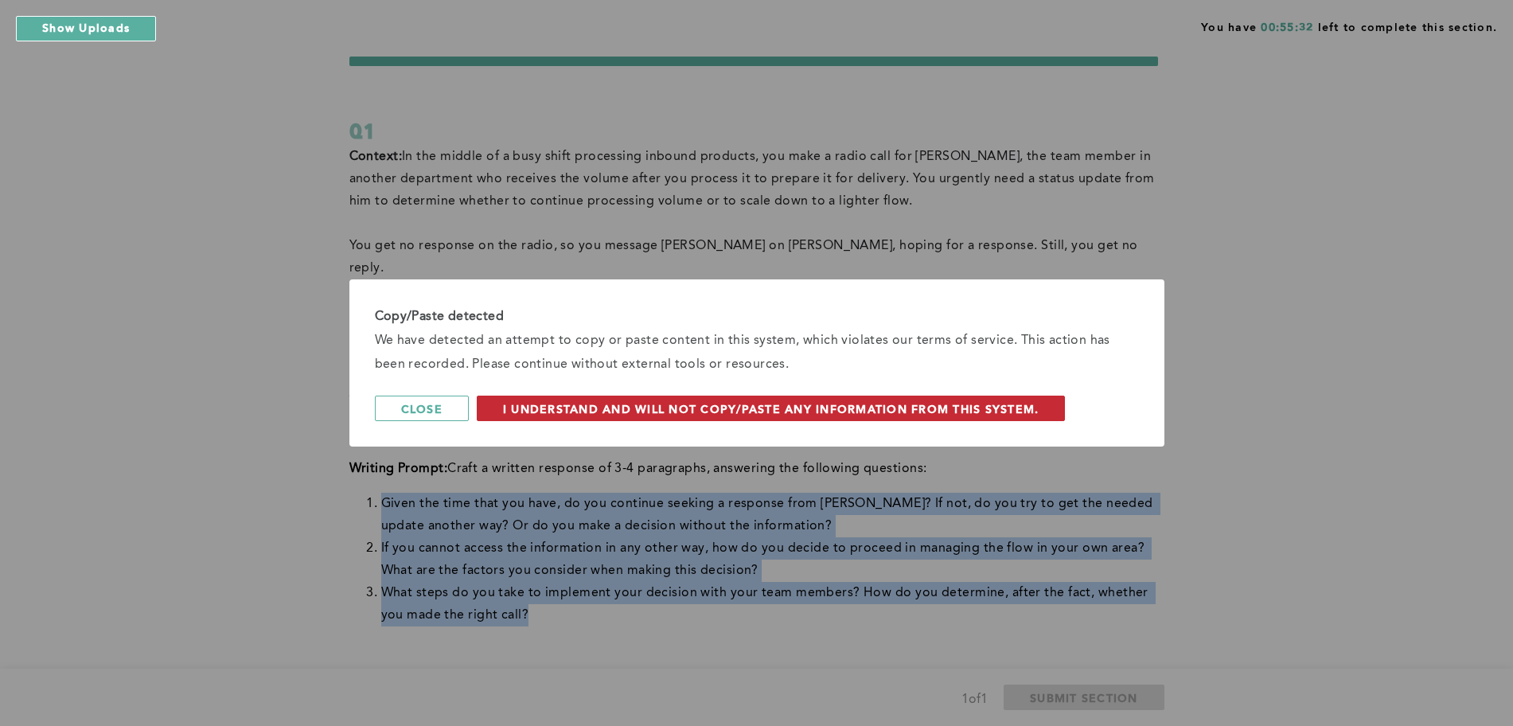
click at [608, 414] on span "I understand and will not copy/paste any information from this system." at bounding box center [771, 408] width 537 height 15
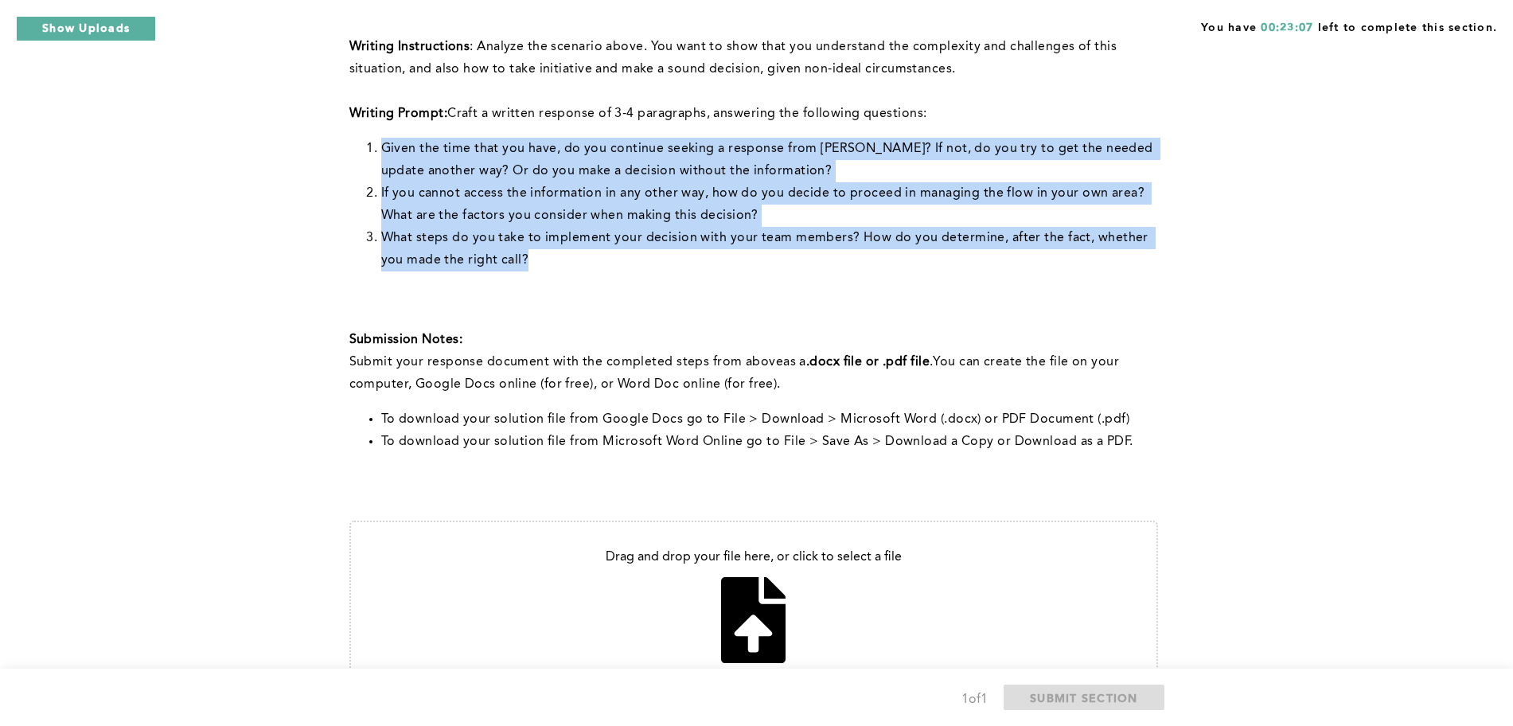
scroll to position [463, 0]
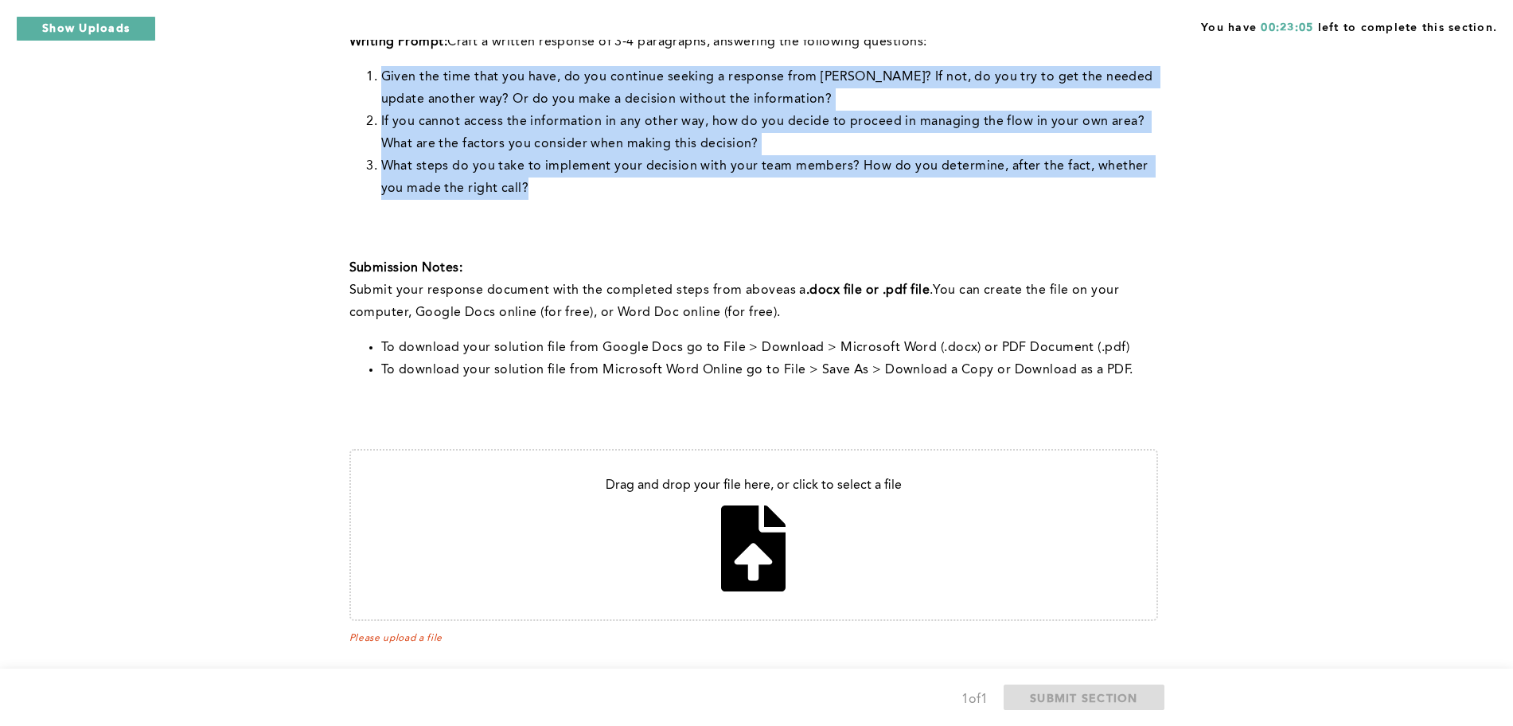
click at [767, 501] on input "file" at bounding box center [754, 535] width 806 height 169
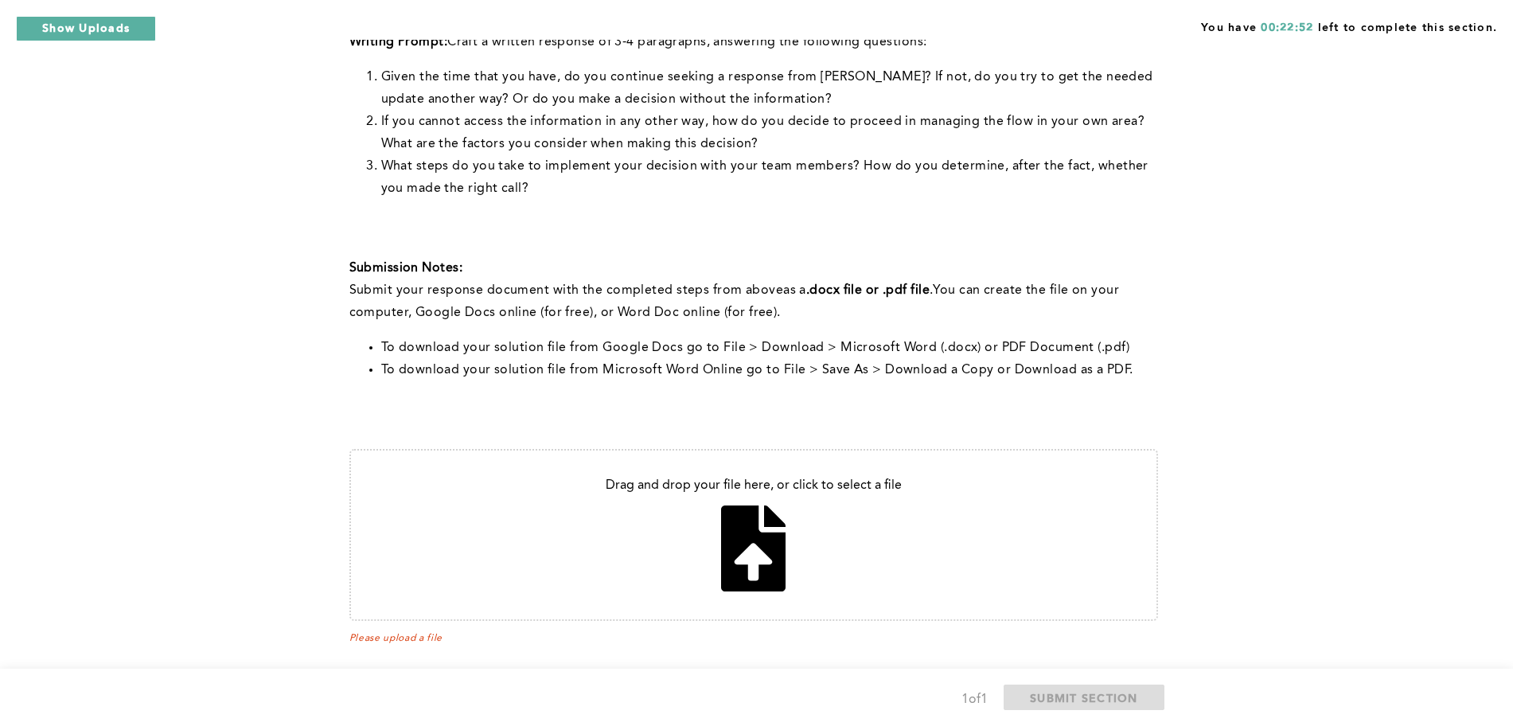
click at [798, 235] on p at bounding box center [753, 246] width 809 height 22
click at [791, 533] on input "file" at bounding box center [754, 535] width 806 height 169
type input "C:\fakepath\Response1.docx"
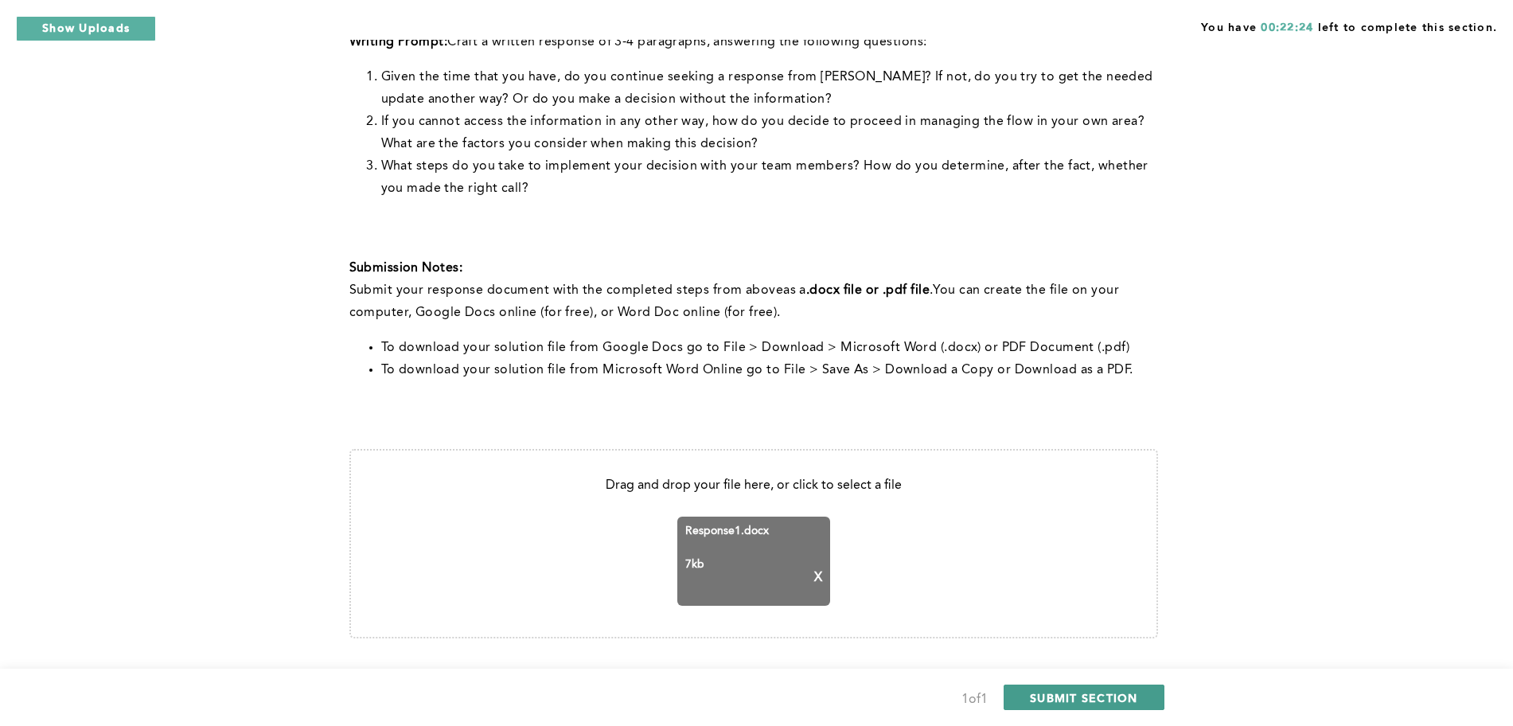
click at [1077, 701] on span "SUBMIT SECTION" at bounding box center [1084, 697] width 108 height 15
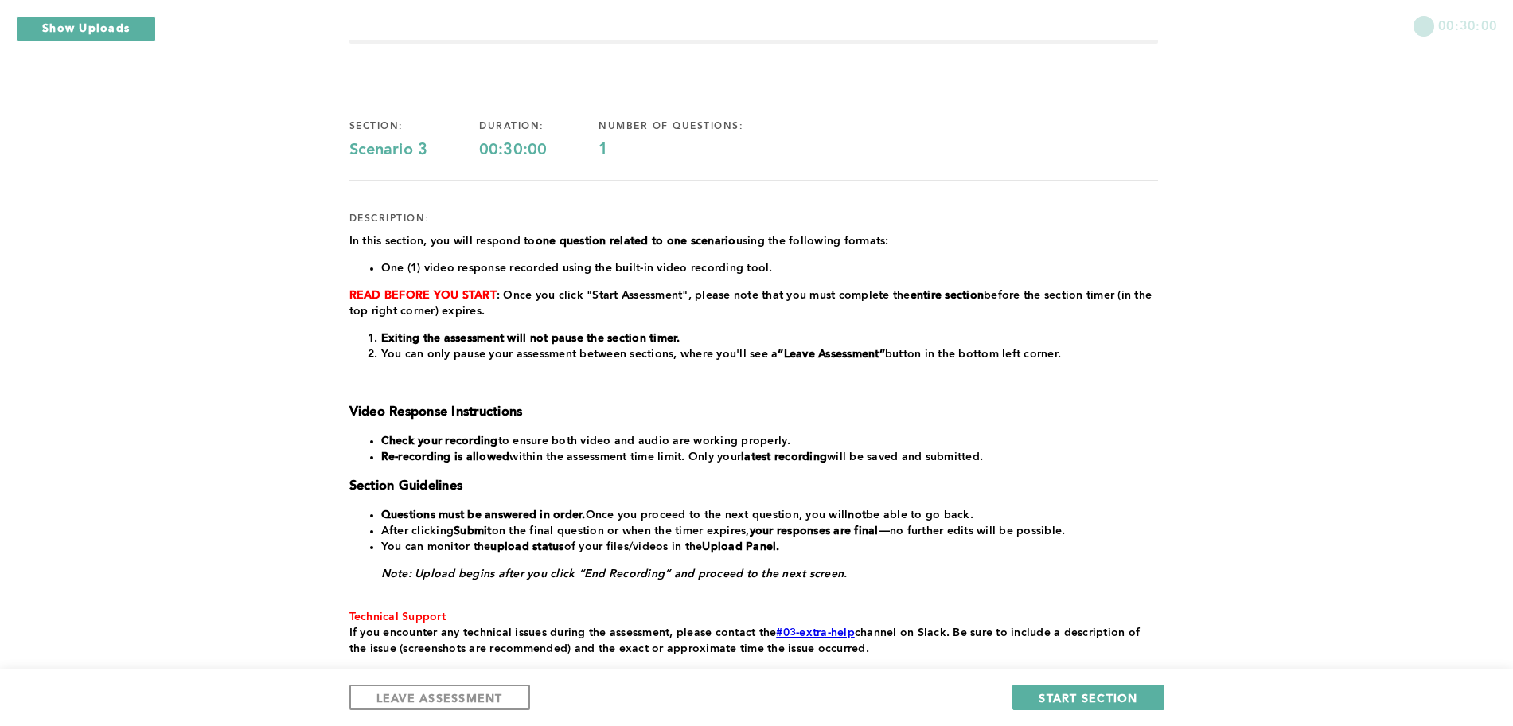
scroll to position [161, 0]
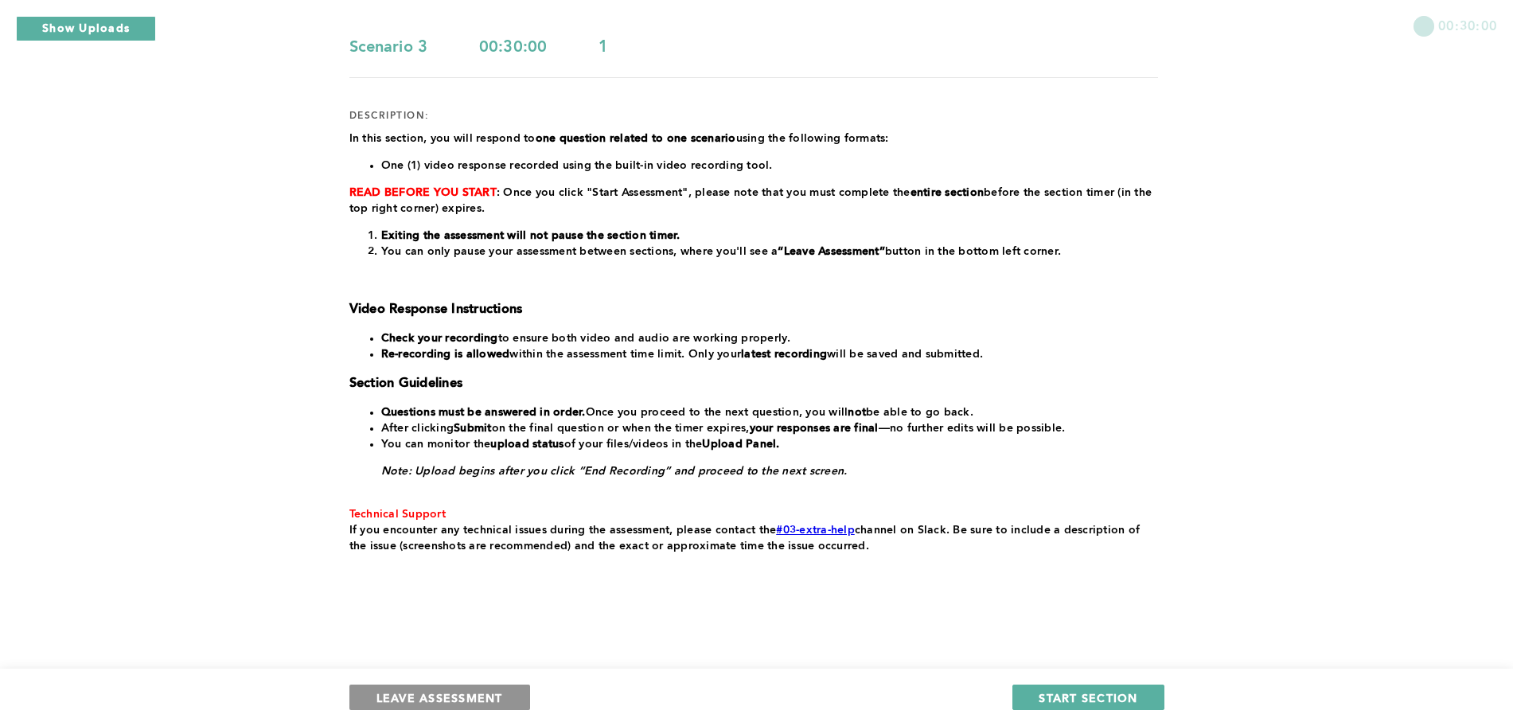
click at [416, 685] on button "LEAVE ASSESSMENT" at bounding box center [439, 697] width 181 height 25
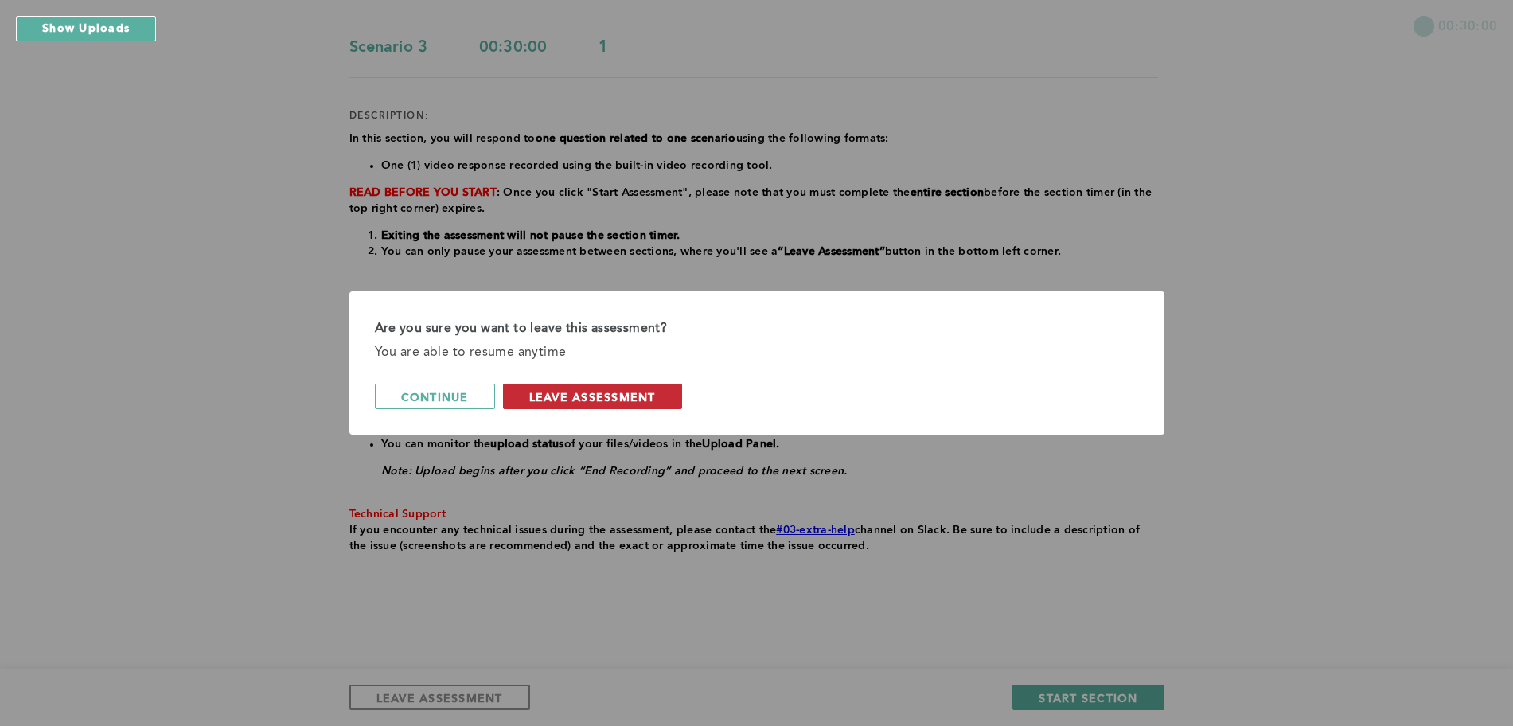
click at [623, 389] on span "leave assessment" at bounding box center [592, 396] width 127 height 15
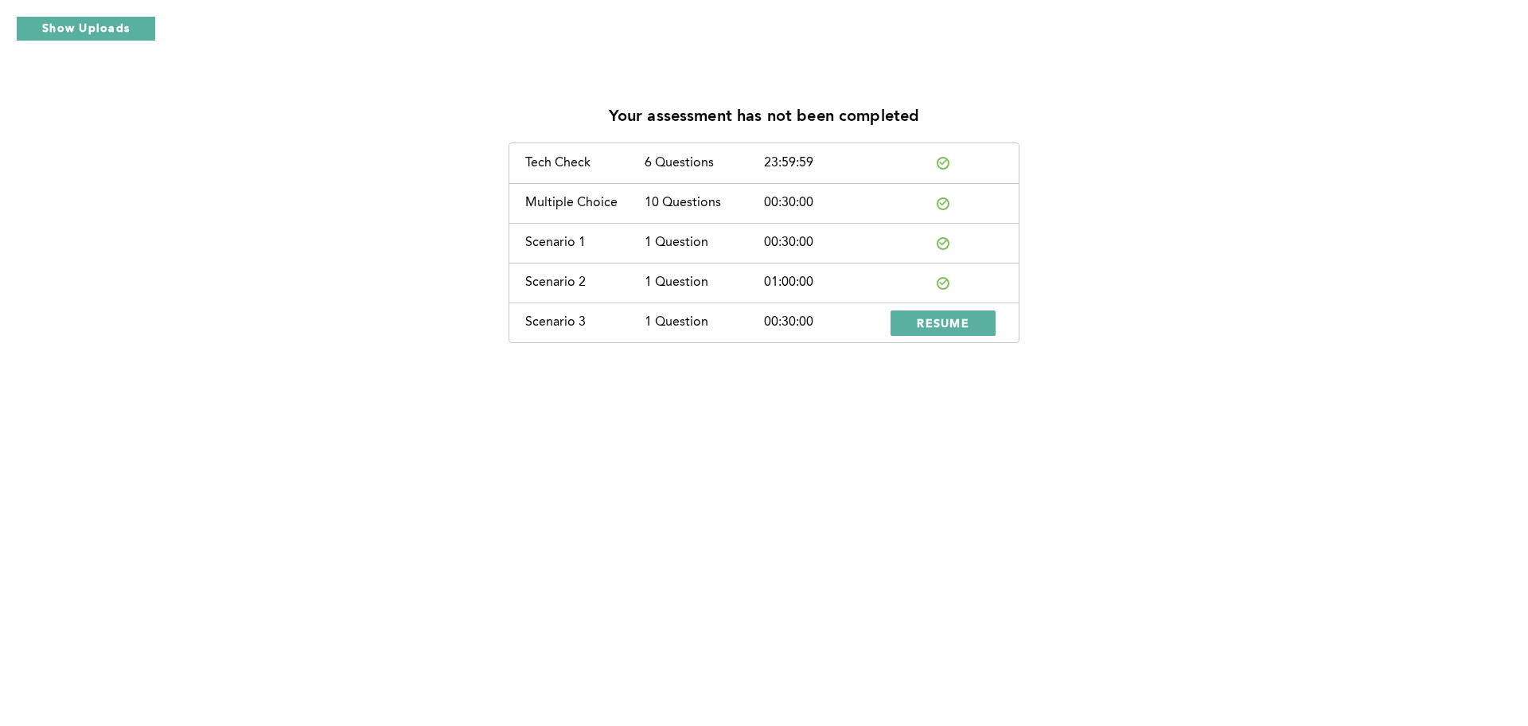
click at [677, 494] on div "Your assessment has not been completed Tech Check 6 Questions 23:59:59 Multiple…" at bounding box center [764, 363] width 1528 height 726
click at [741, 581] on div "Your assessment has not been completed Tech Check 6 Questions 23:59:59 Multiple…" at bounding box center [764, 363] width 1528 height 726
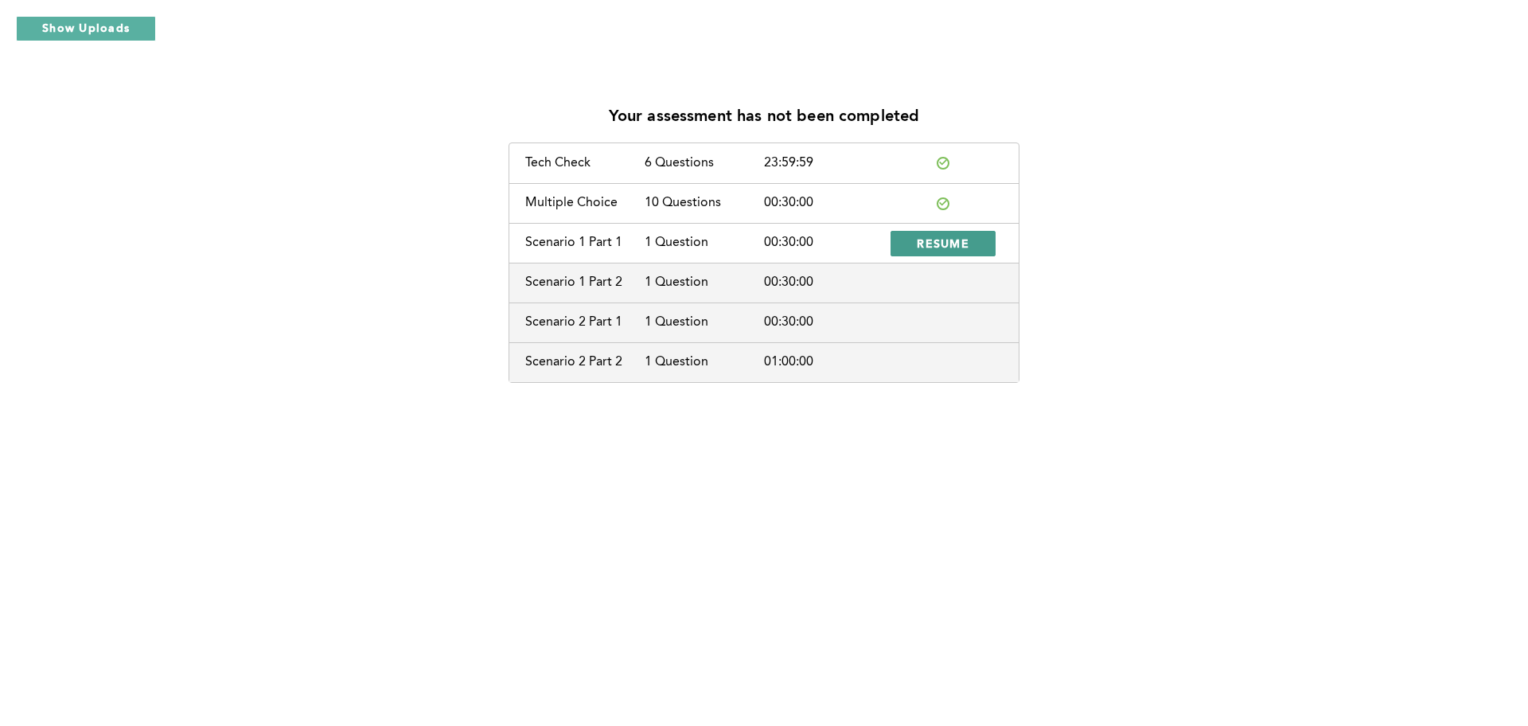
click at [926, 239] on span "RESUME" at bounding box center [943, 243] width 53 height 15
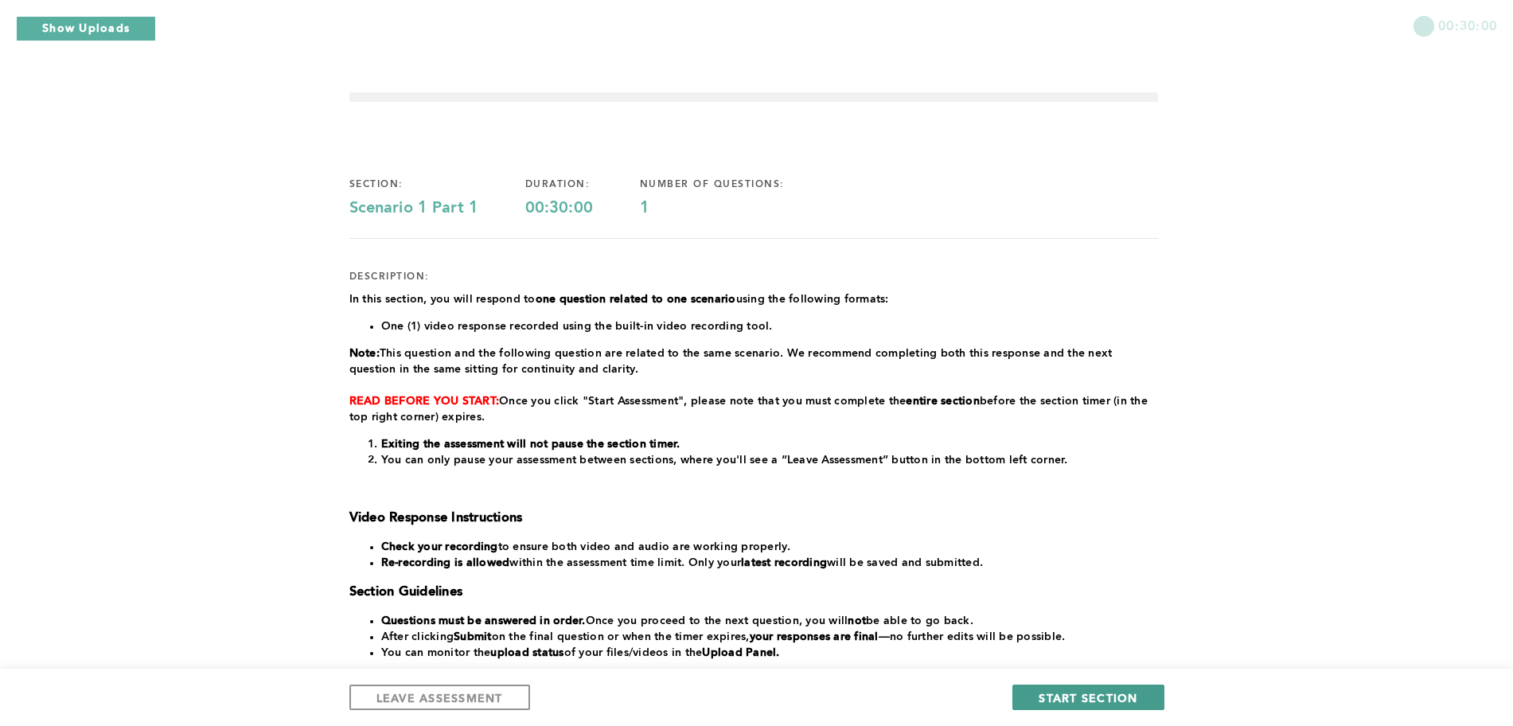
click at [1110, 690] on span "START SECTION" at bounding box center [1088, 697] width 99 height 15
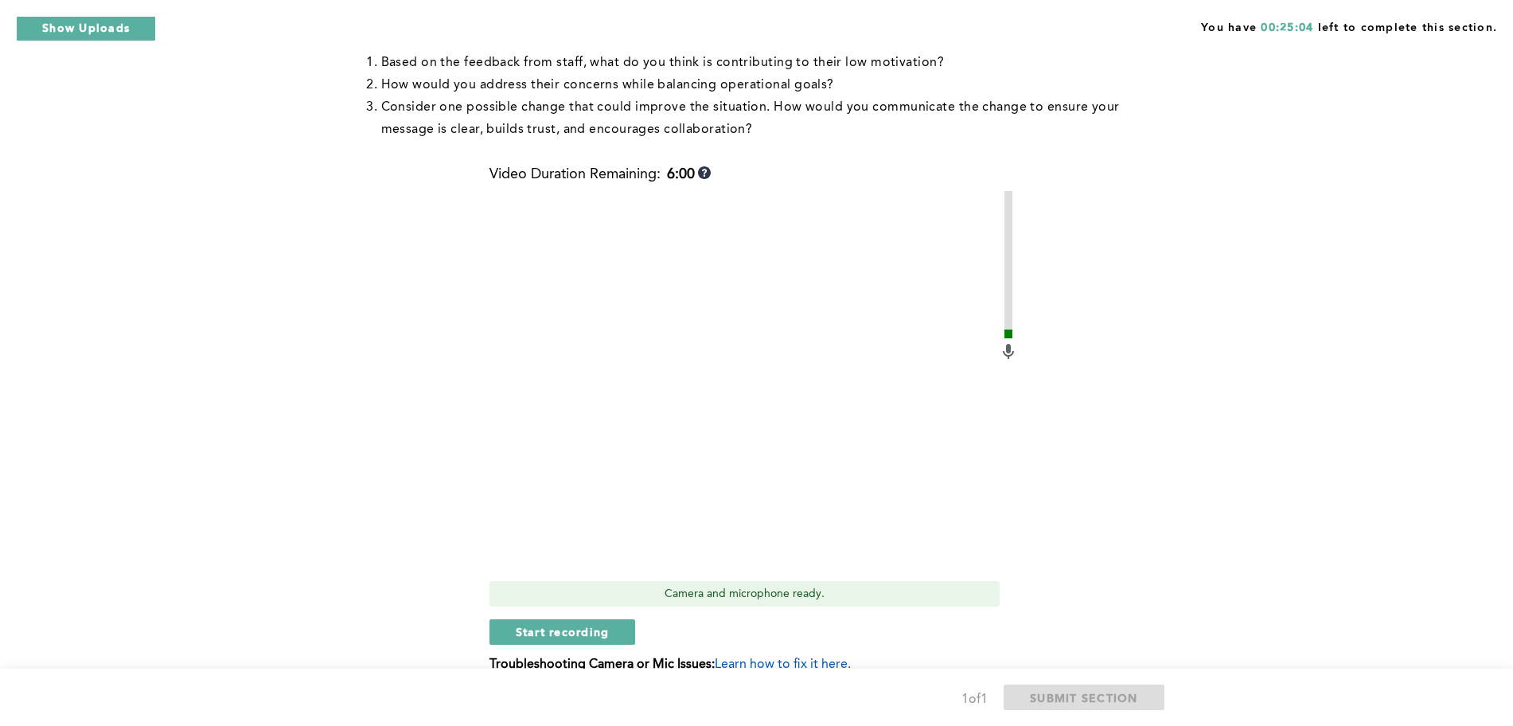
scroll to position [545, 0]
click at [577, 634] on span "Start recording" at bounding box center [563, 633] width 94 height 15
click at [616, 633] on button "Stop recording" at bounding box center [563, 633] width 146 height 25
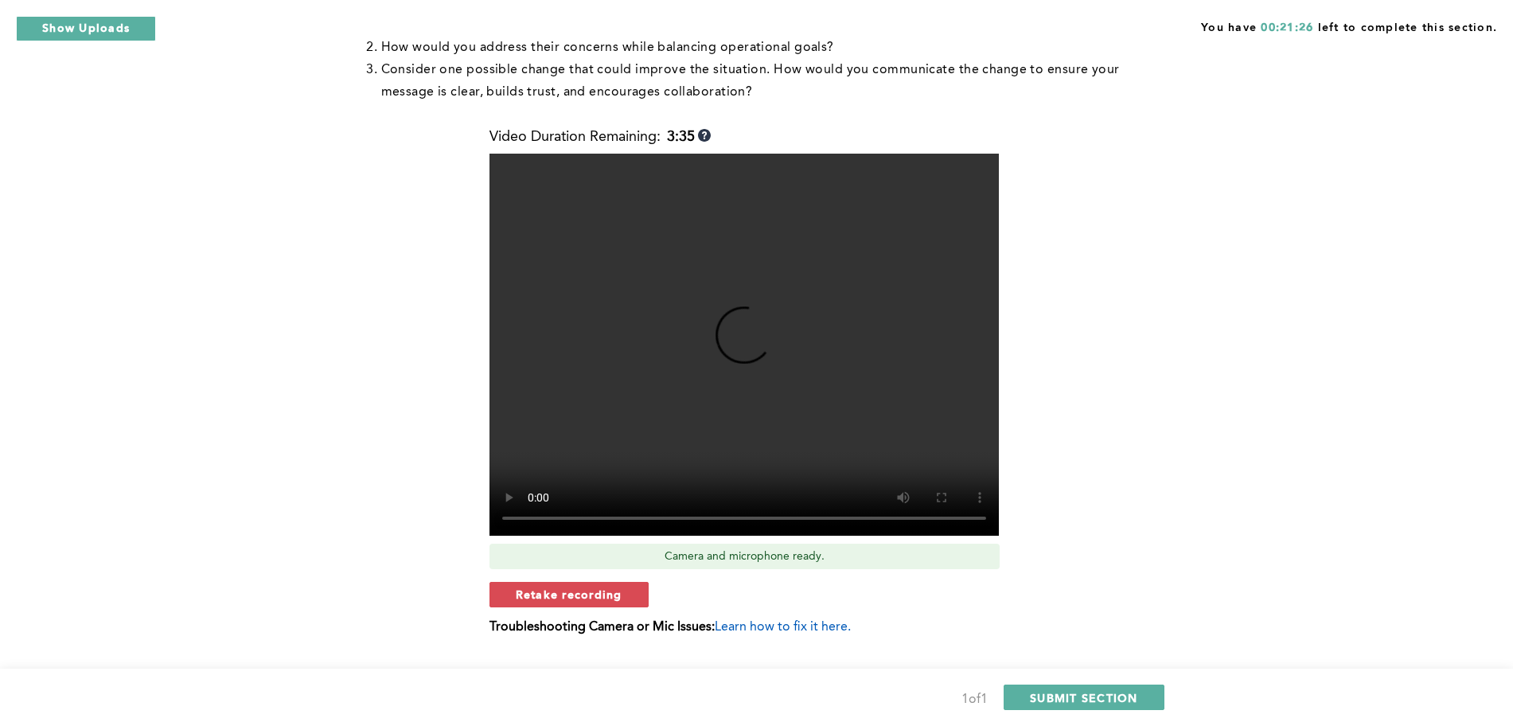
scroll to position [621, 0]
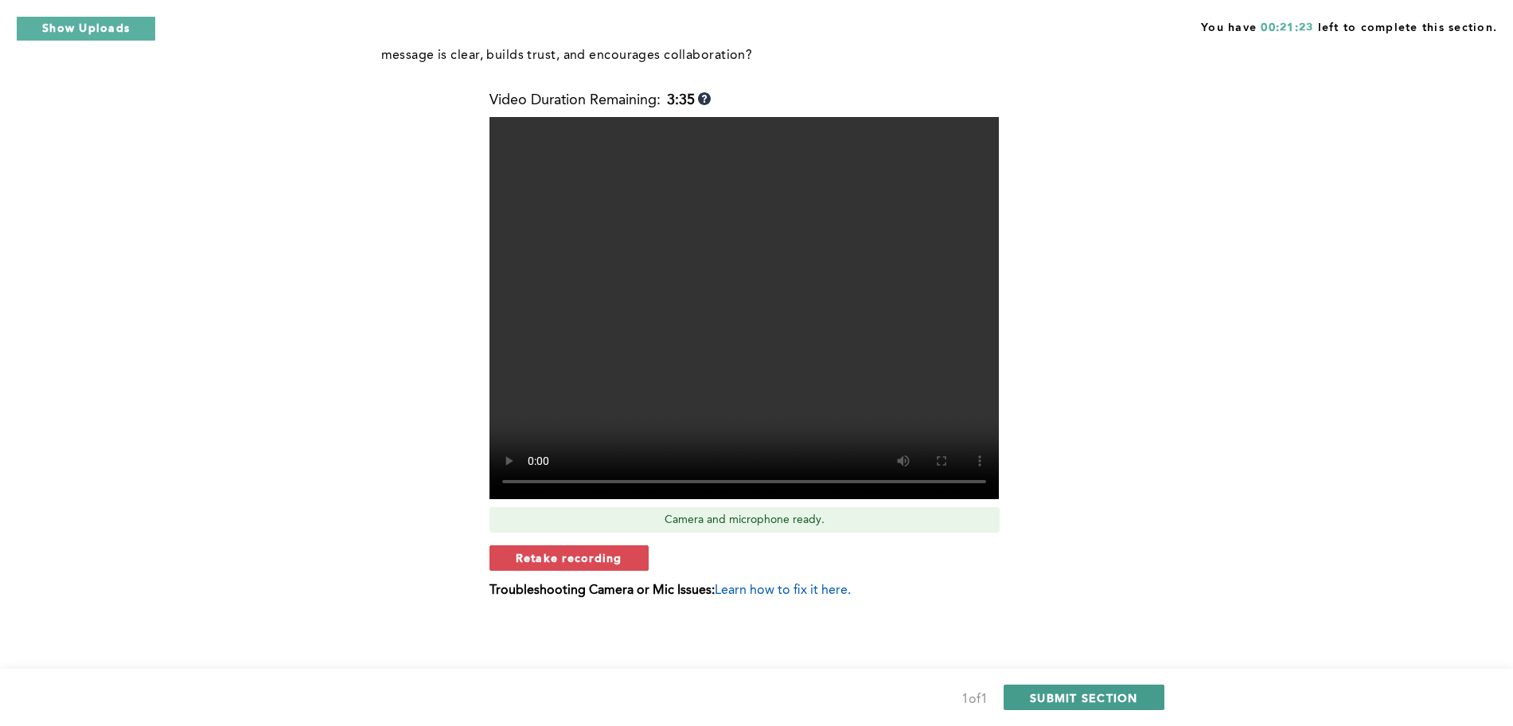
click at [1127, 694] on span "SUBMIT SECTION" at bounding box center [1084, 697] width 108 height 15
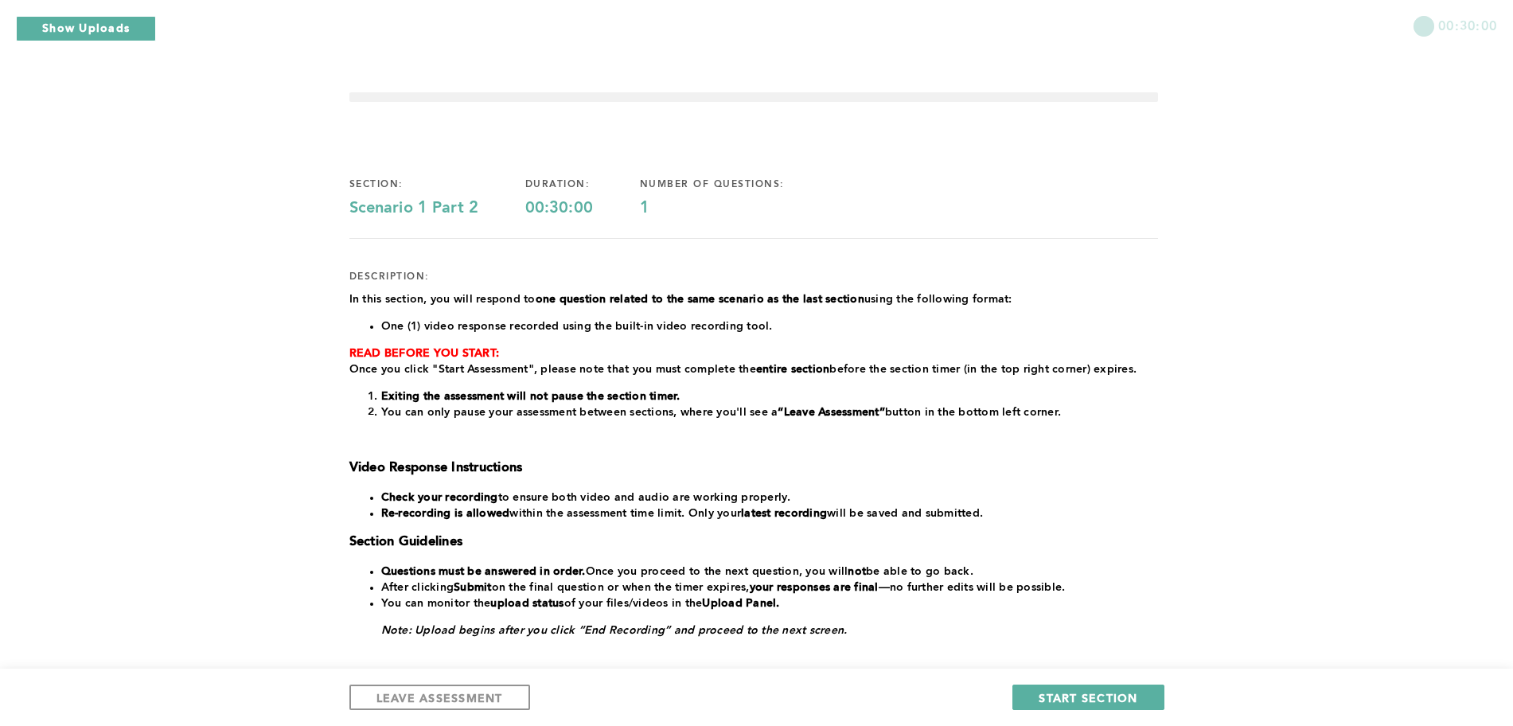
click at [627, 295] on strong "one question related to the same scenario as the last section" at bounding box center [700, 299] width 329 height 11
click at [1112, 687] on button "START SECTION" at bounding box center [1088, 697] width 151 height 25
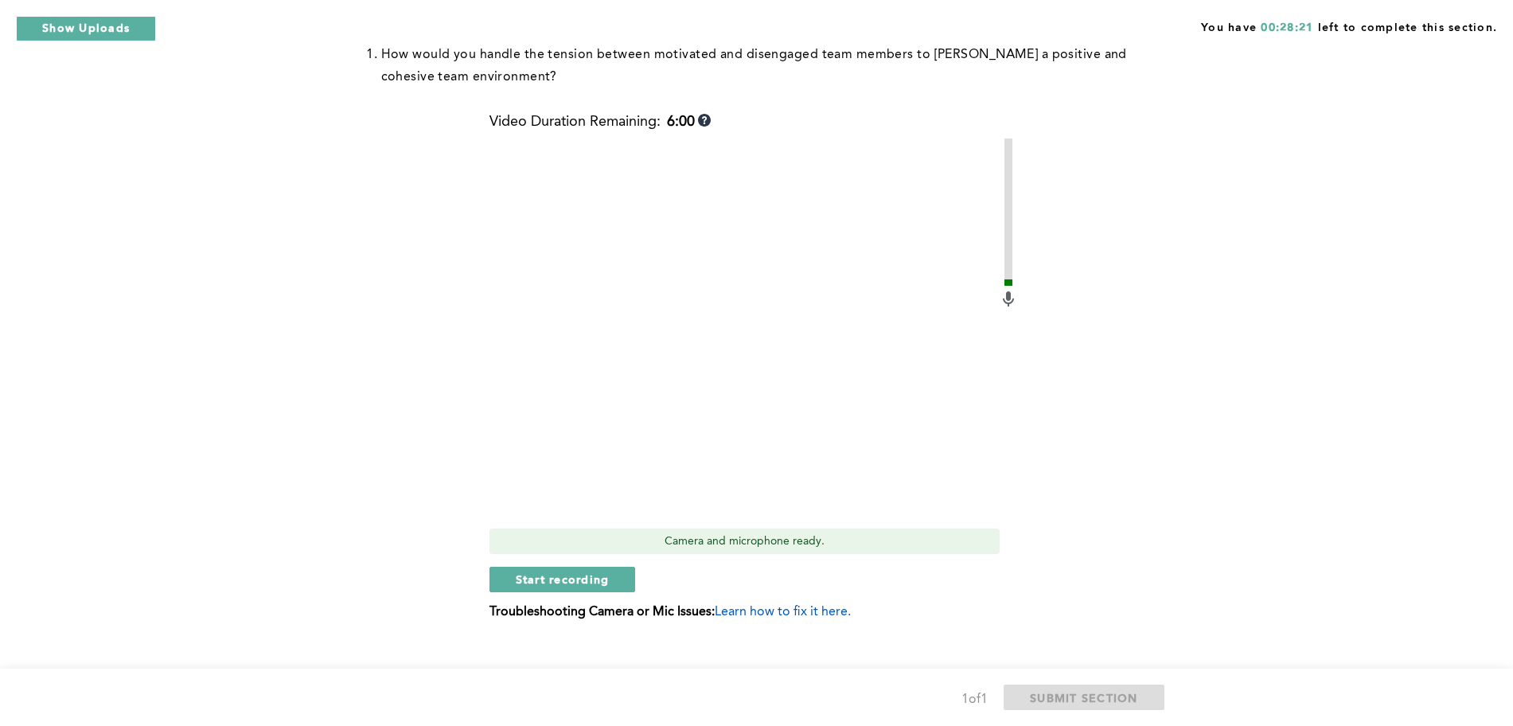
scroll to position [576, 0]
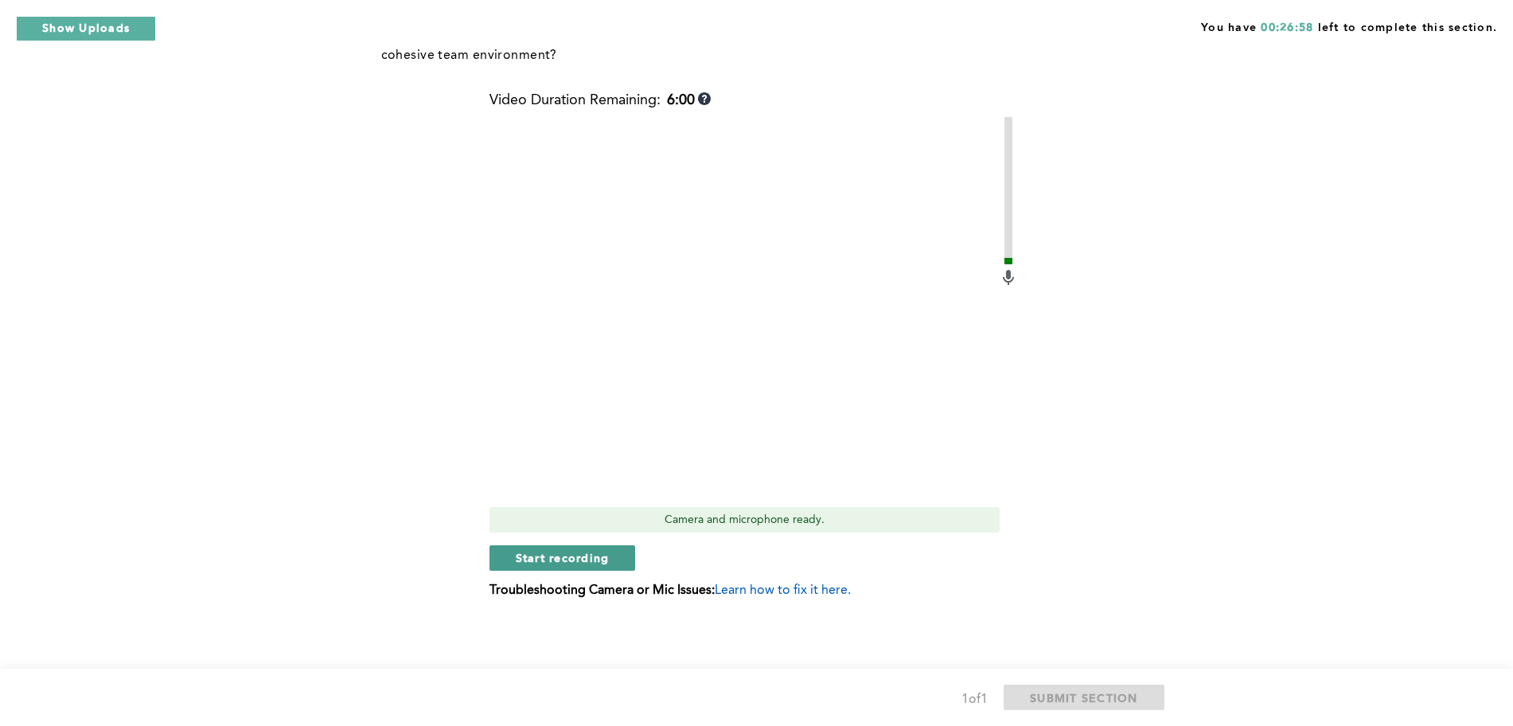
click at [611, 561] on button "Start recording" at bounding box center [563, 557] width 146 height 25
click at [557, 566] on button "Stop recording" at bounding box center [563, 557] width 146 height 25
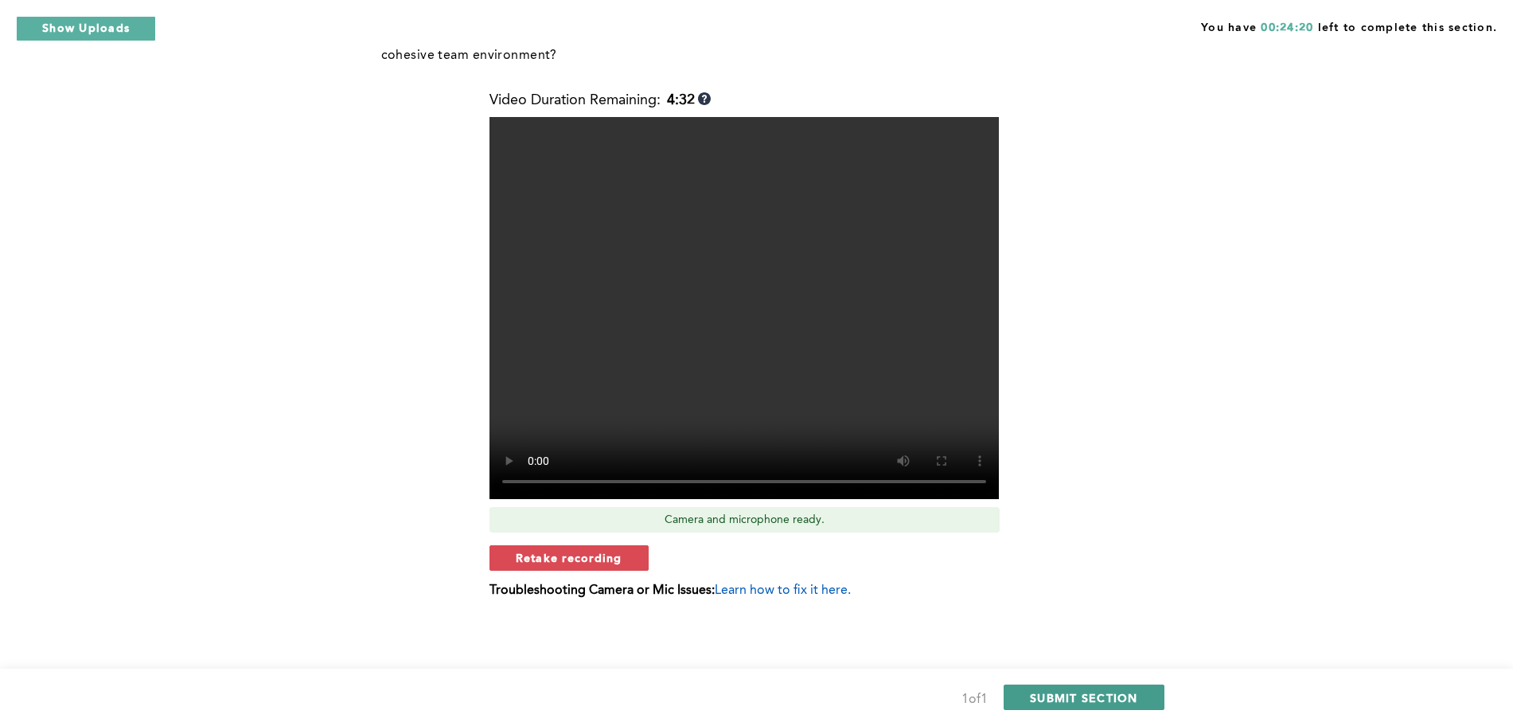
click at [1078, 701] on span "SUBMIT SECTION" at bounding box center [1084, 697] width 108 height 15
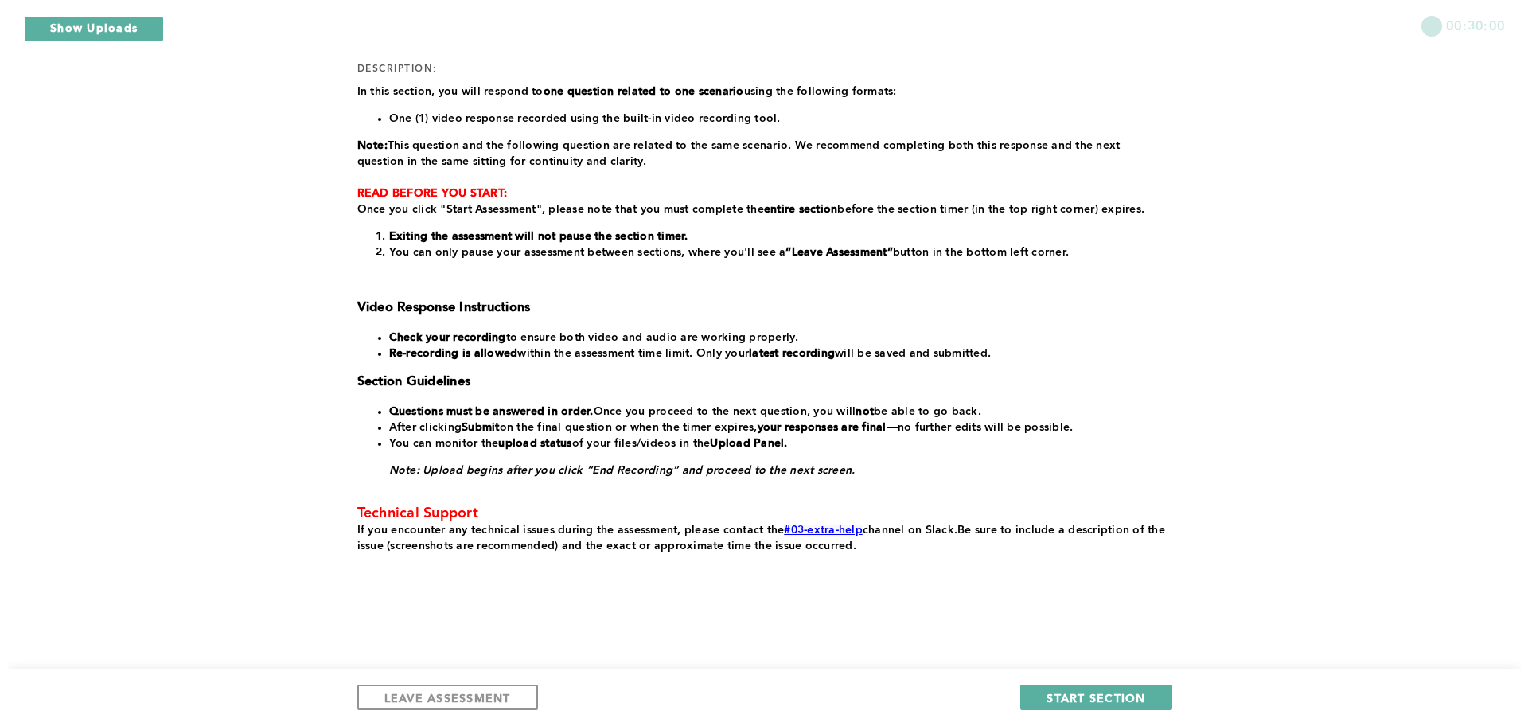
scroll to position [0, 0]
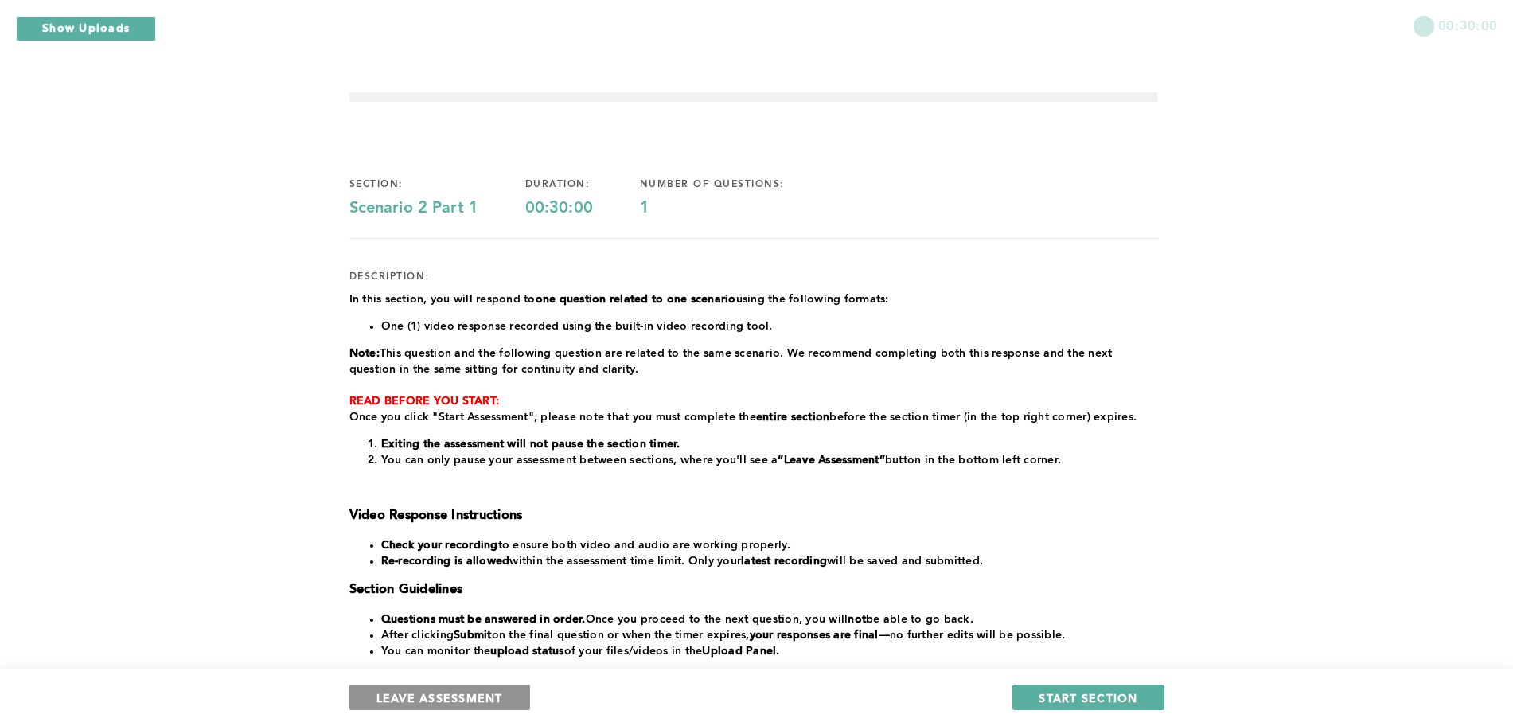
click at [426, 693] on span "LEAVE ASSESSMENT" at bounding box center [440, 697] width 127 height 15
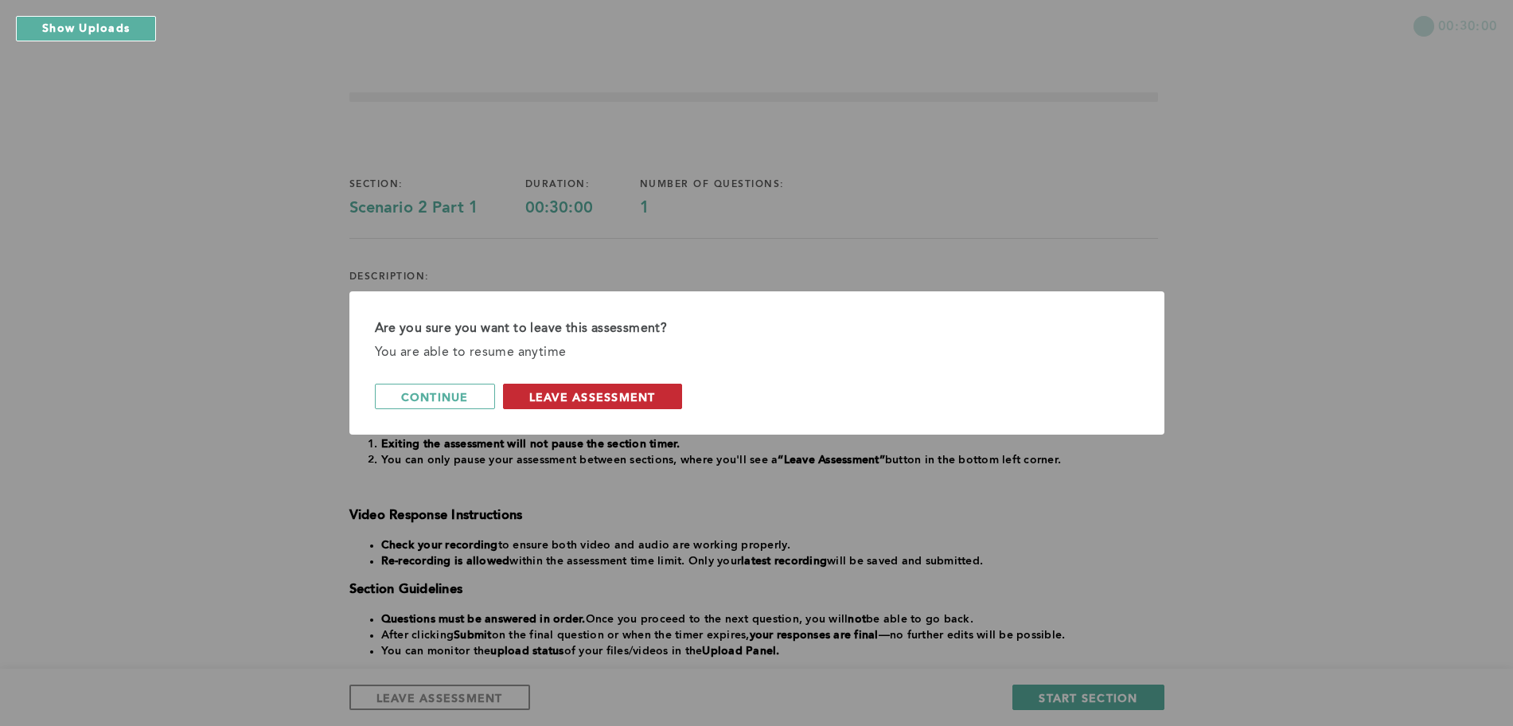
click at [596, 392] on span "leave assessment" at bounding box center [592, 396] width 127 height 15
